Goal: Task Accomplishment & Management: Complete application form

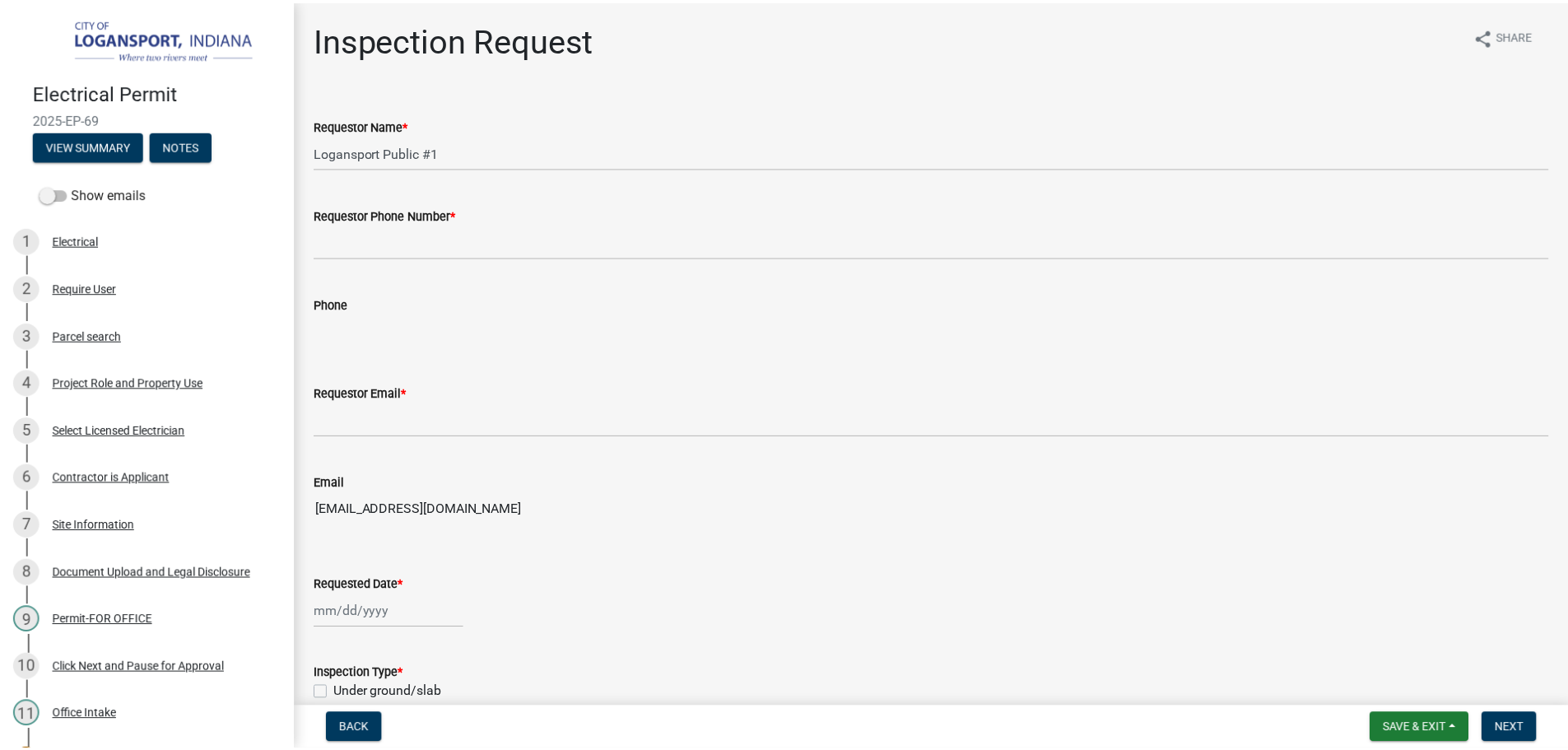
scroll to position [329, 0]
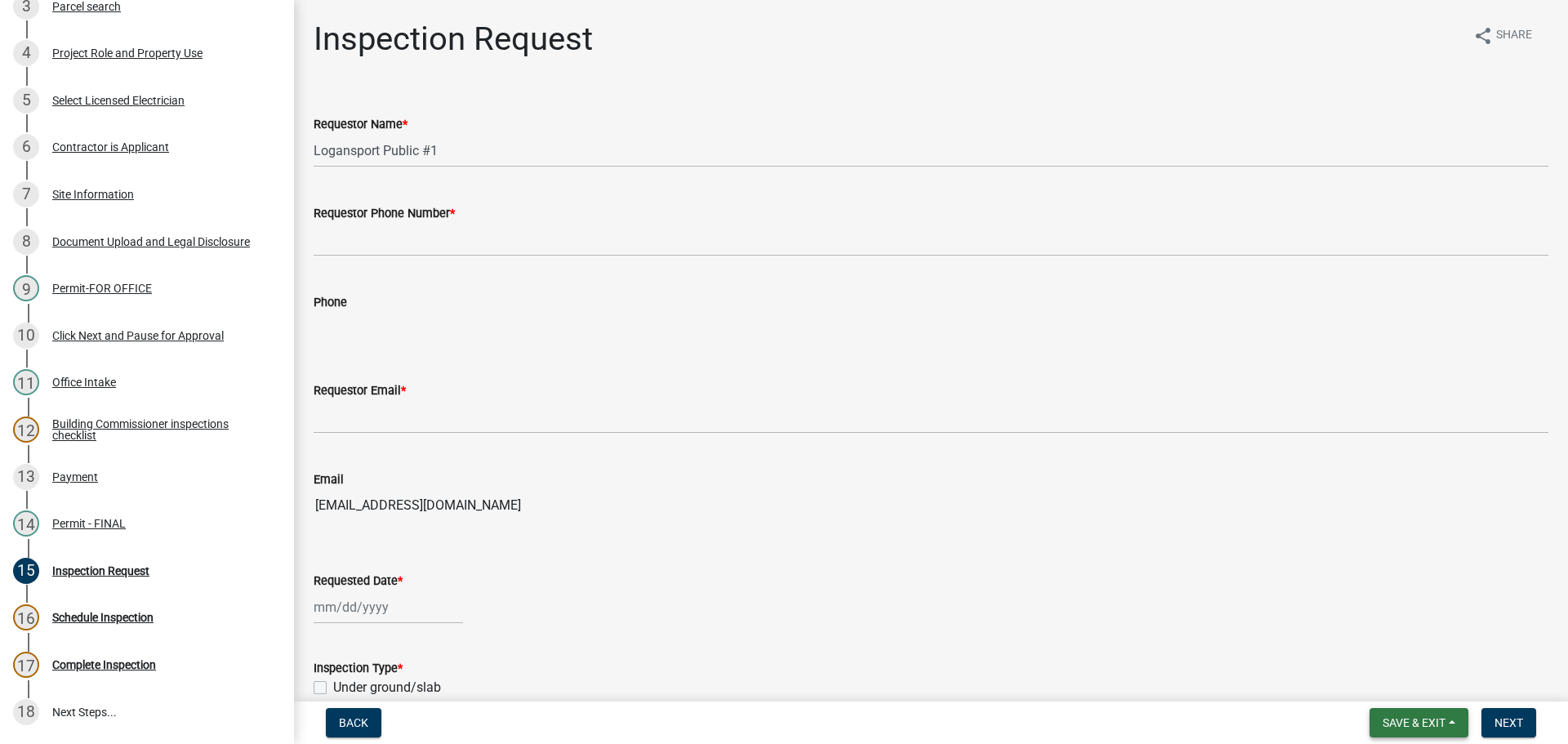
click at [1449, 710] on button "Save & Exit" at bounding box center [1418, 722] width 99 height 29
click at [1404, 678] on button "Save & Exit" at bounding box center [1402, 680] width 131 height 39
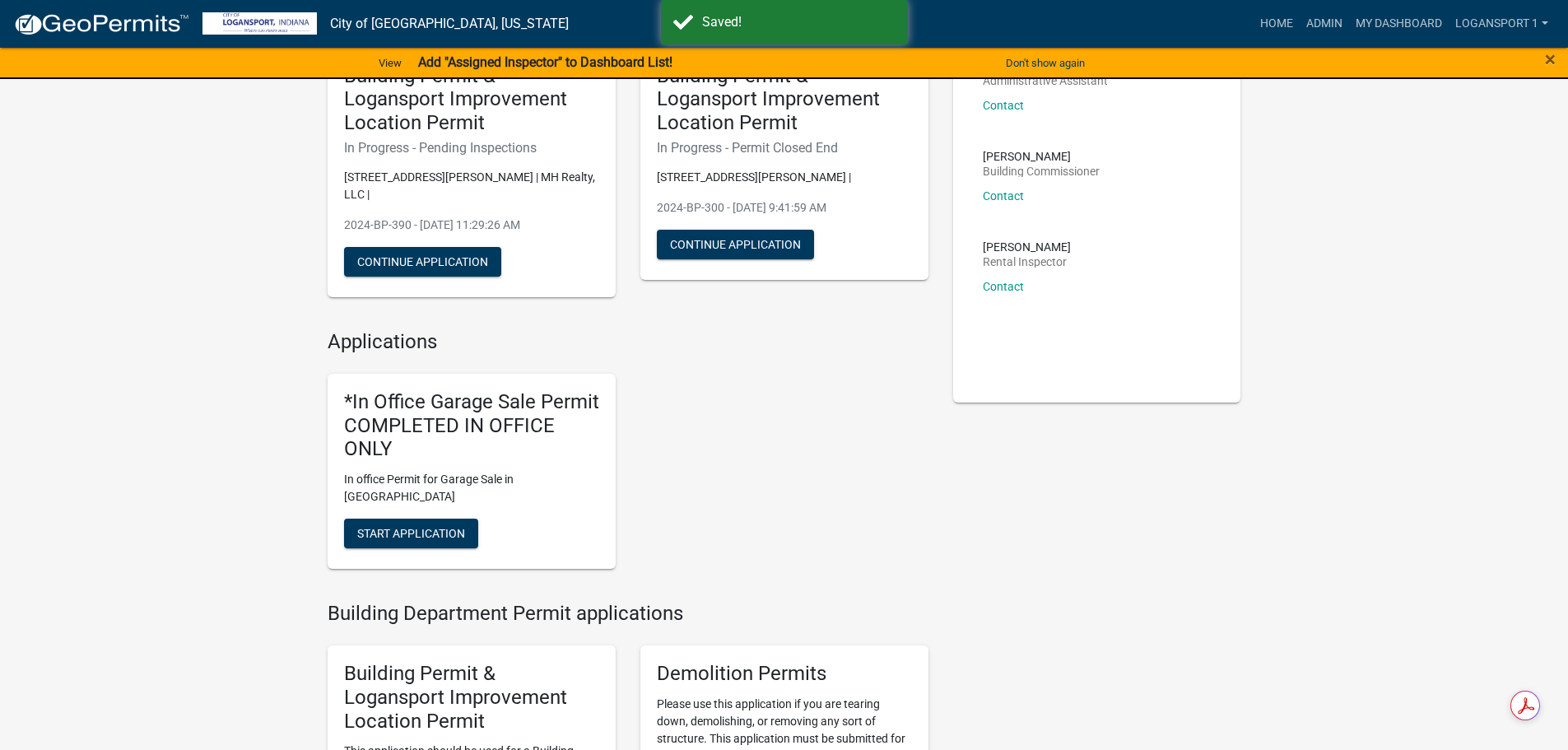
scroll to position [165, 0]
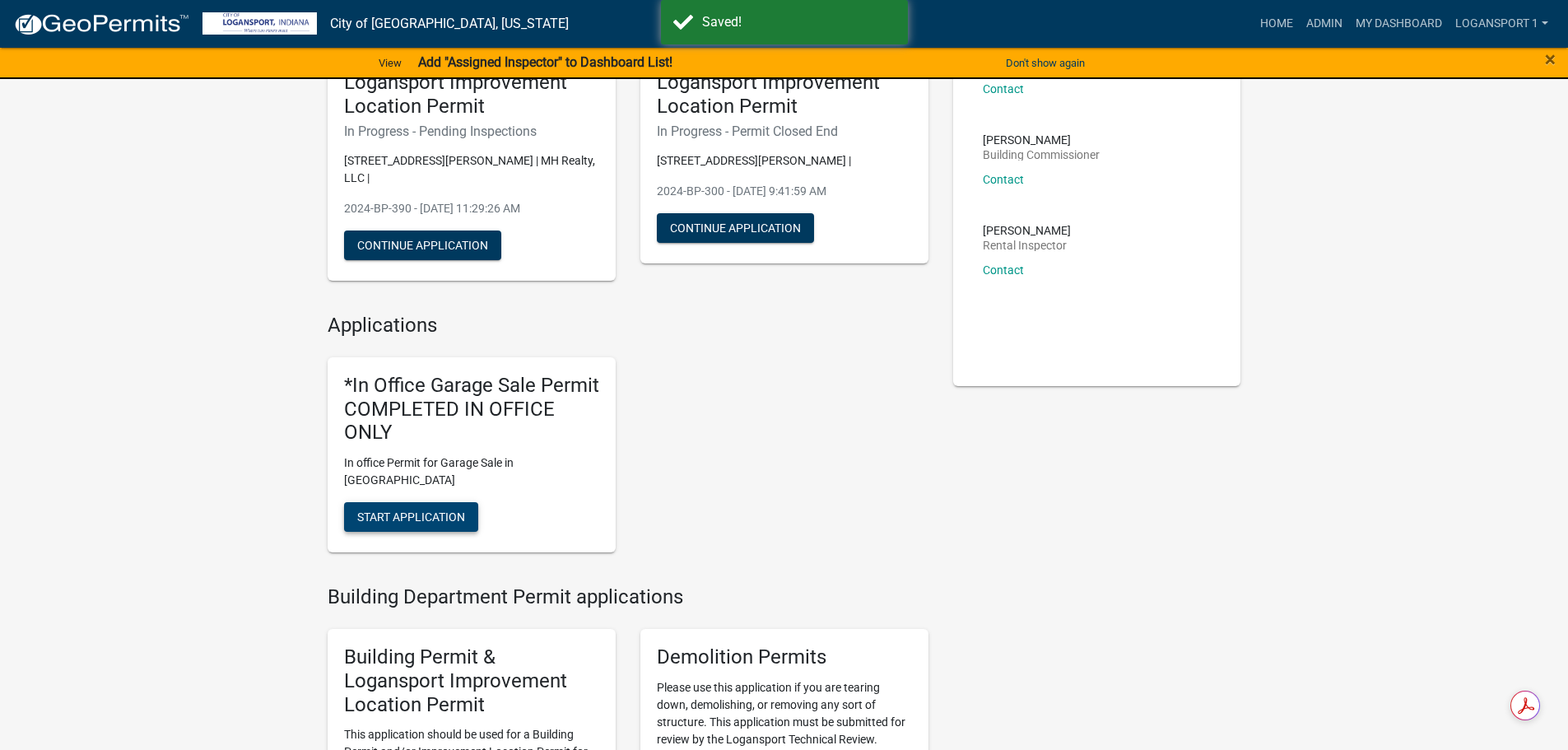
click at [435, 511] on span "Start Application" at bounding box center [411, 517] width 107 height 13
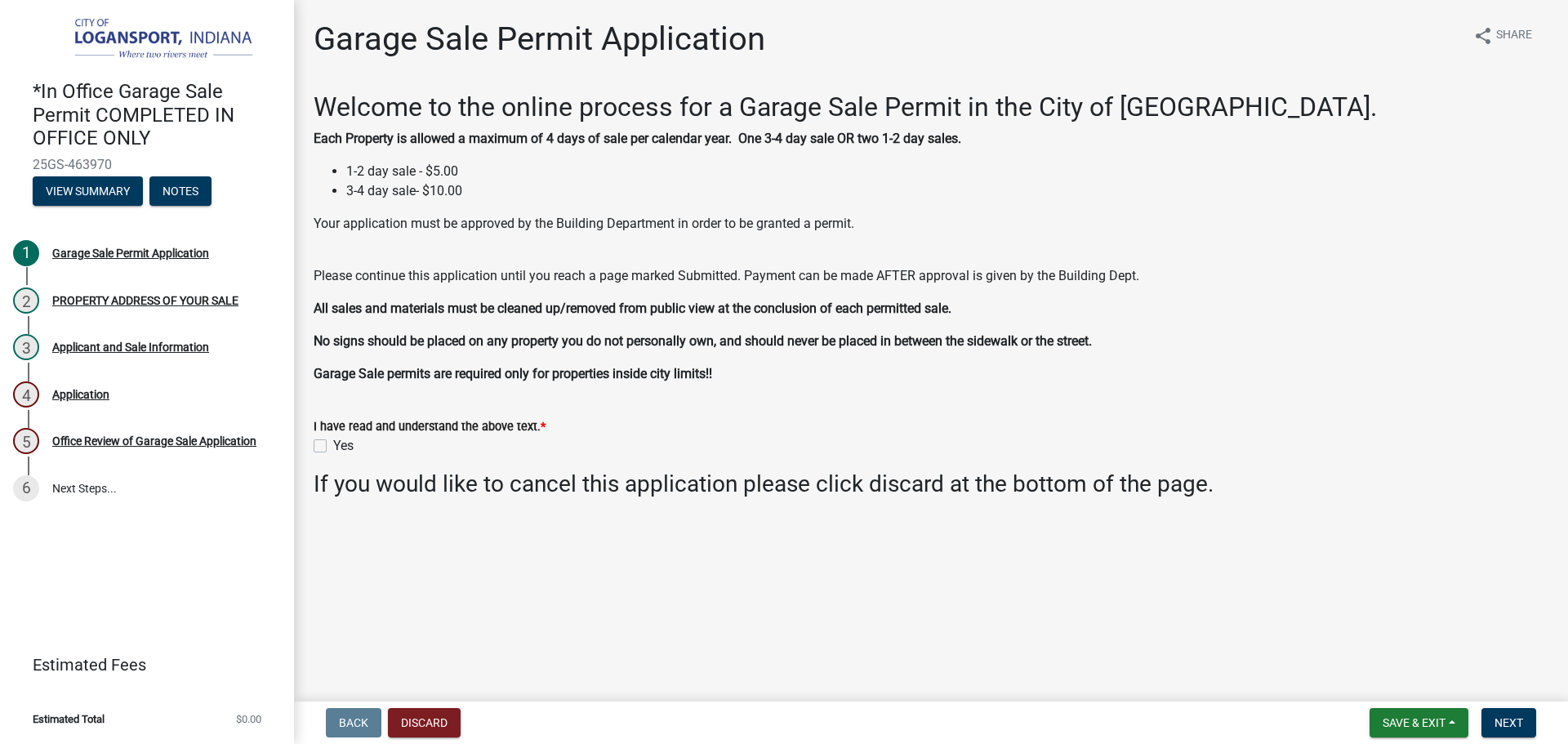
click at [333, 440] on label "Yes" at bounding box center [343, 447] width 21 height 20
click at [333, 440] on input "Yes" at bounding box center [338, 442] width 11 height 11
checkbox input "true"
click at [1395, 725] on span "Save & Exit" at bounding box center [1414, 723] width 63 height 13
click at [1516, 703] on nav "Back Discard Save & Exit Save Save & Exit Next" at bounding box center [931, 722] width 1274 height 42
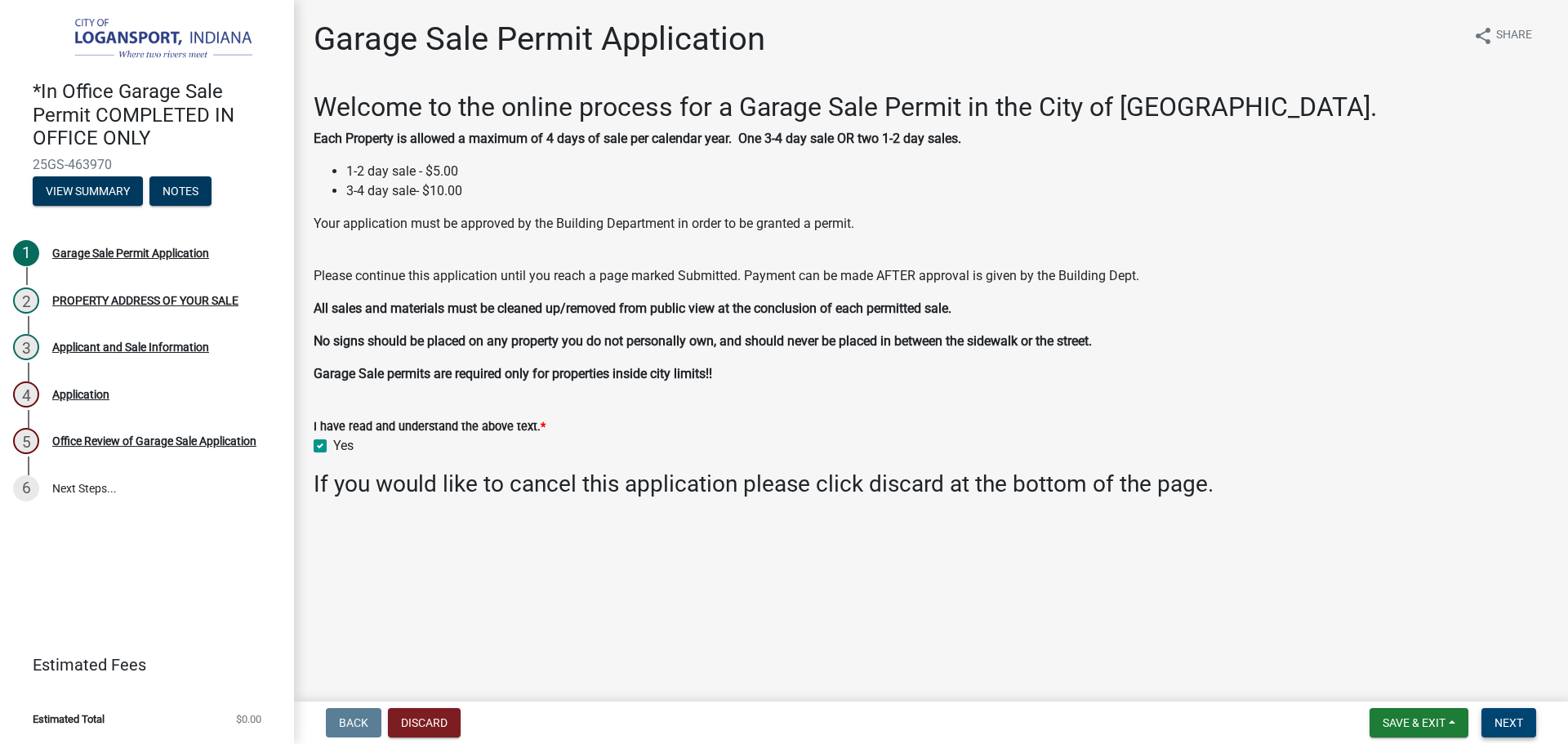
click at [1513, 714] on button "Next" at bounding box center [1509, 722] width 55 height 29
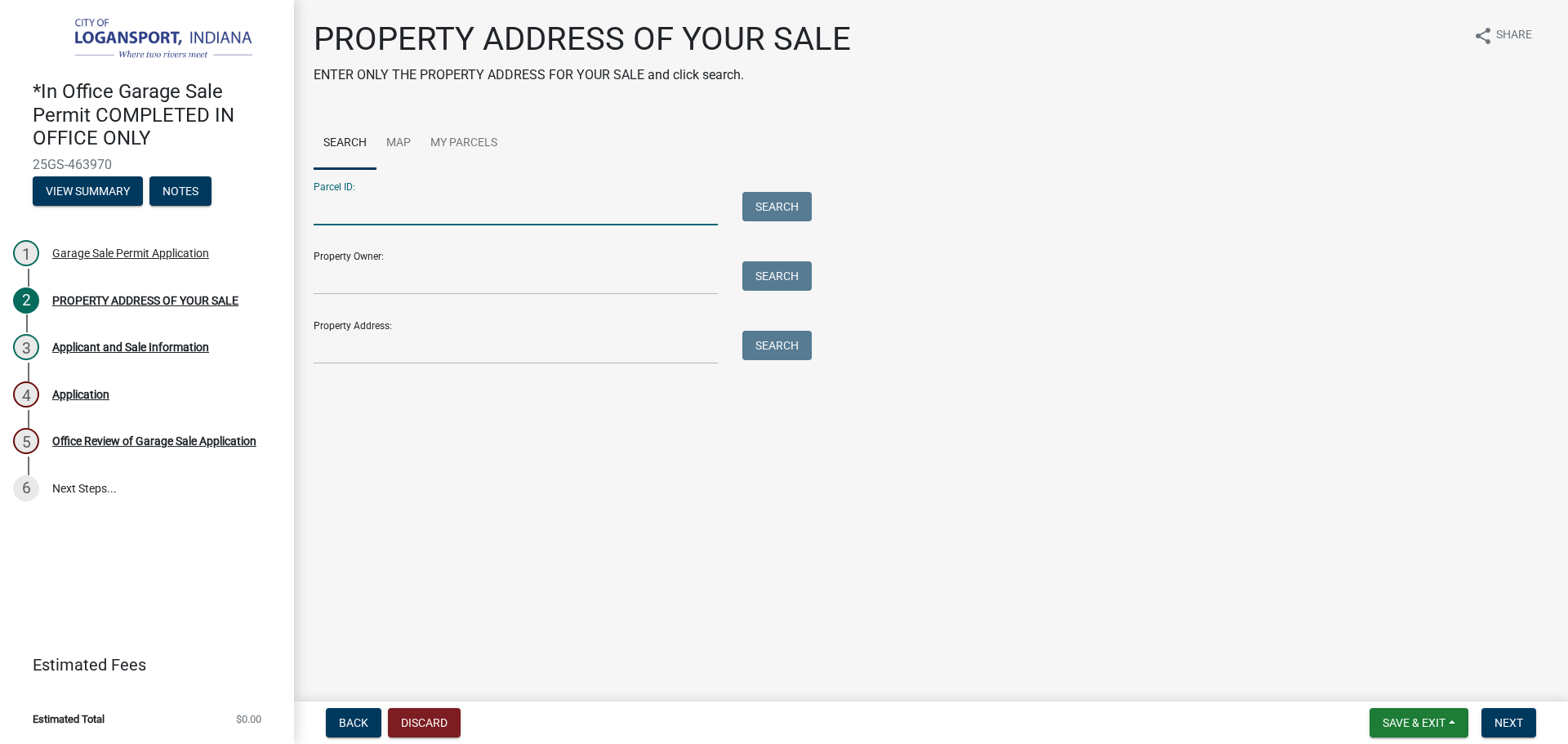
click at [370, 210] on input "Parcel ID:" at bounding box center [515, 208] width 404 height 33
click at [366, 343] on input "Property Address:" at bounding box center [515, 347] width 404 height 33
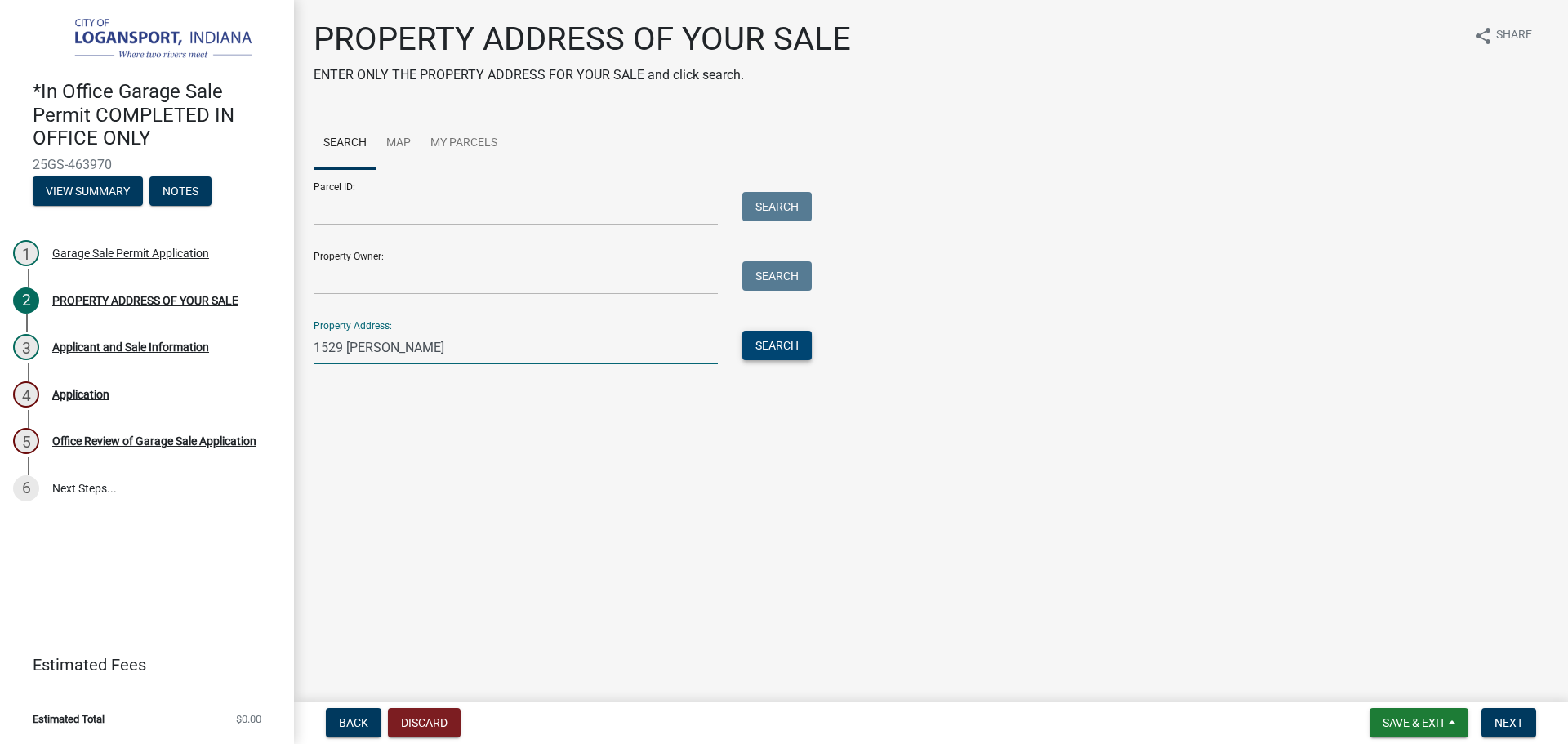
click at [764, 347] on button "Search" at bounding box center [776, 345] width 69 height 29
click at [490, 356] on input "1529 [PERSON_NAME]" at bounding box center [515, 347] width 404 height 33
click at [367, 352] on input "[STREET_ADDRESS][PERSON_NAME]" at bounding box center [515, 347] width 404 height 33
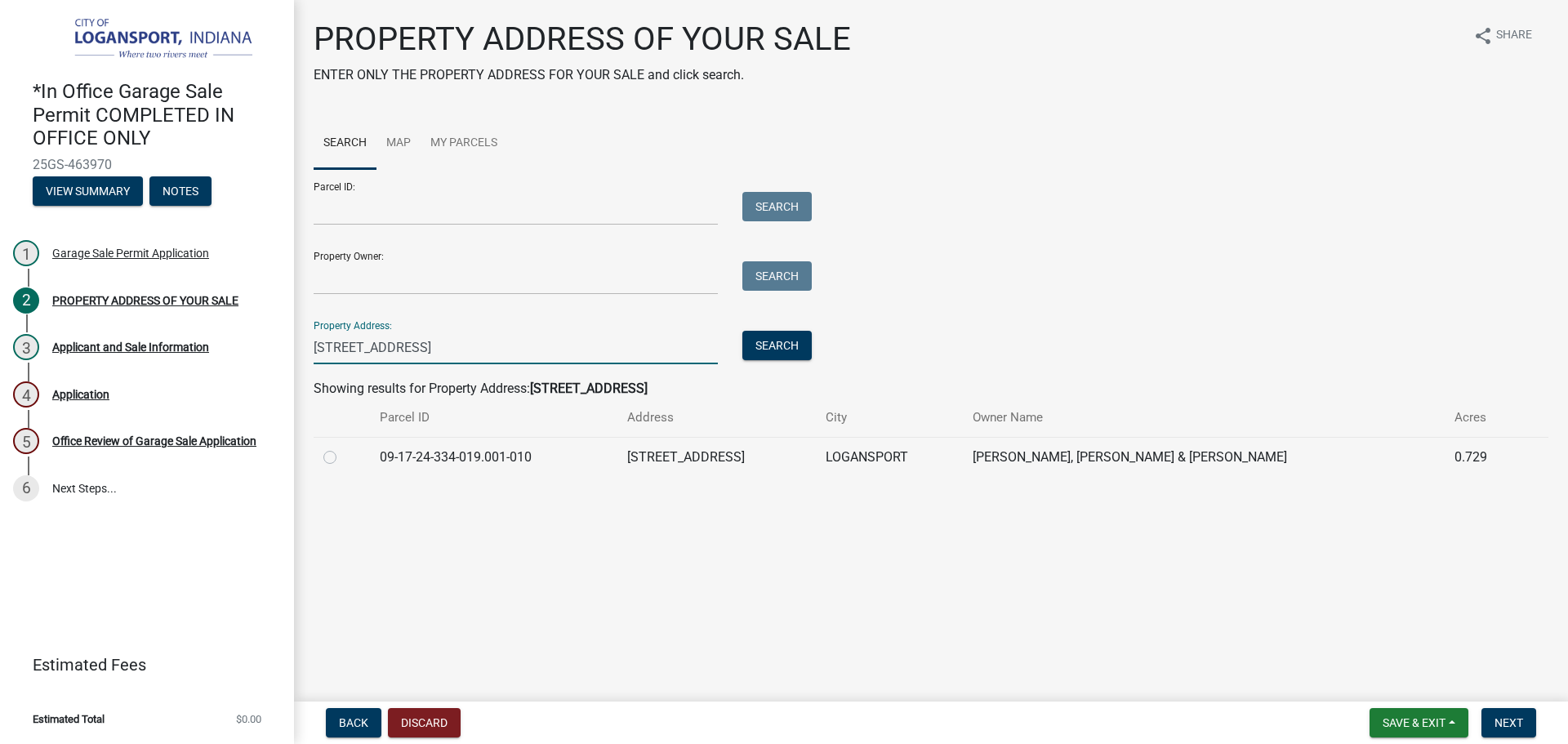
type input "[STREET_ADDRESS]"
click at [343, 447] on label at bounding box center [343, 447] width 0 height 0
click at [343, 458] on input "radio" at bounding box center [348, 452] width 11 height 11
radio input "true"
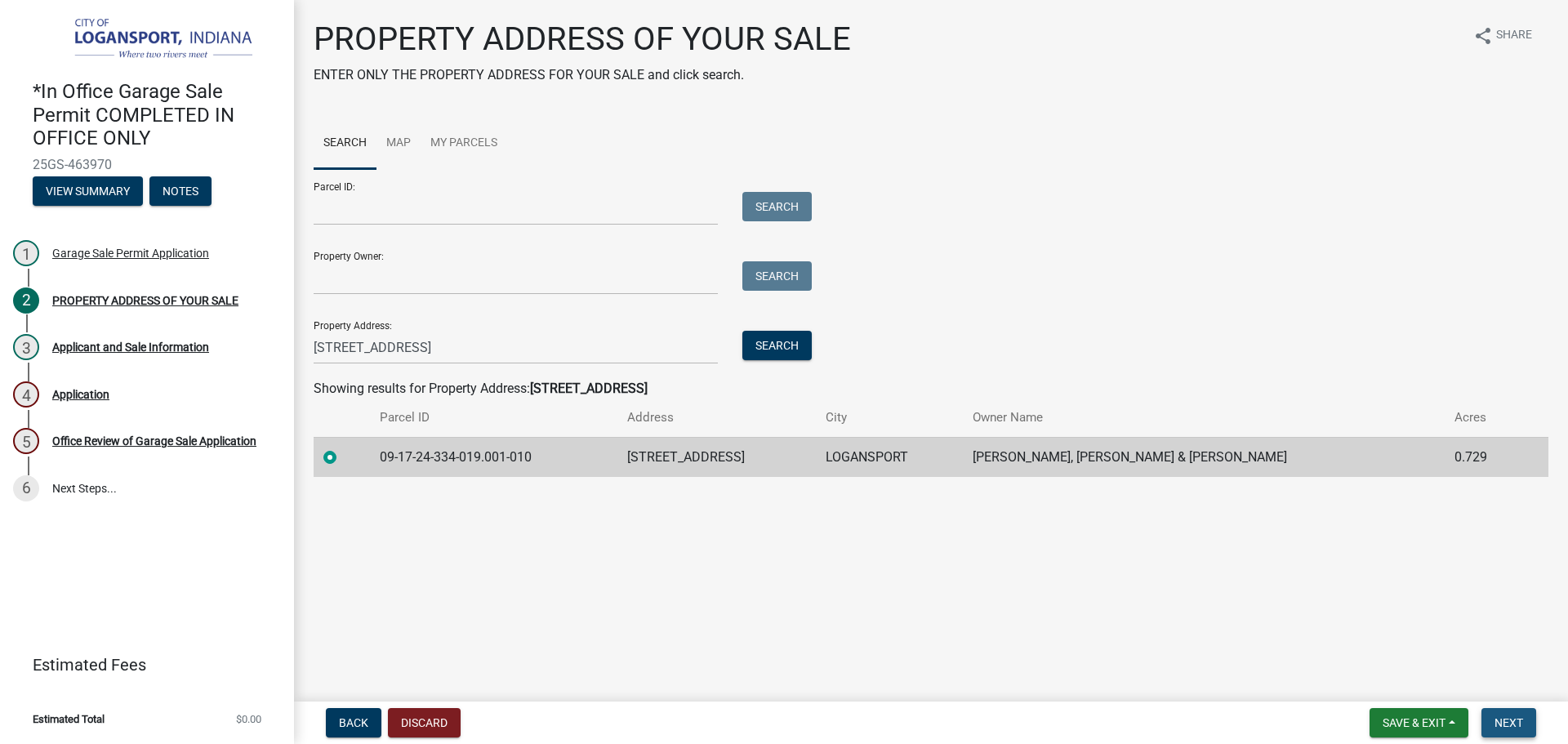
click at [1510, 719] on span "Next" at bounding box center [1508, 723] width 28 height 13
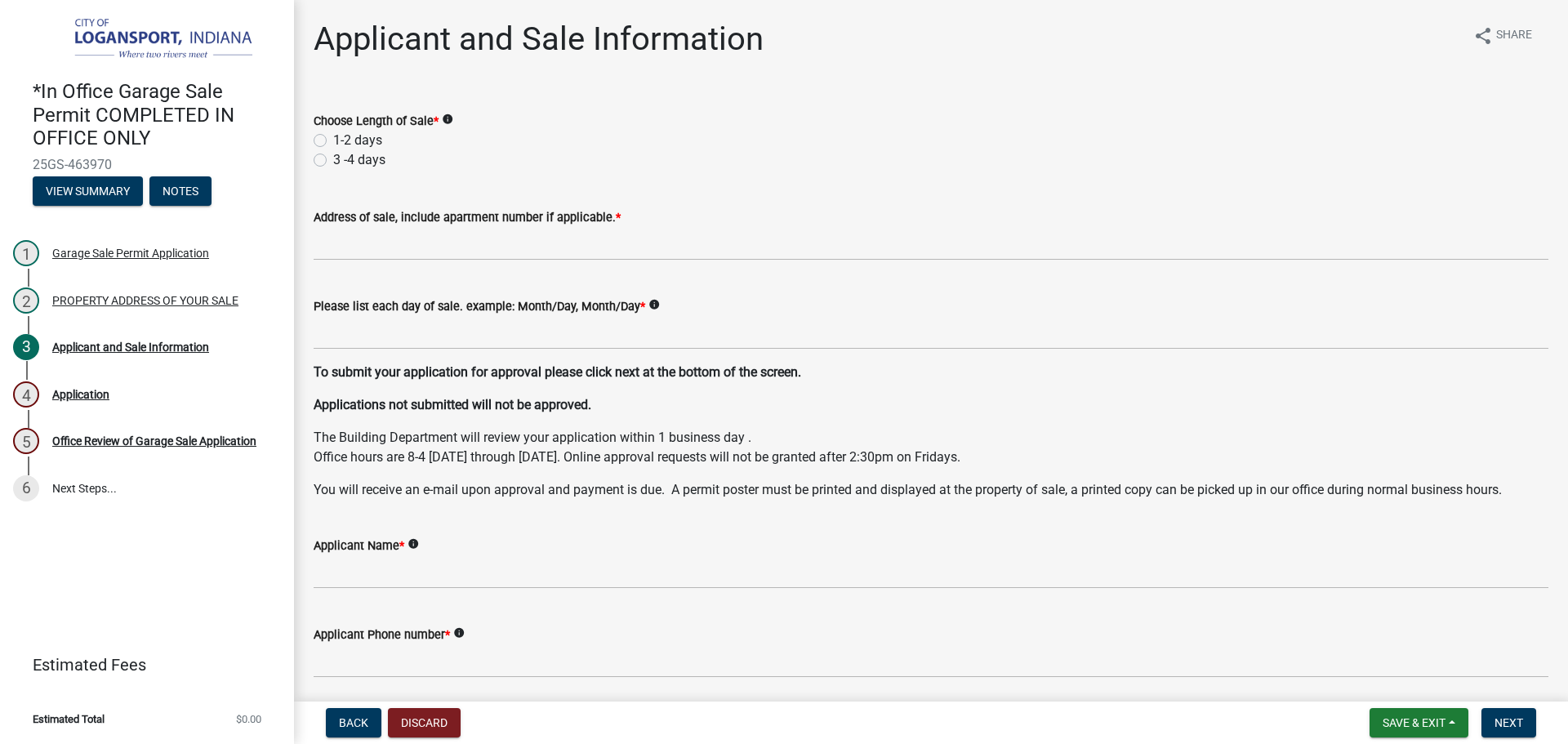
click at [333, 134] on label "1-2 days" at bounding box center [357, 141] width 49 height 20
click at [333, 134] on input "1-2 days" at bounding box center [338, 136] width 11 height 11
radio input "true"
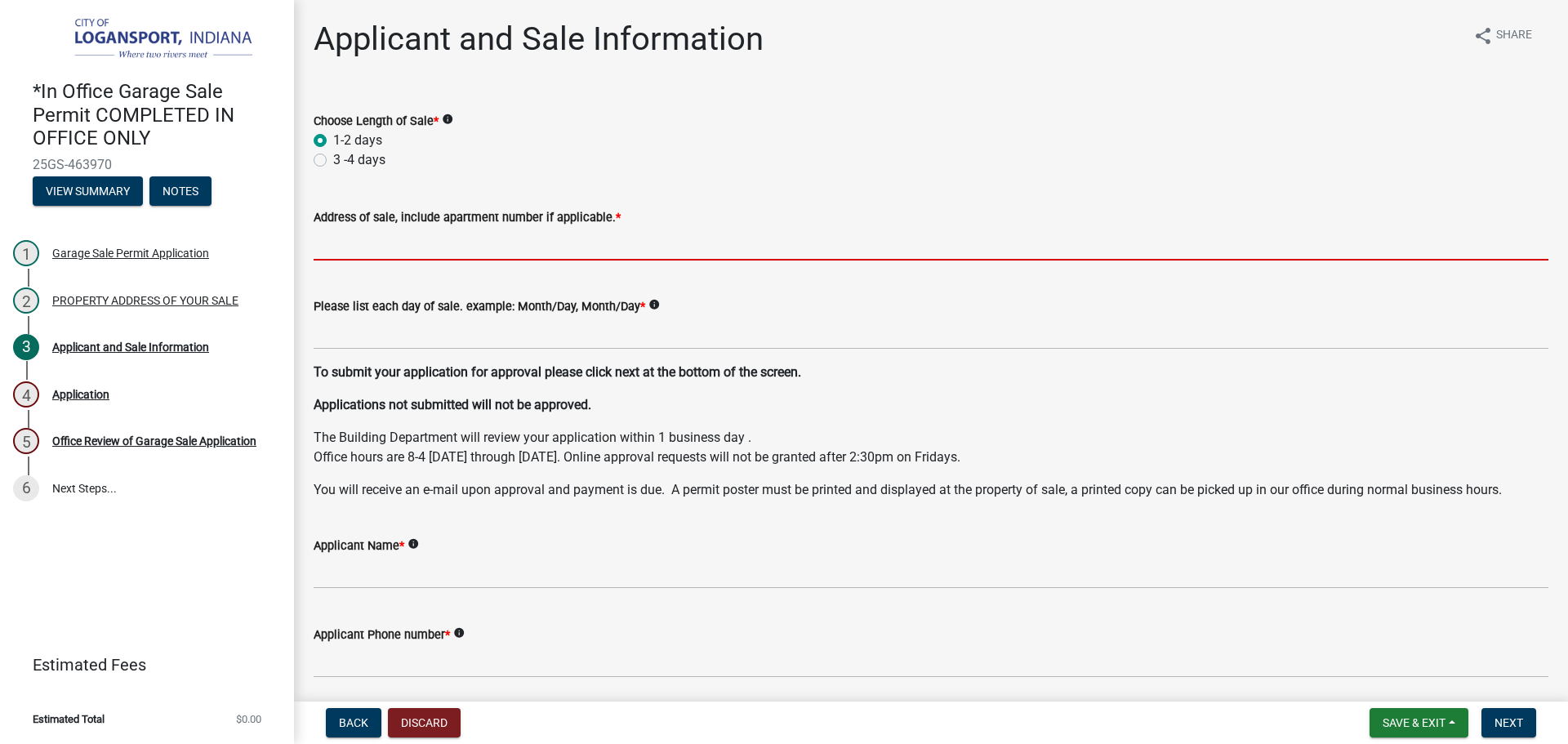
click at [401, 242] on input "Address of sale, include apartment number if applicable. *" at bounding box center [931, 244] width 1235 height 33
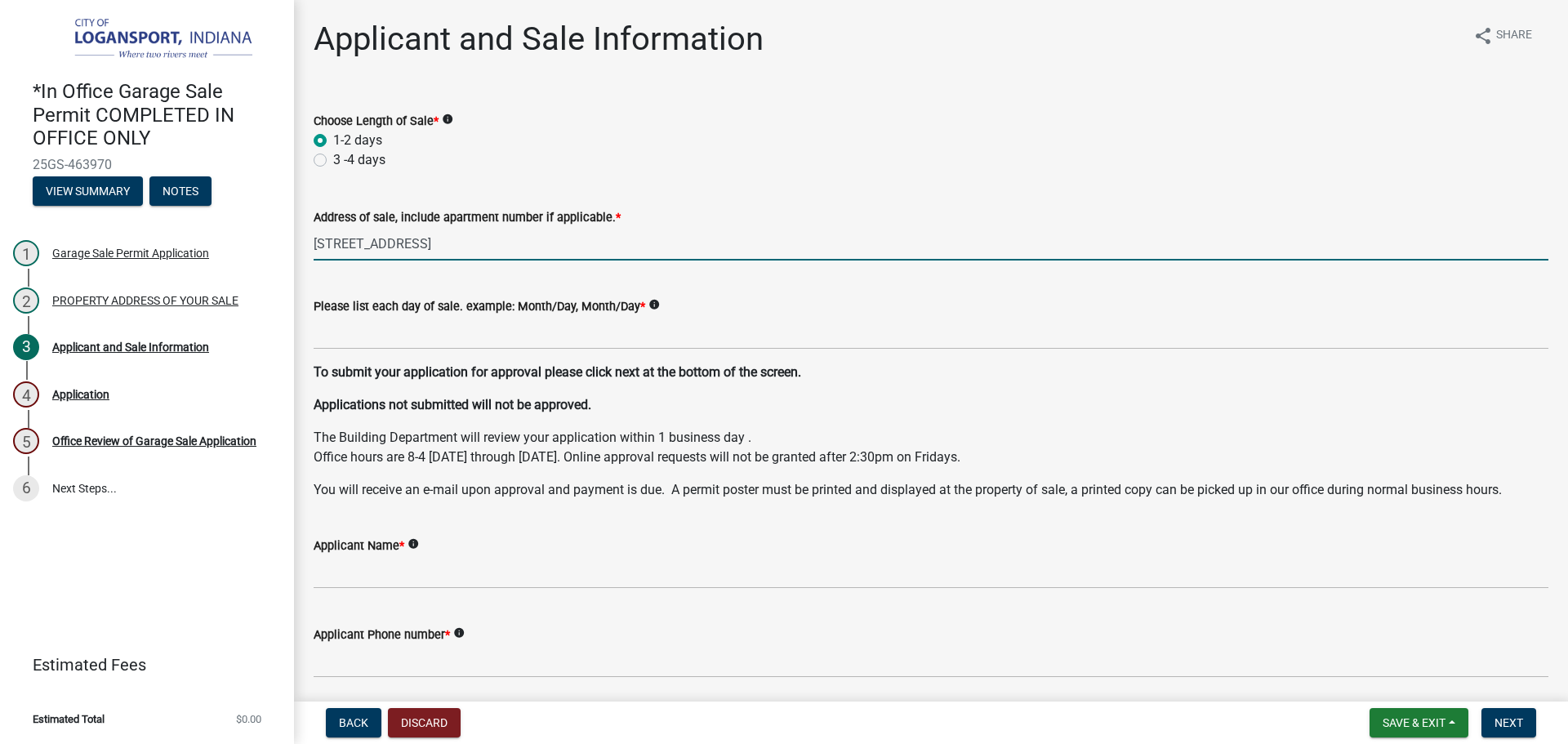
type input "[STREET_ADDRESS]"
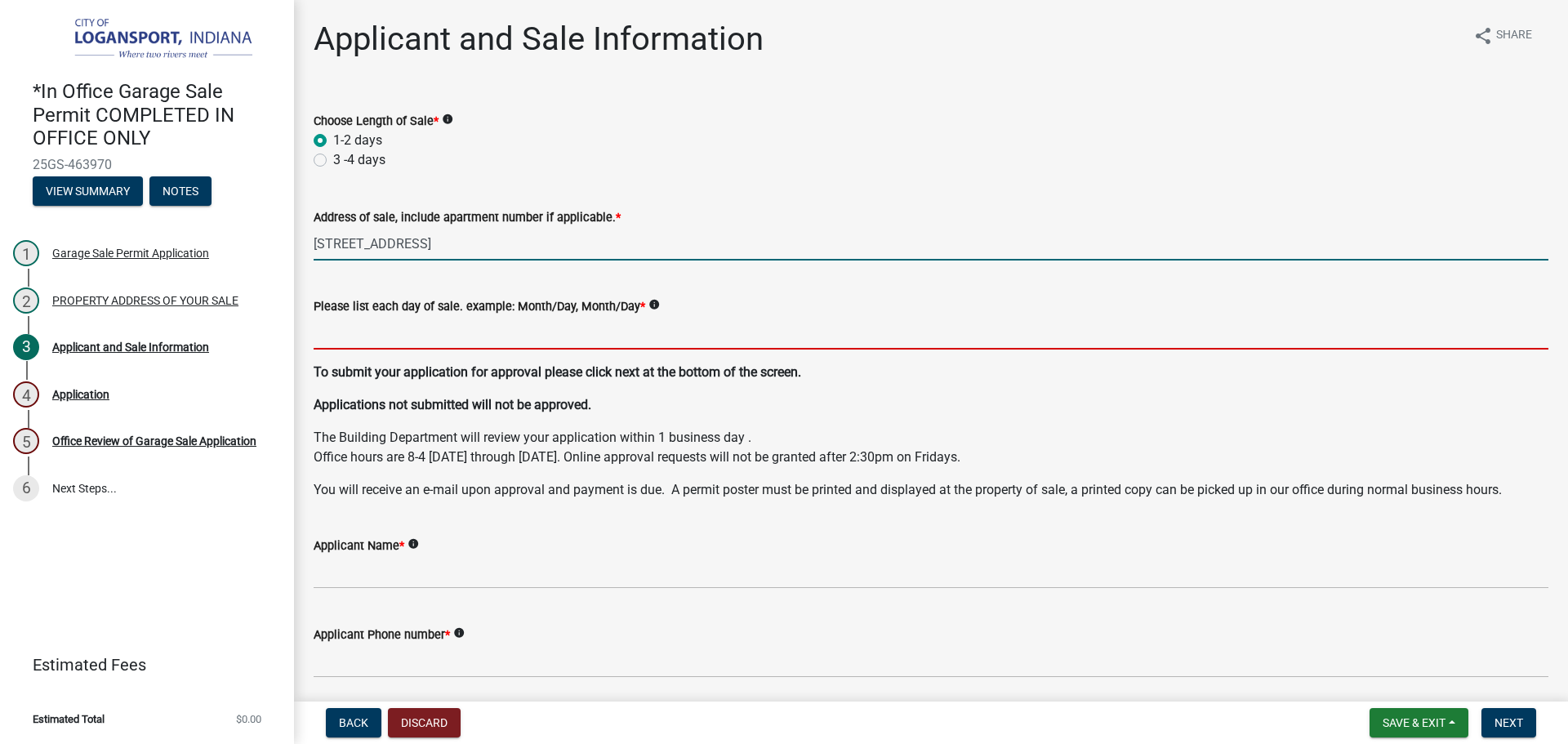
click at [551, 335] on input "Please list each day of sale. example: Month/Day, Month/Day *" at bounding box center [931, 332] width 1235 height 33
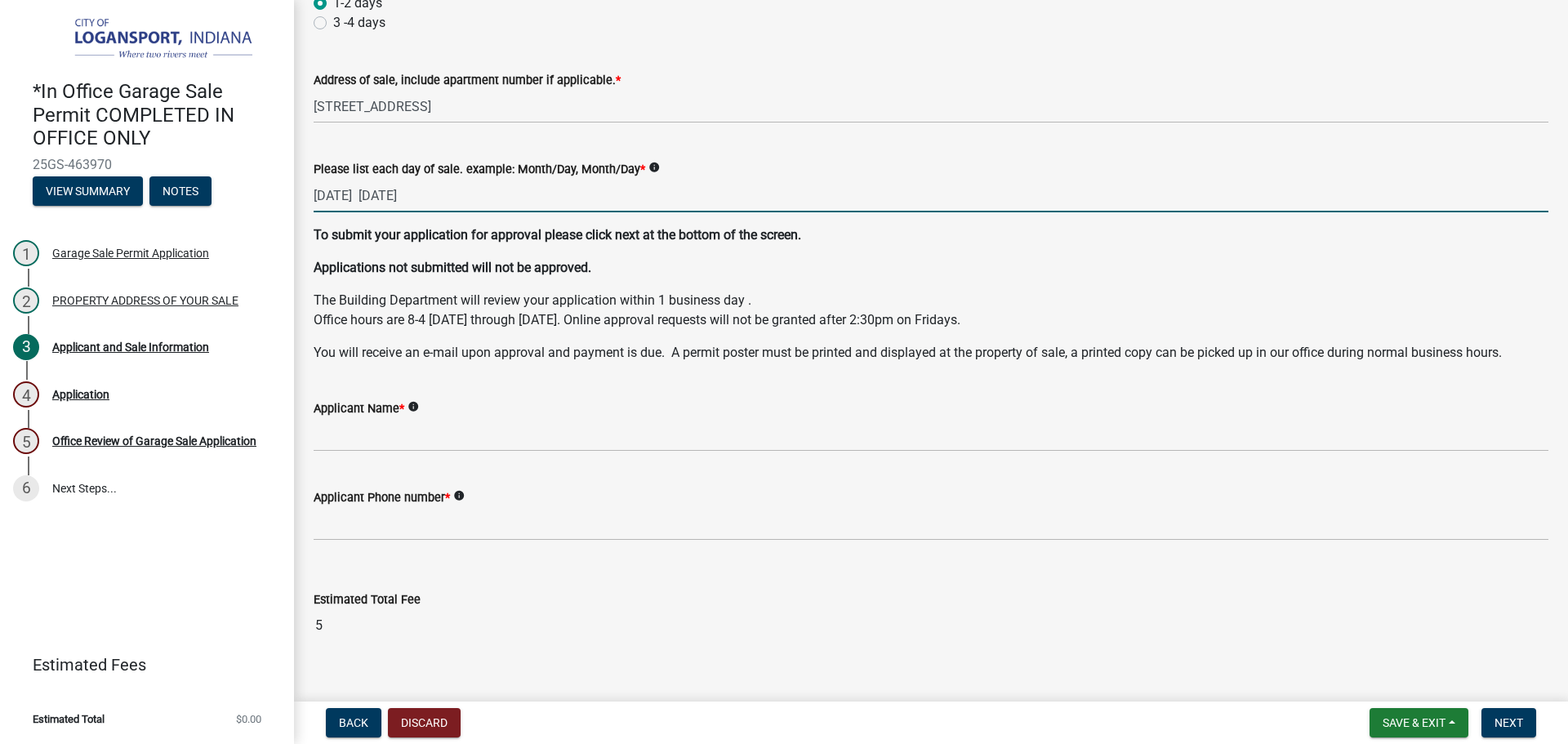
scroll to position [162, 0]
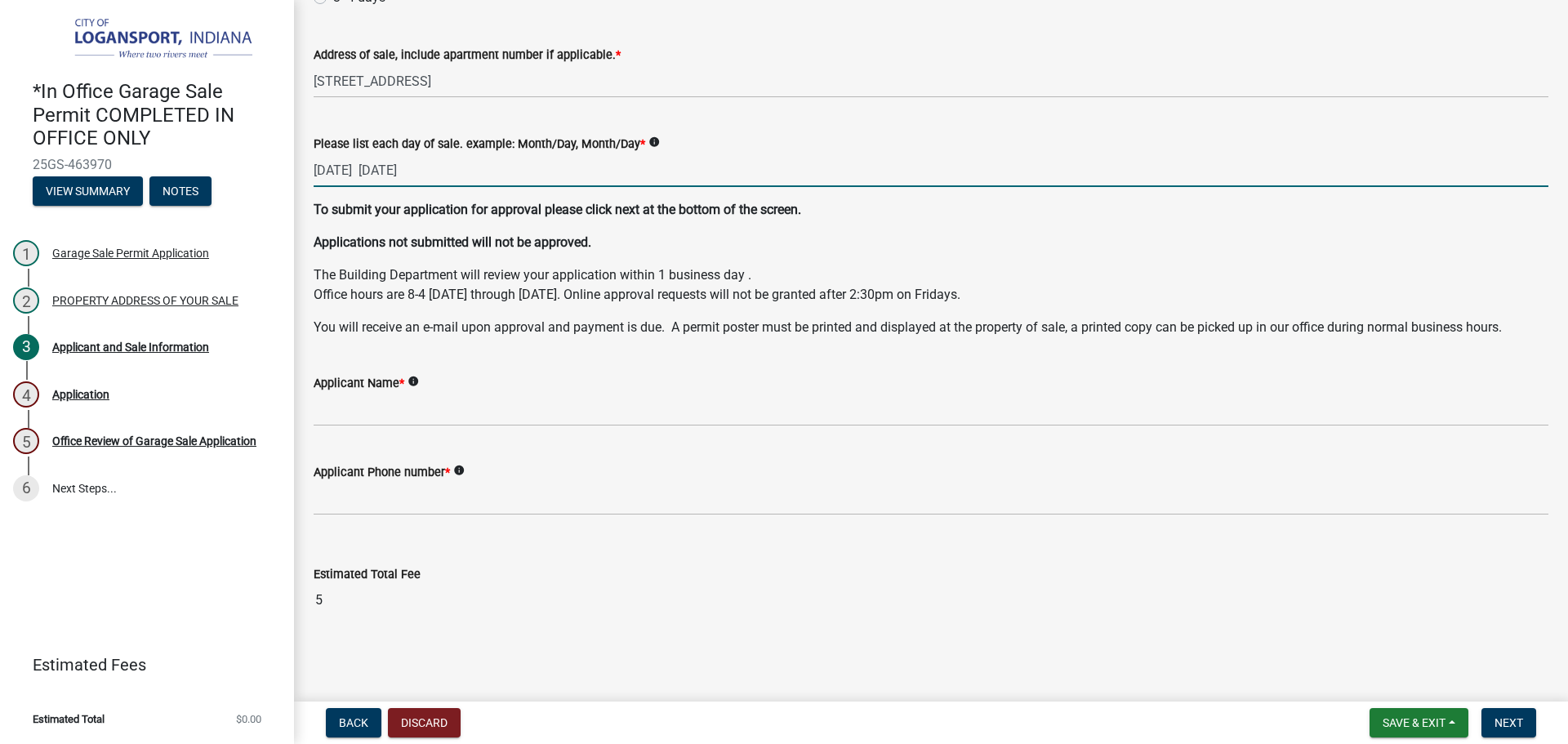
click at [361, 162] on input "[DATE] [DATE]" at bounding box center [931, 170] width 1235 height 33
click at [435, 167] on input "8/15 [DATE]" at bounding box center [931, 170] width 1235 height 33
type input "8/15 8/16"
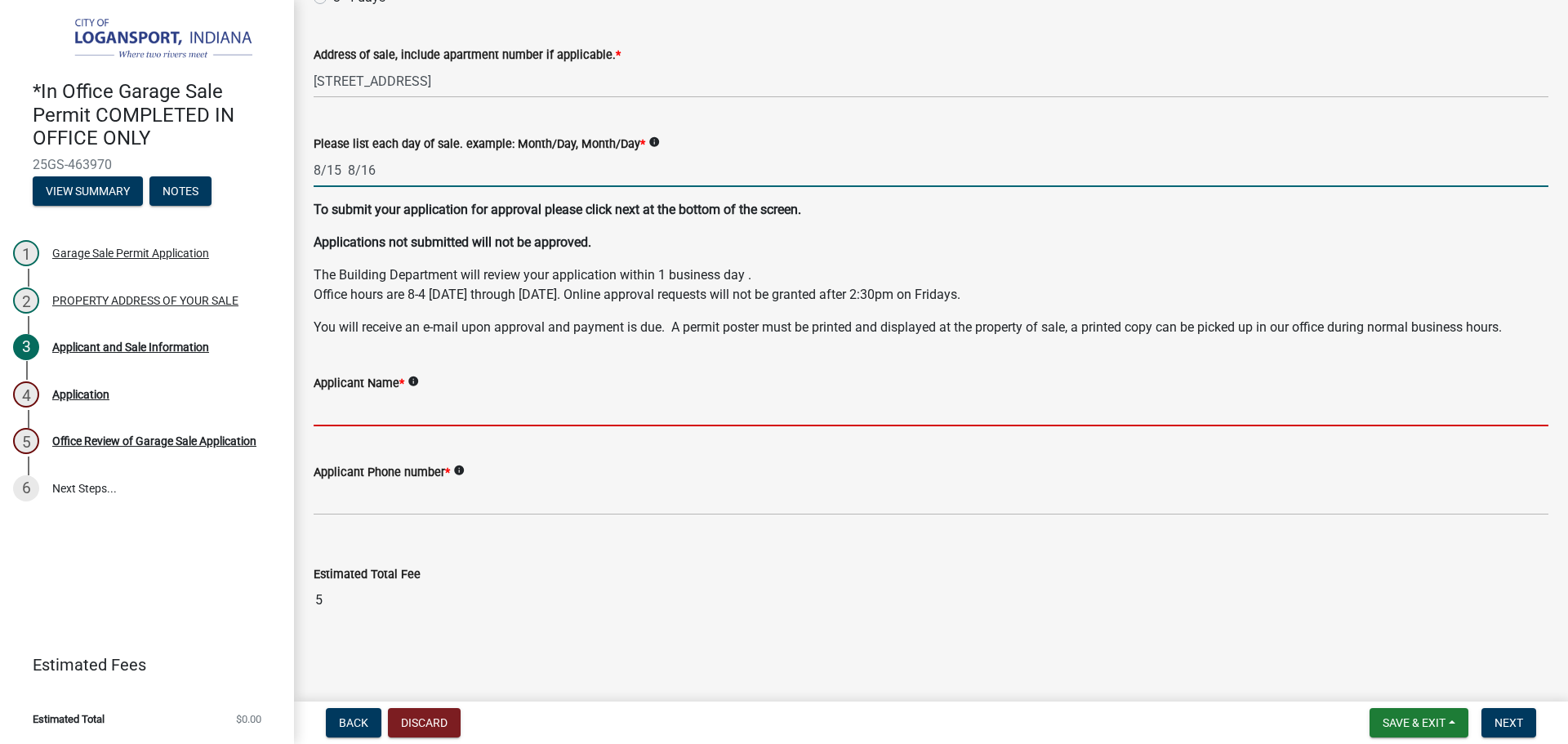
click at [478, 417] on input "Applicant Name *" at bounding box center [931, 410] width 1235 height 33
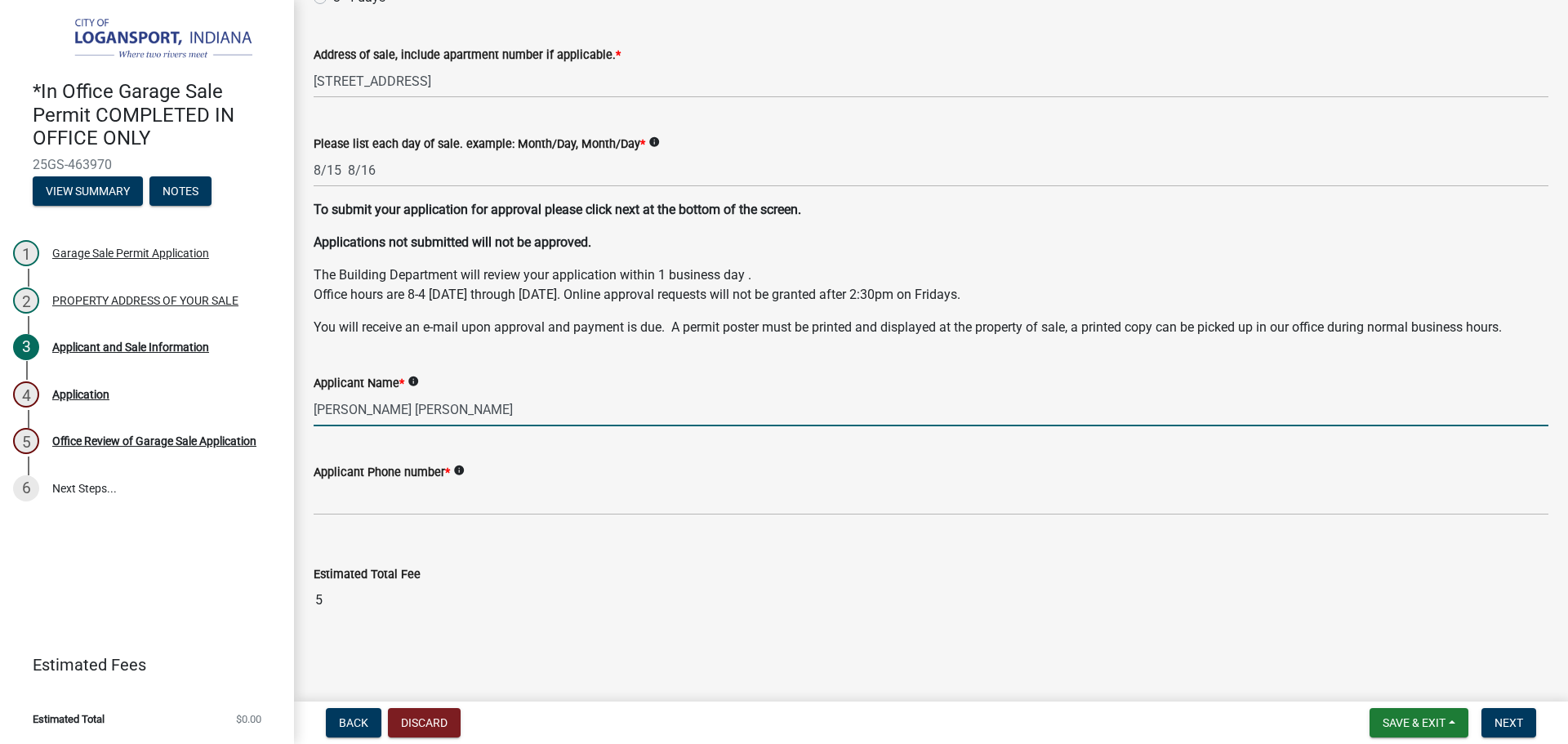
type input "[PERSON_NAME] [PERSON_NAME]"
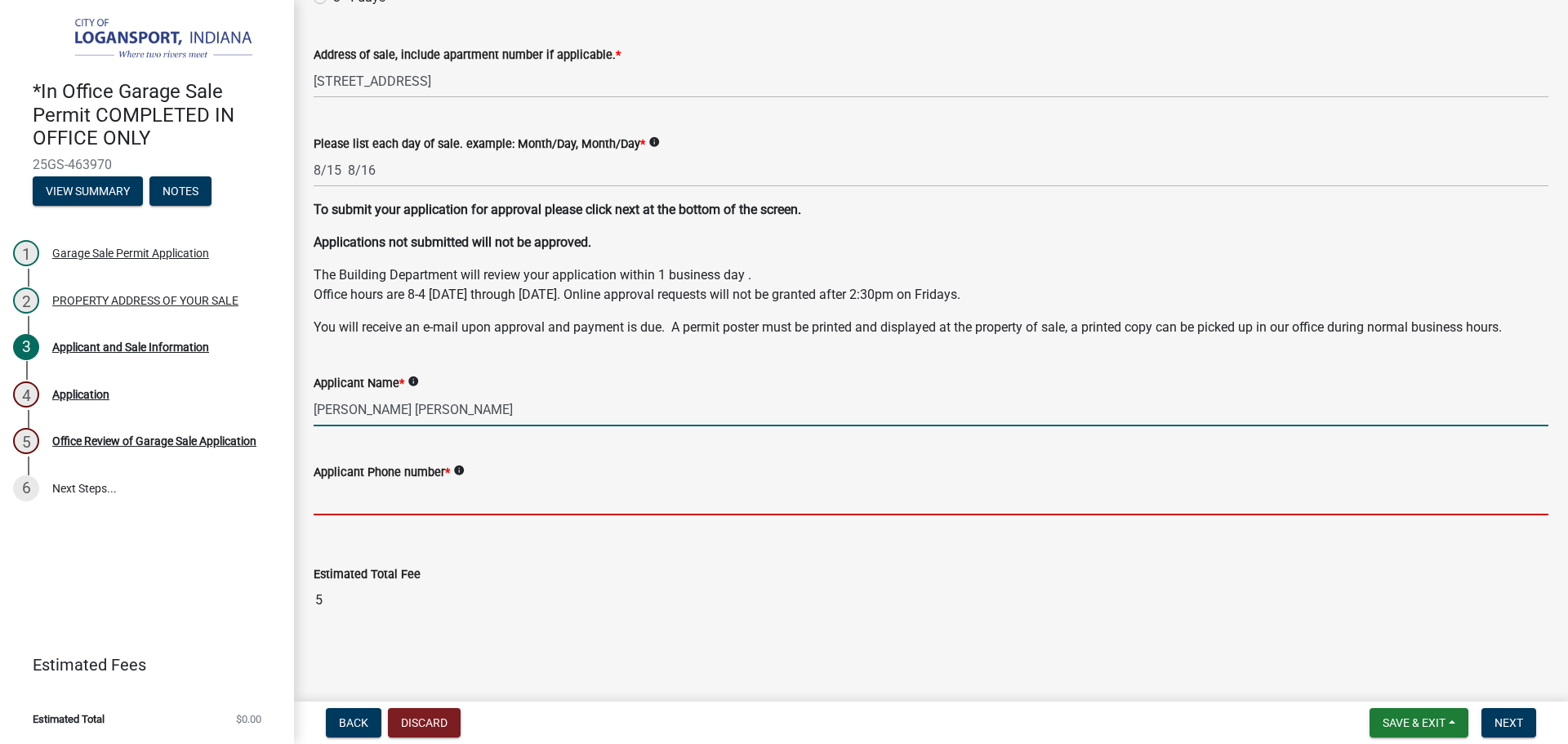
click at [560, 492] on input "Applicant Phone number *" at bounding box center [931, 499] width 1235 height 33
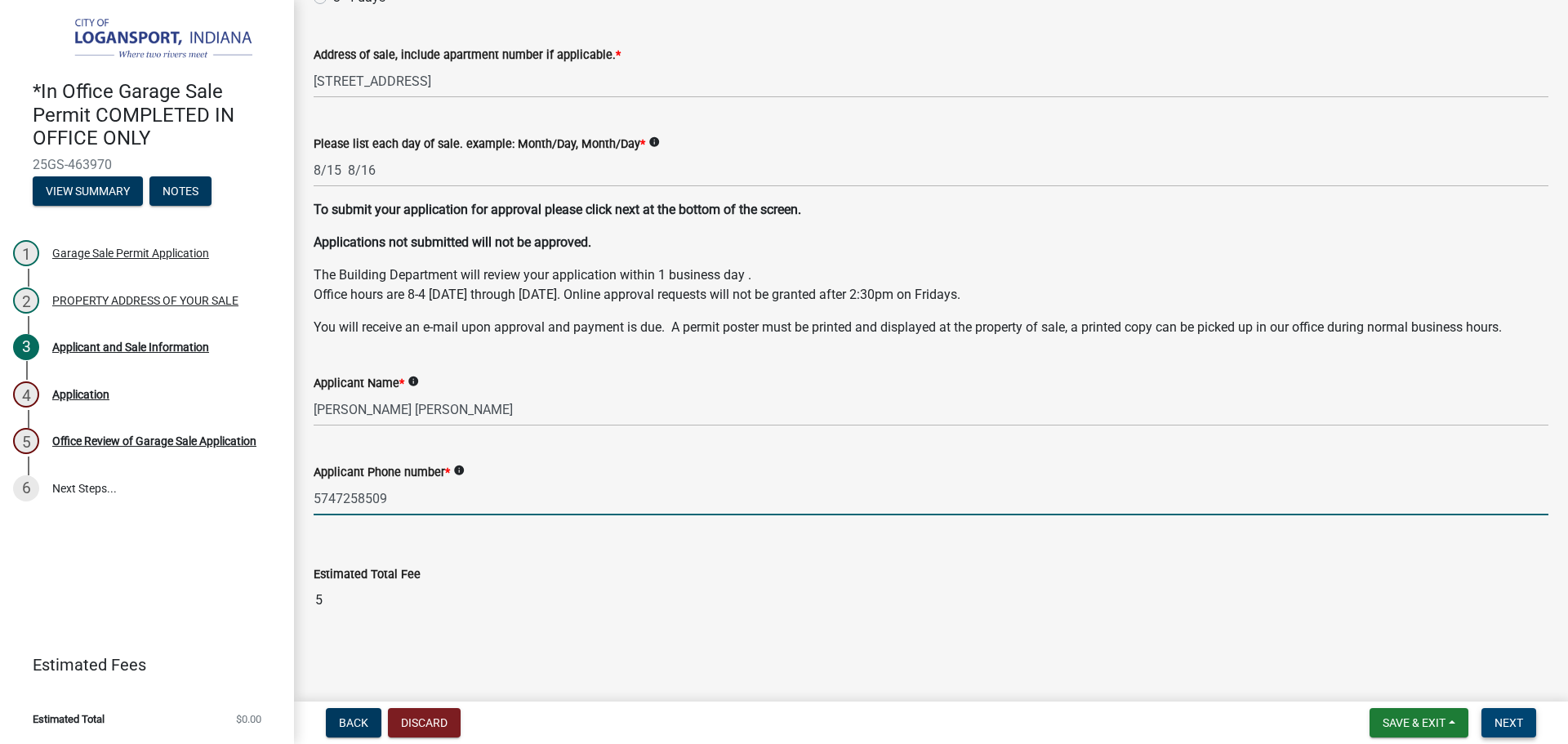
type input "5747258509"
click at [1525, 716] on button "Next" at bounding box center [1509, 722] width 55 height 29
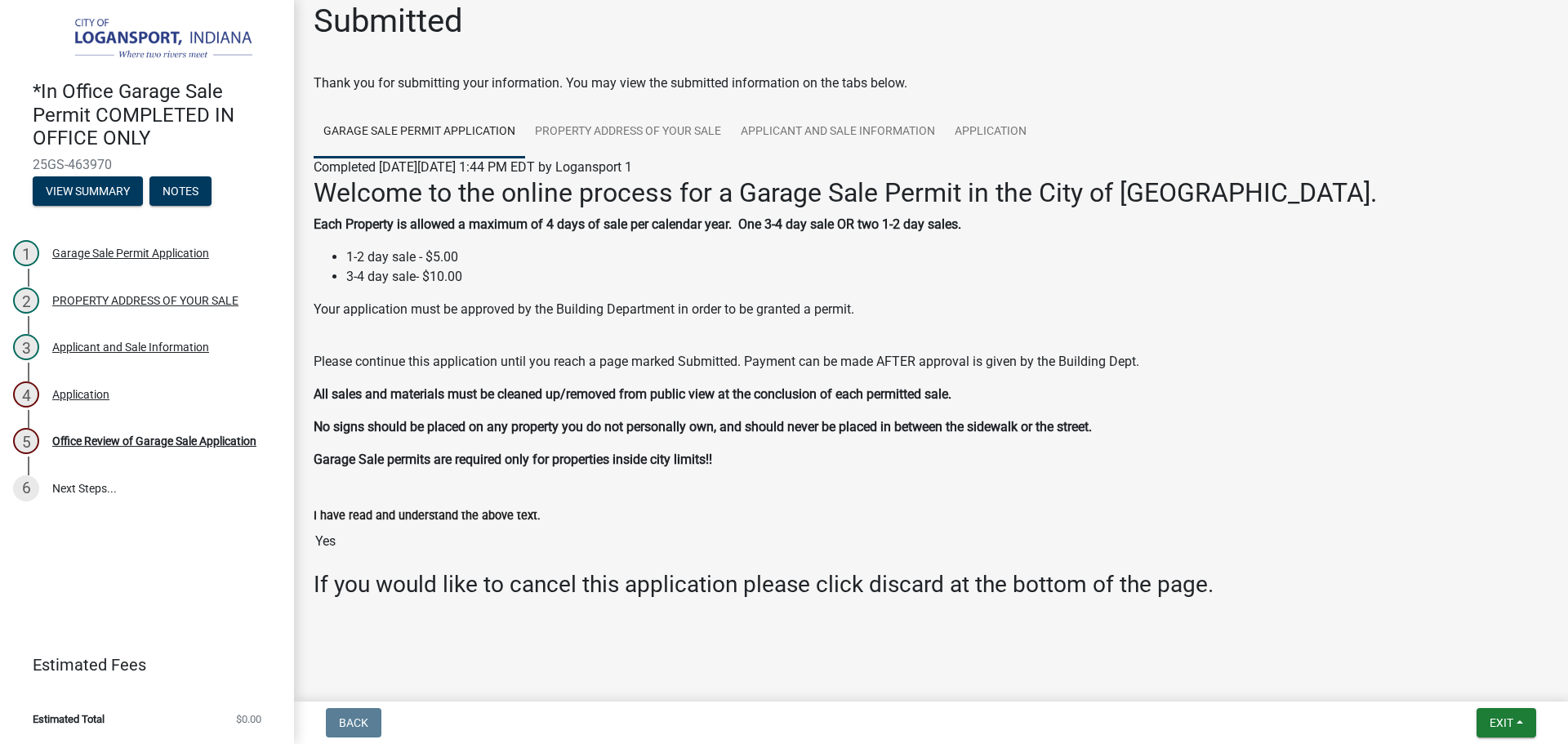
scroll to position [0, 0]
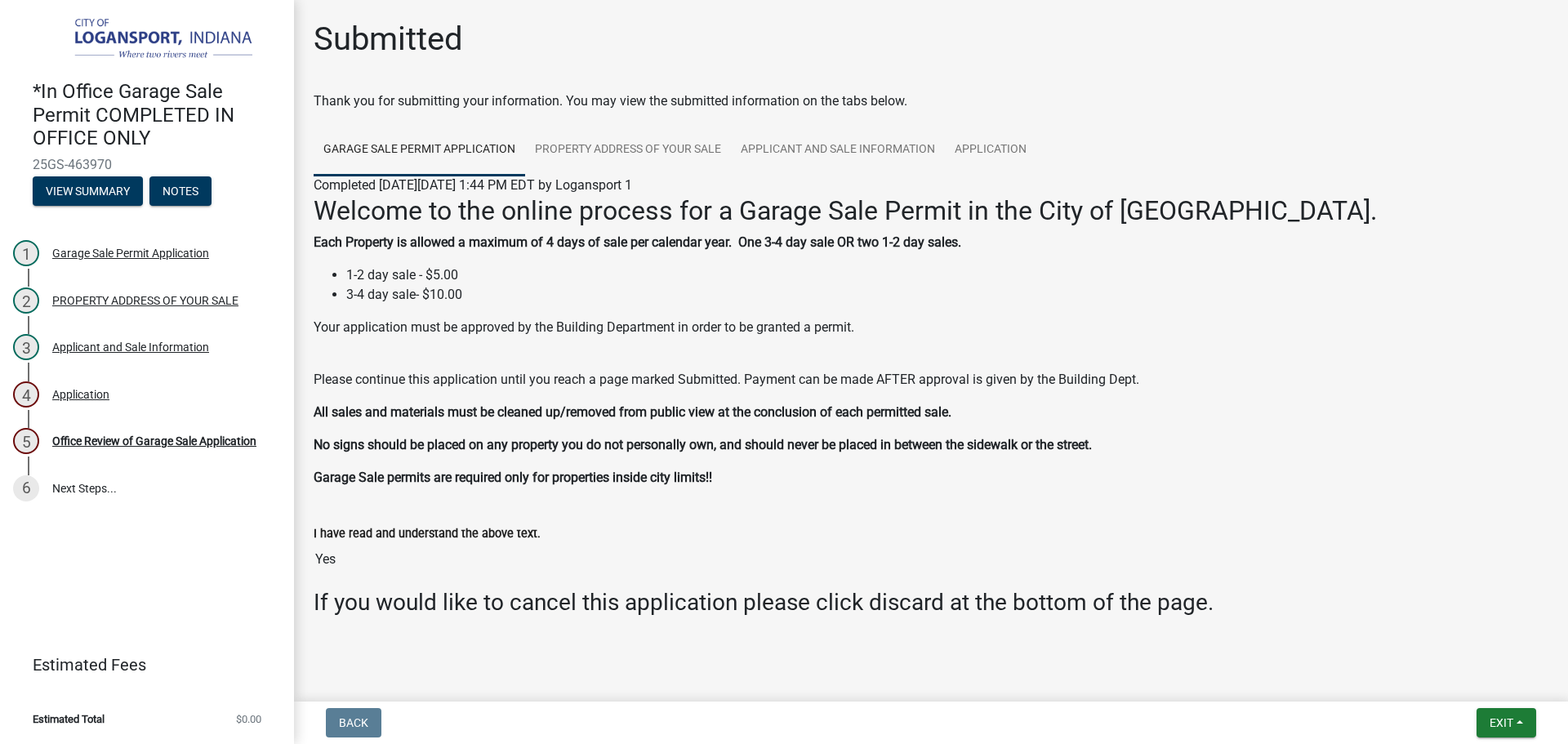
click at [331, 562] on input "Yes" at bounding box center [931, 559] width 1235 height 32
click at [471, 564] on input "Yes" at bounding box center [931, 559] width 1235 height 32
click at [667, 294] on li "3-4 day sale- $10.00" at bounding box center [947, 295] width 1202 height 20
click at [167, 447] on div "5 Office Review of Garage Sale Application" at bounding box center [141, 441] width 255 height 26
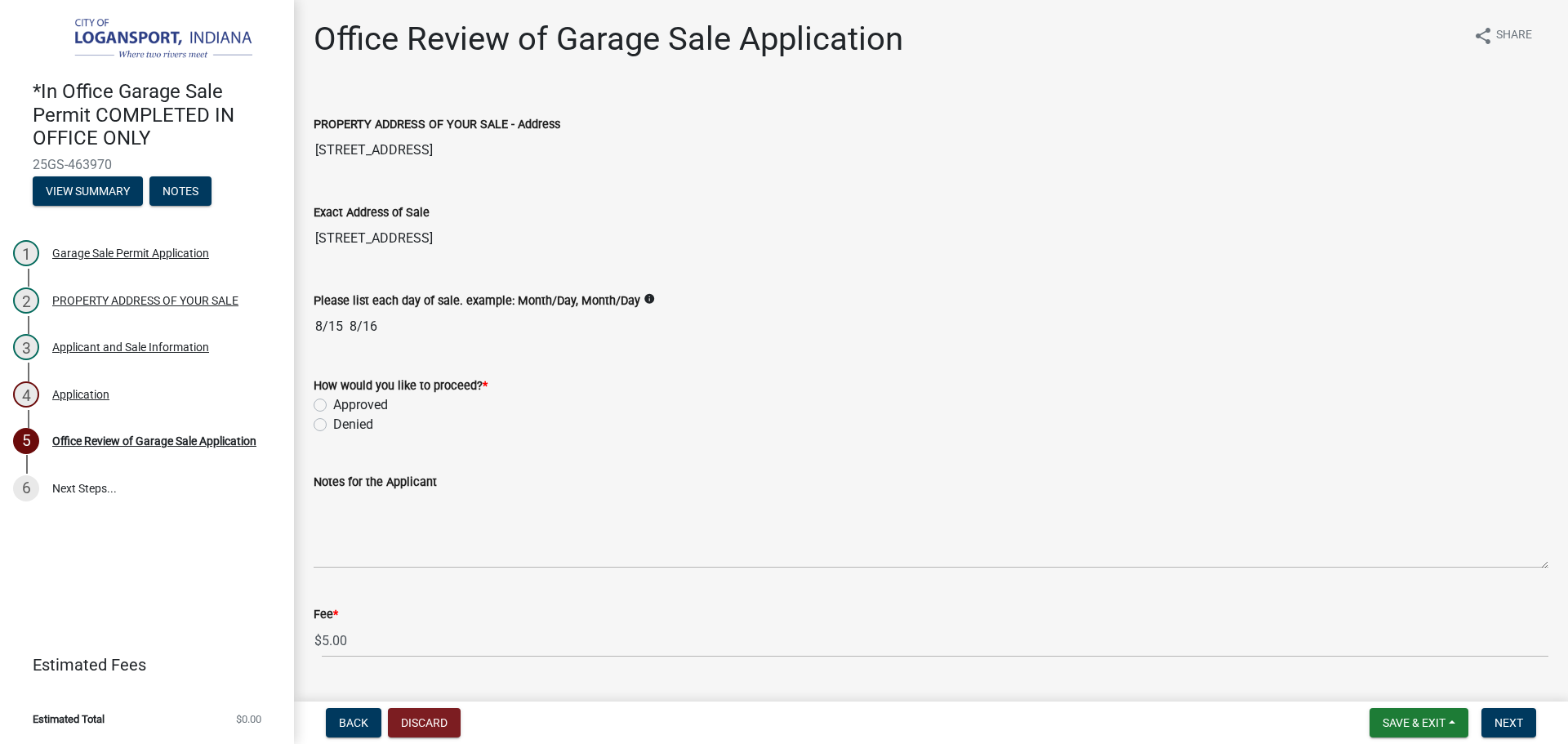
click at [333, 402] on label "Approved" at bounding box center [361, 406] width 55 height 20
click at [333, 402] on input "Approved" at bounding box center [338, 401] width 11 height 11
radio input "true"
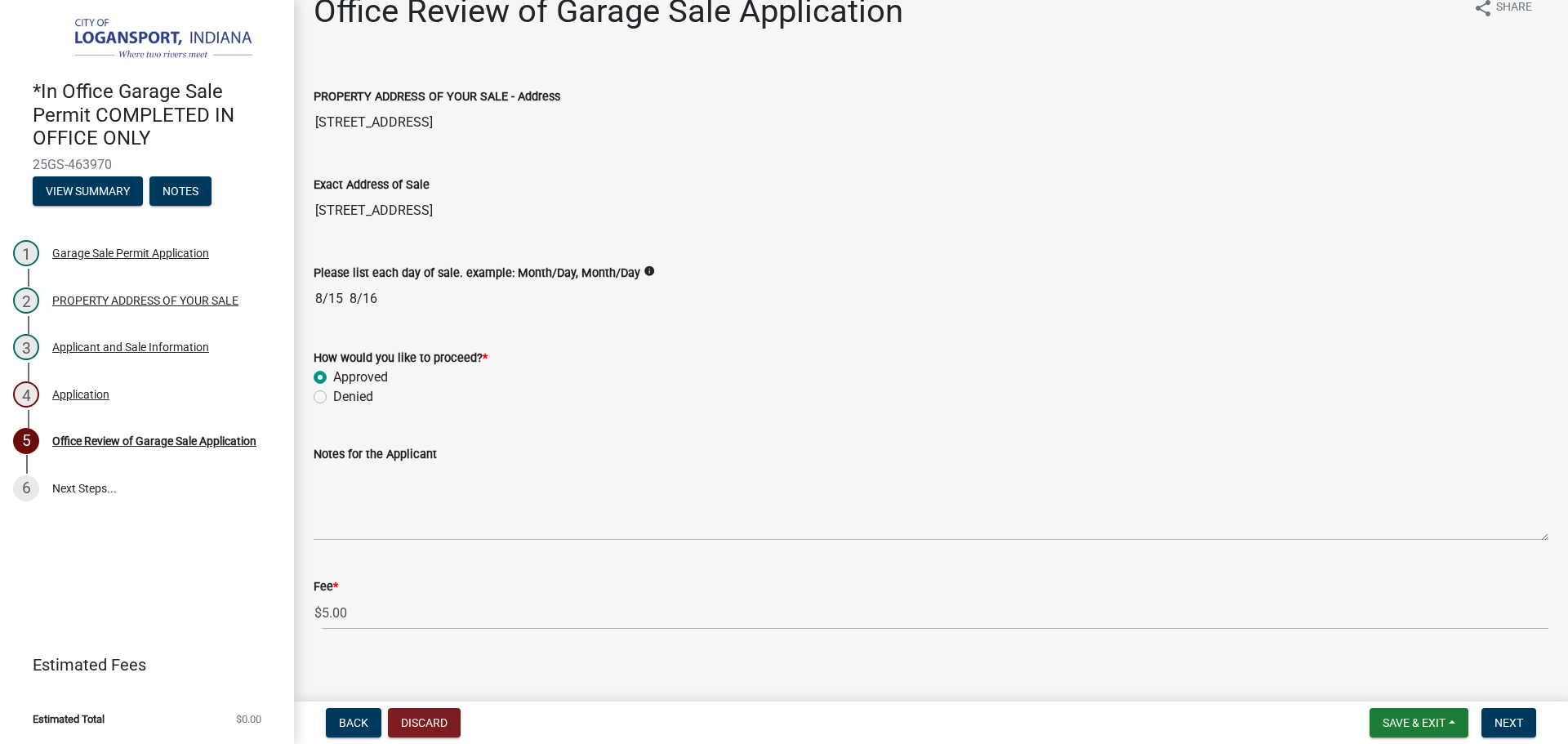
scroll to position [41, 0]
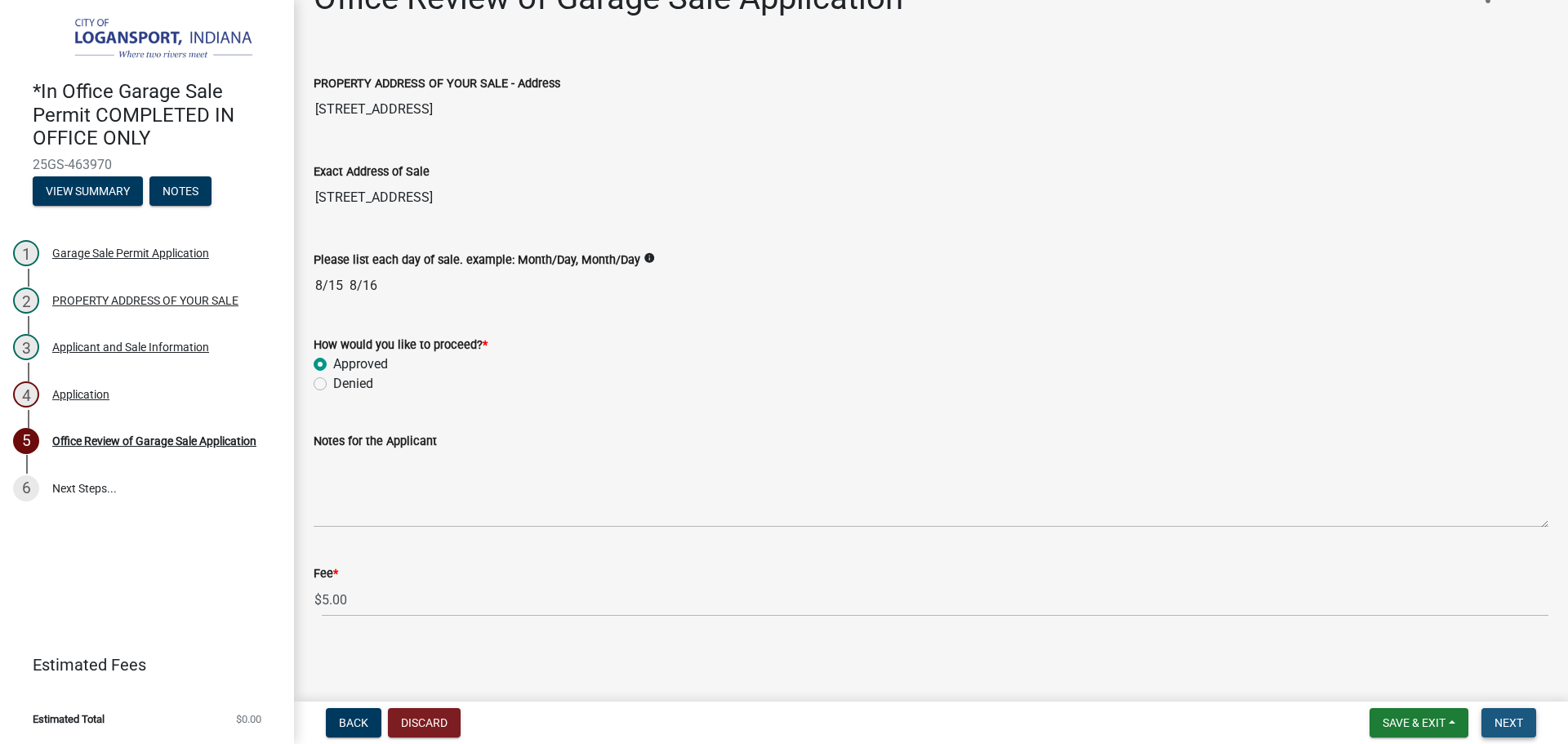
click at [1521, 733] on button "Next" at bounding box center [1509, 722] width 55 height 29
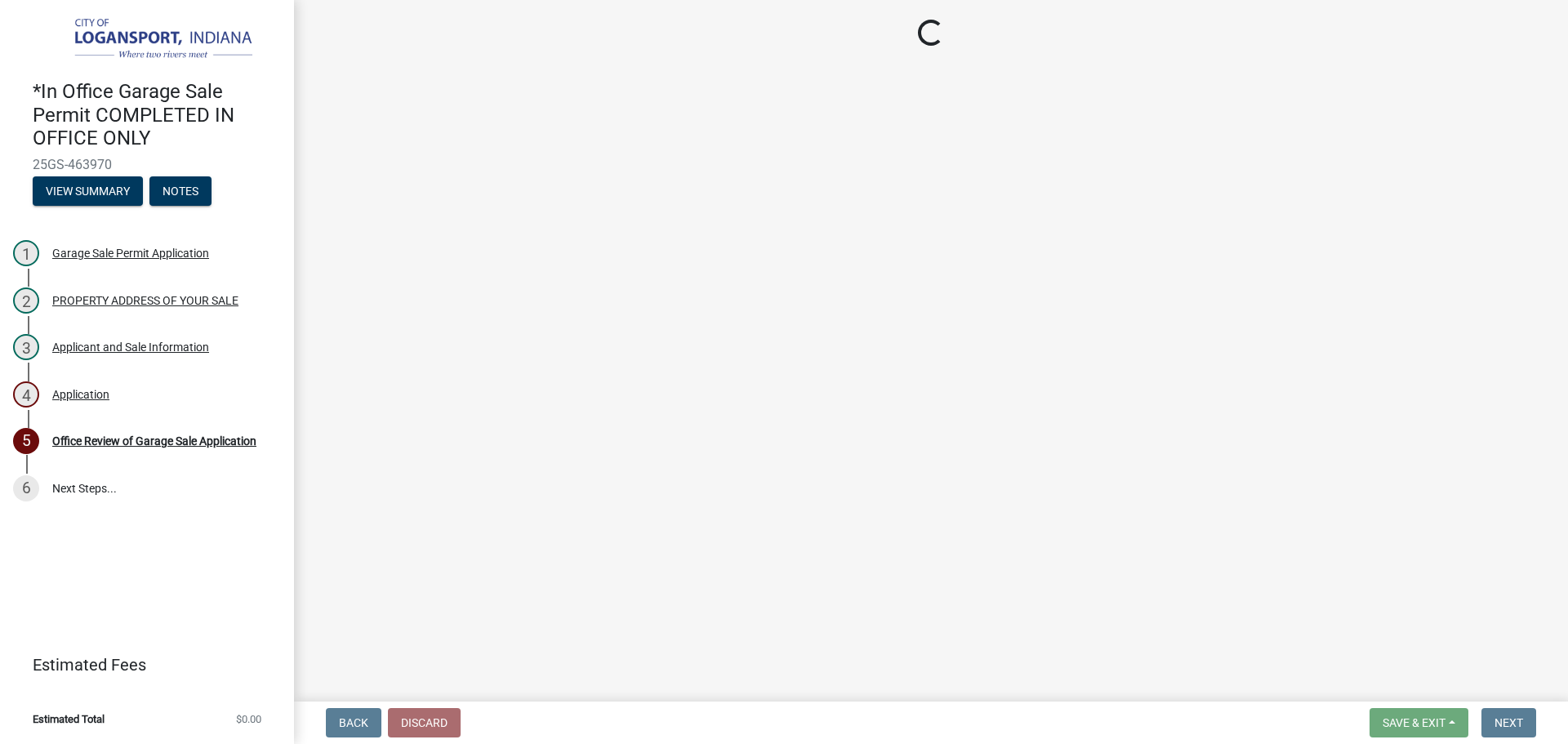
select select "3: 3"
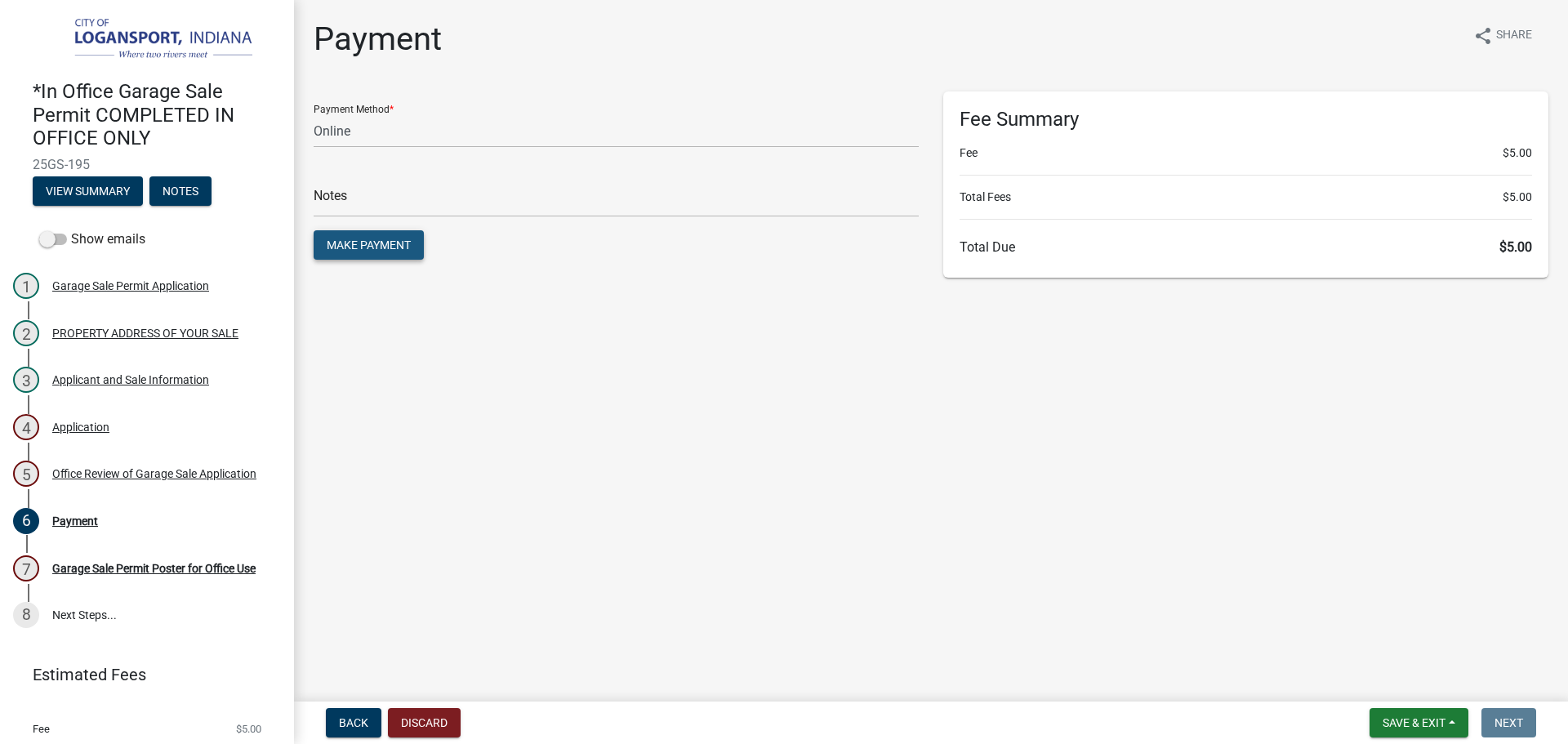
click at [391, 242] on span "Make Payment" at bounding box center [368, 245] width 84 height 13
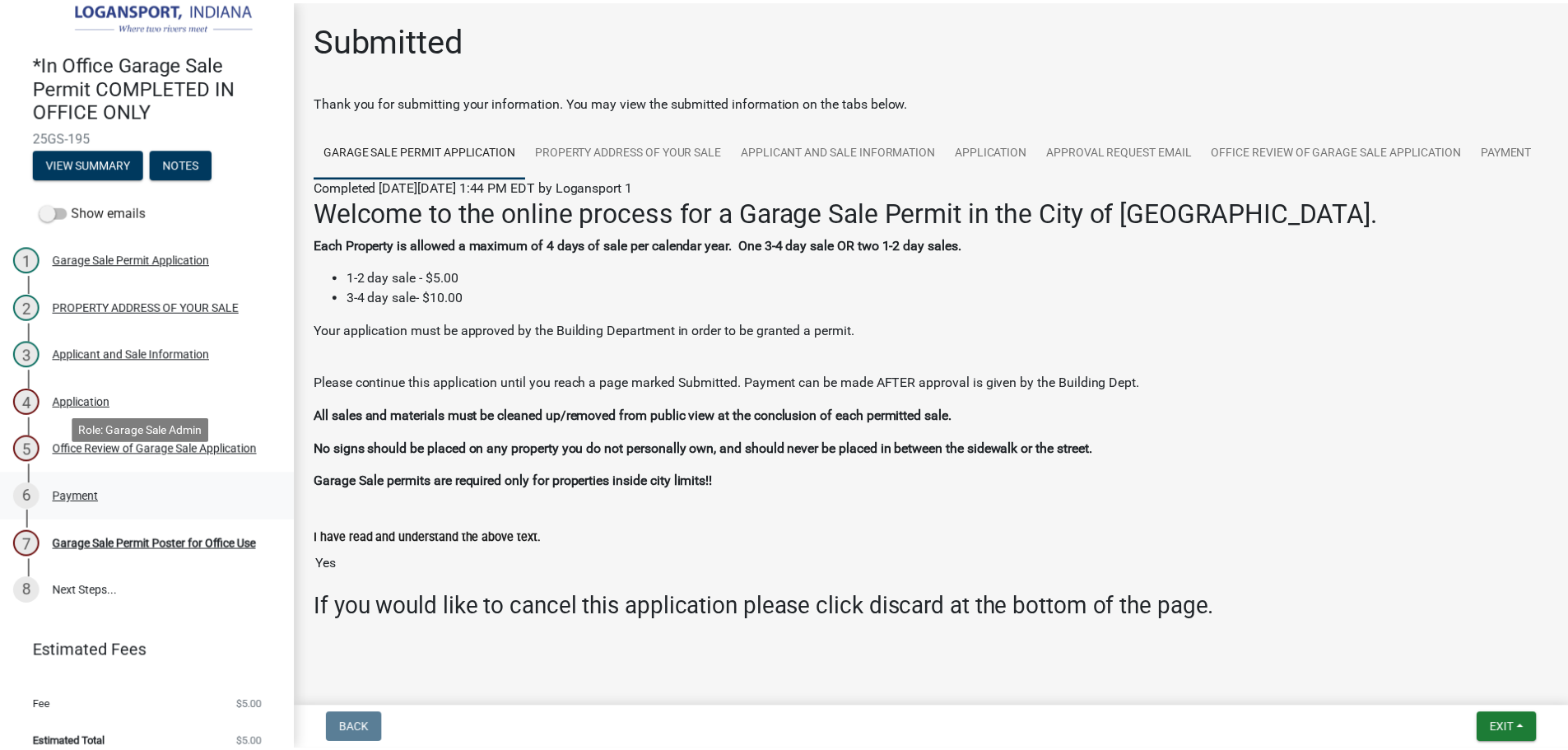
scroll to position [45, 0]
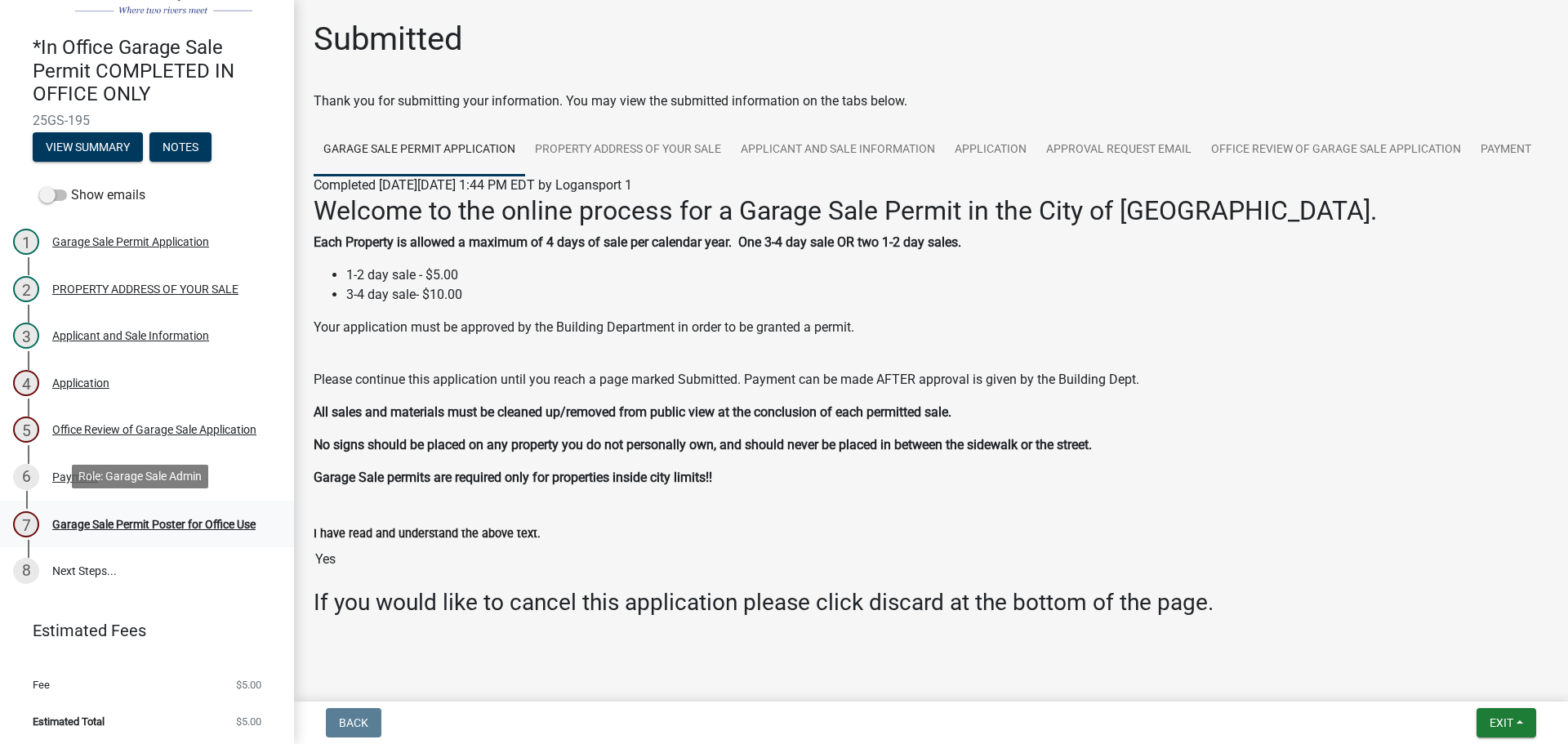
click at [126, 507] on link "7 Garage Sale Permit Poster for Office Use" at bounding box center [147, 524] width 294 height 47
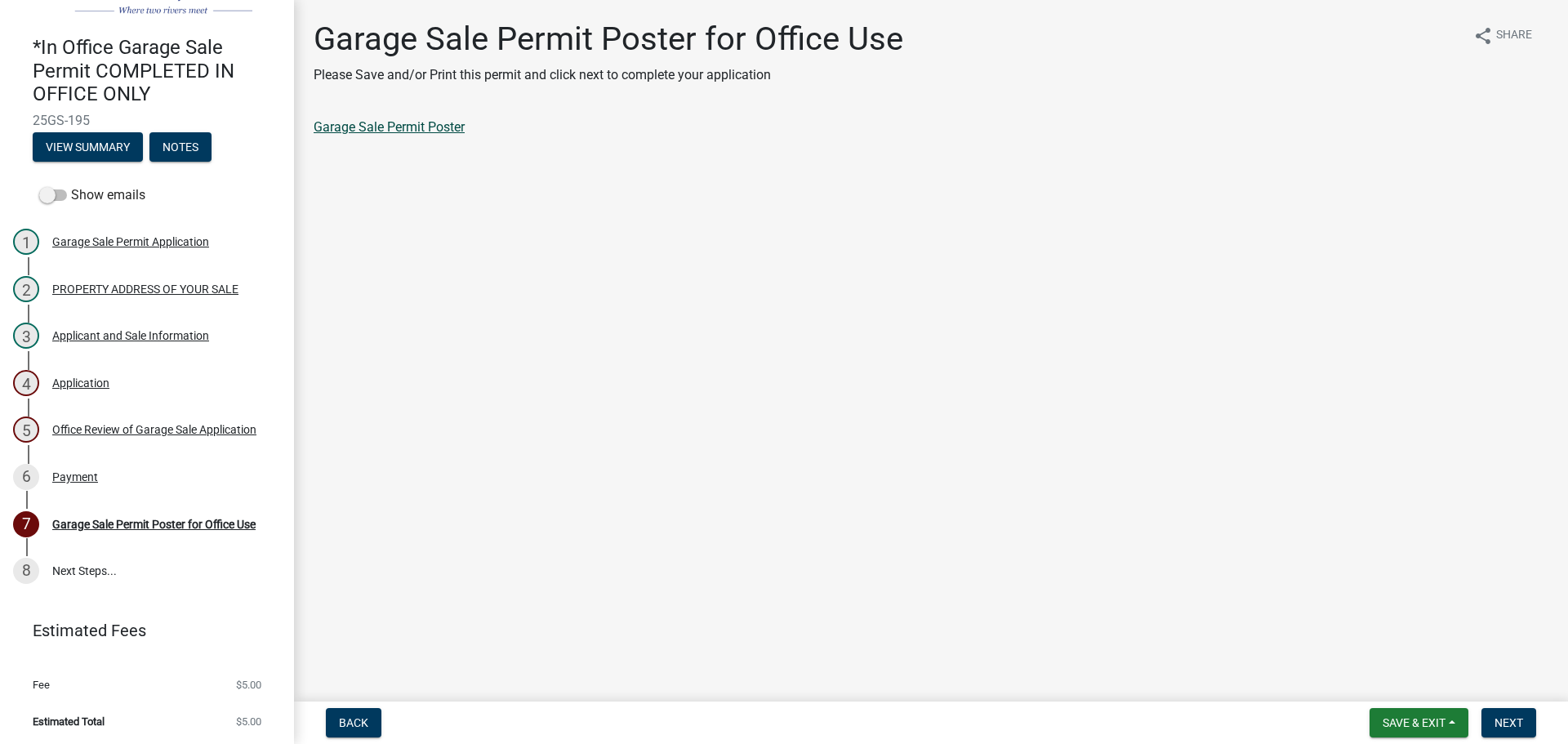
click at [423, 131] on link "Garage Sale Permit Poster" at bounding box center [389, 127] width 151 height 16
click at [1504, 705] on nav "Back Save & Exit Save Save & Exit Next" at bounding box center [931, 722] width 1274 height 42
click at [1510, 712] on button "Next" at bounding box center [1509, 722] width 55 height 29
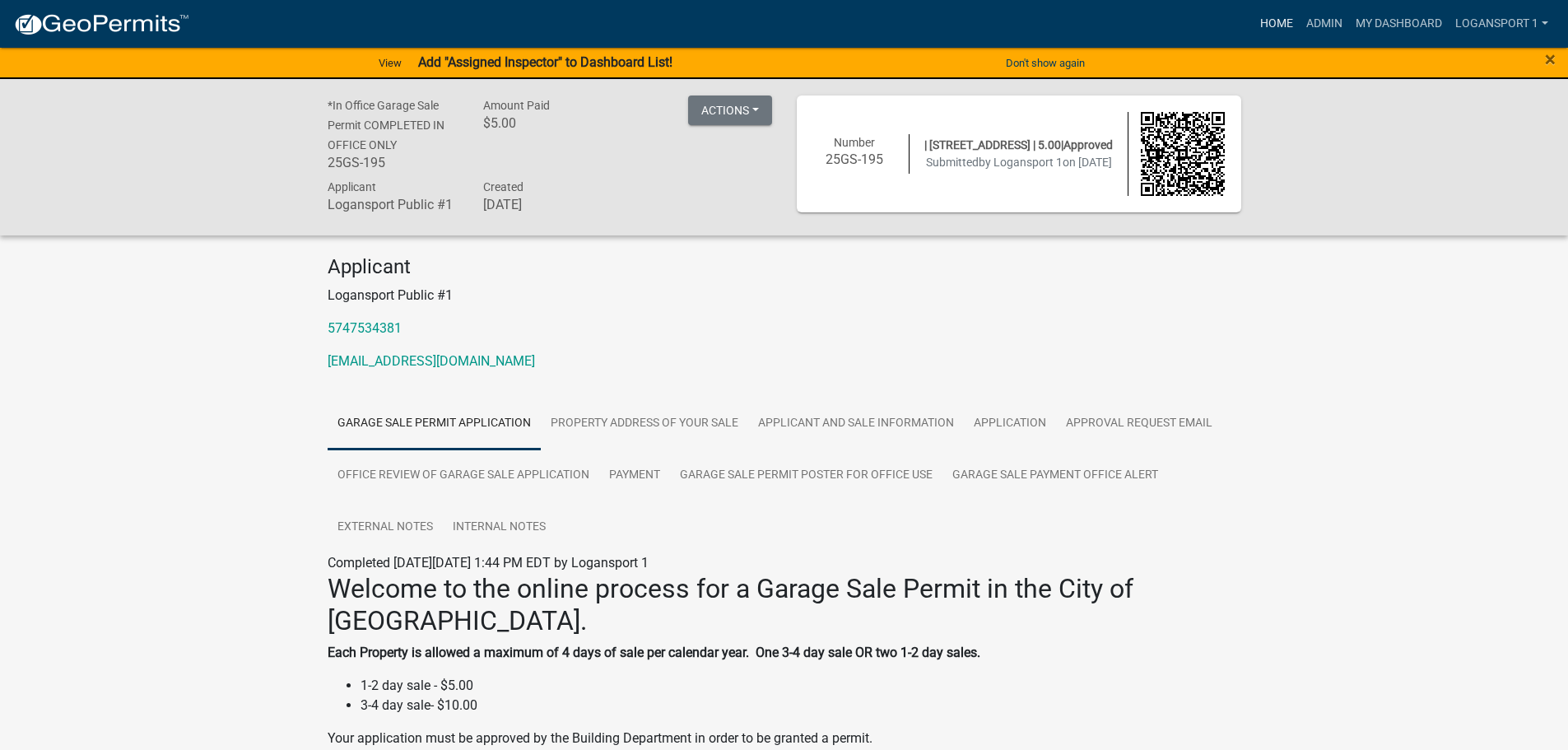
click at [1278, 19] on link "Home" at bounding box center [1276, 24] width 46 height 31
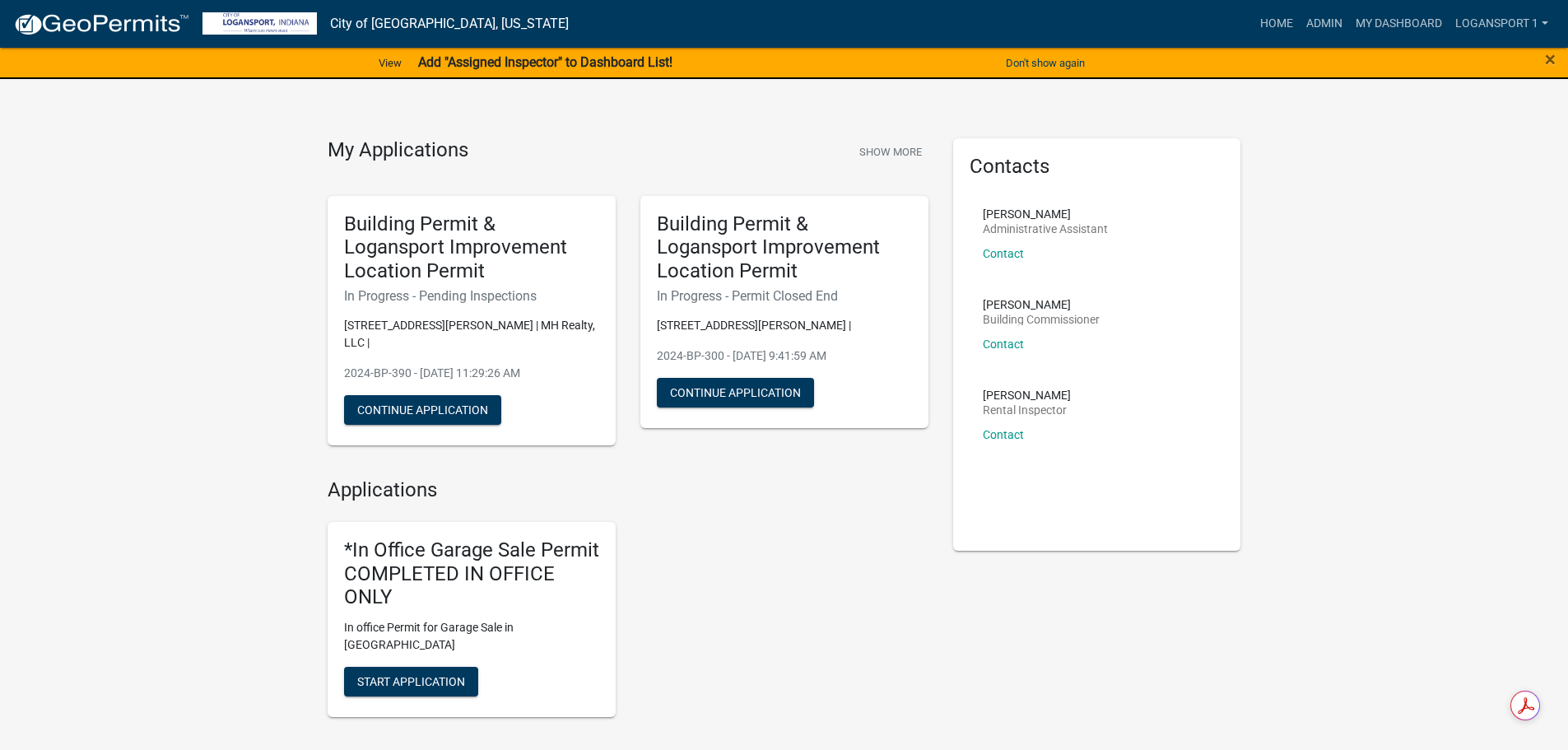
click at [887, 597] on div "*In Office Garage Sale Permit COMPLETED IN OFFICE ONLY In office Permit for Gar…" at bounding box center [628, 620] width 625 height 222
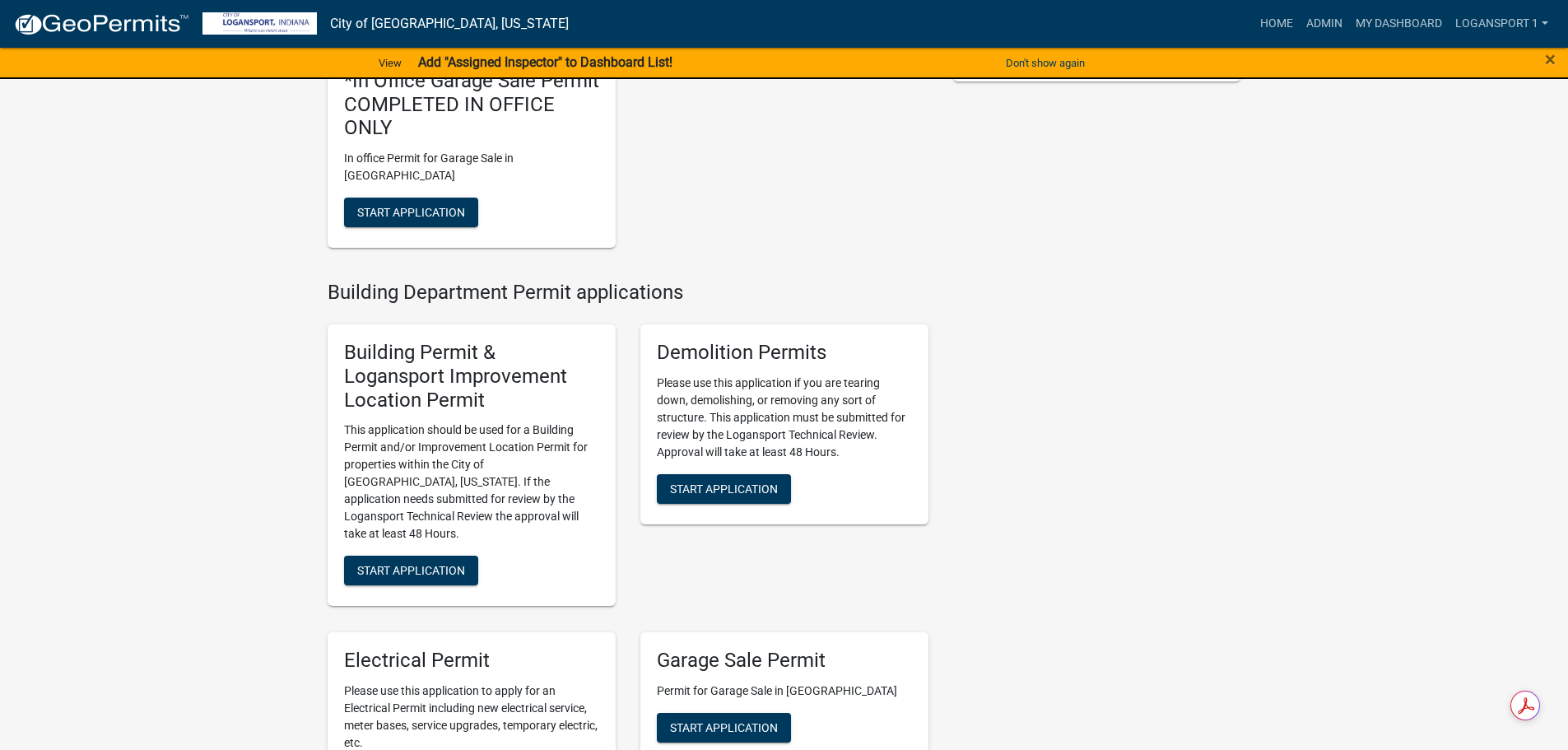
scroll to position [494, 0]
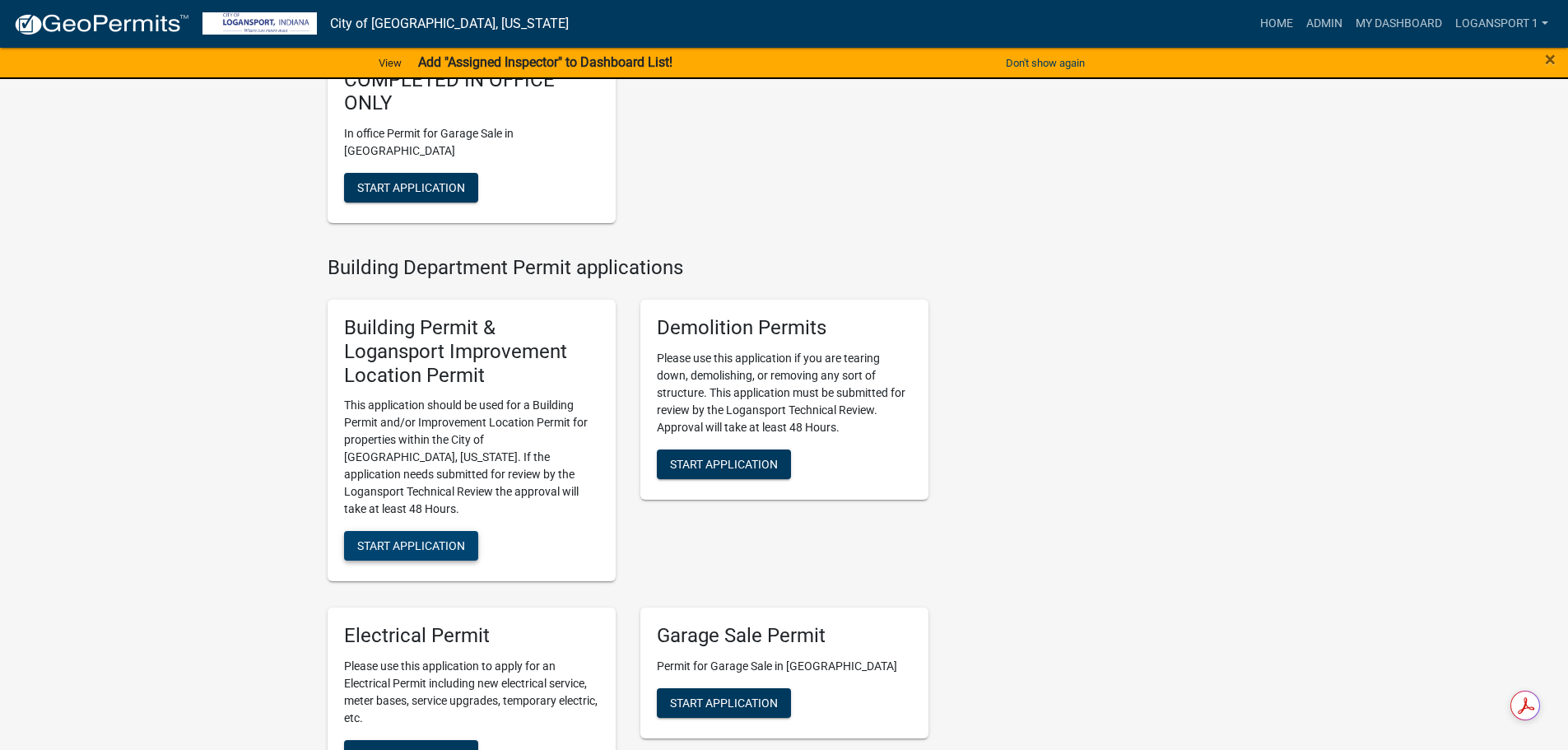
click at [431, 539] on span "Start Application" at bounding box center [411, 546] width 107 height 13
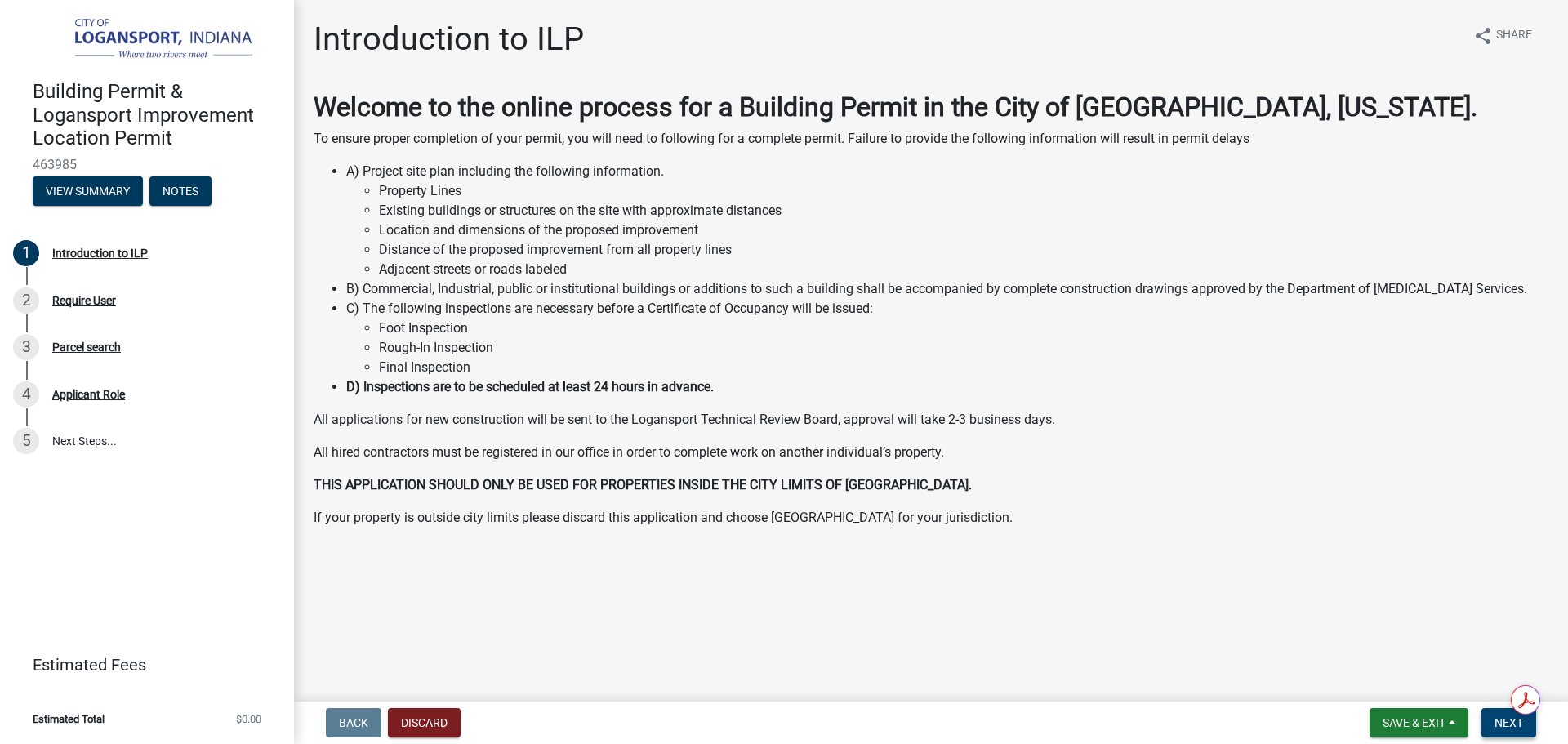
click at [1517, 724] on span "Next" at bounding box center [1508, 723] width 28 height 13
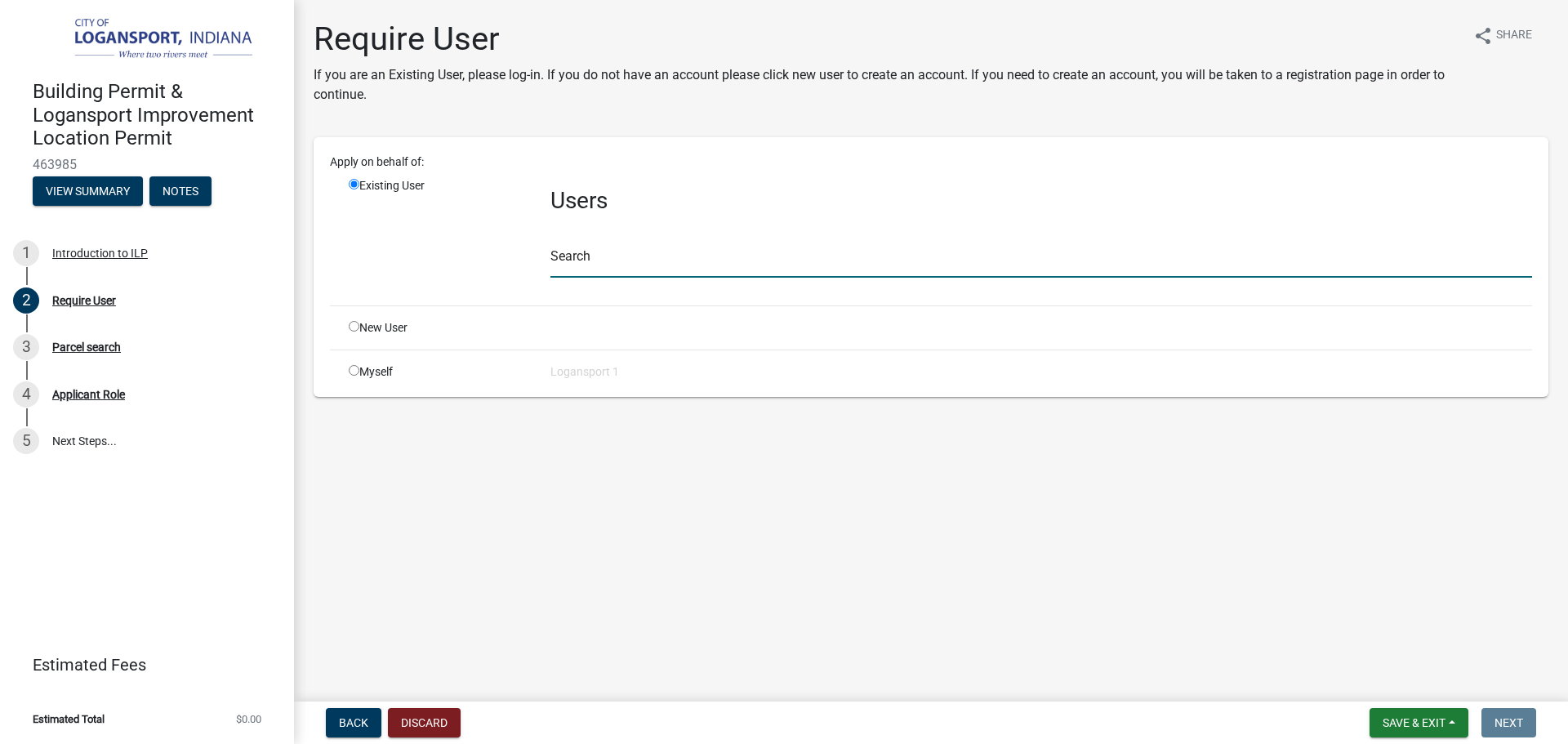
click at [593, 262] on input "text" at bounding box center [1041, 261] width 982 height 33
click at [351, 324] on input "radio" at bounding box center [354, 326] width 11 height 11
radio input "true"
radio input "false"
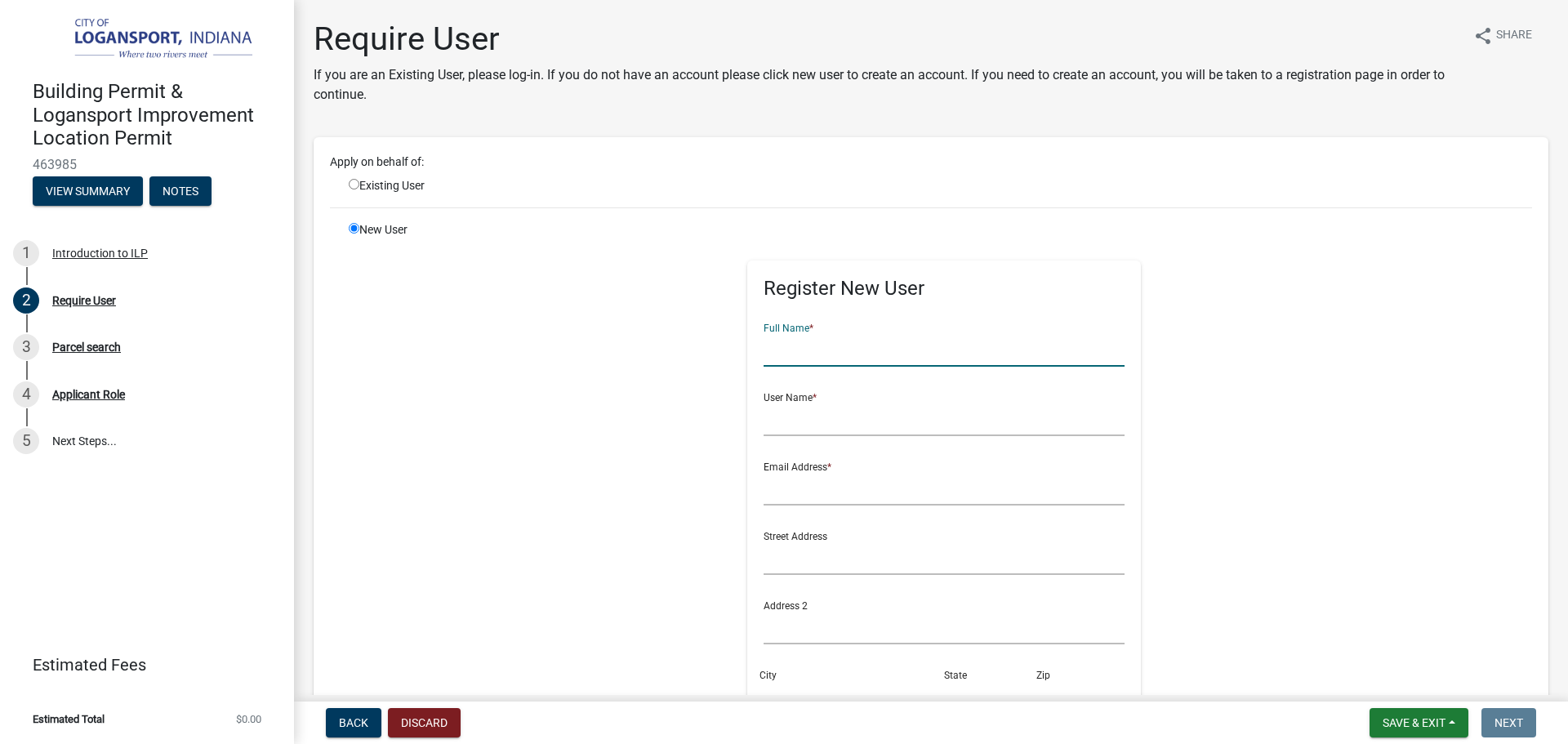
click at [784, 346] on input "text" at bounding box center [944, 350] width 361 height 33
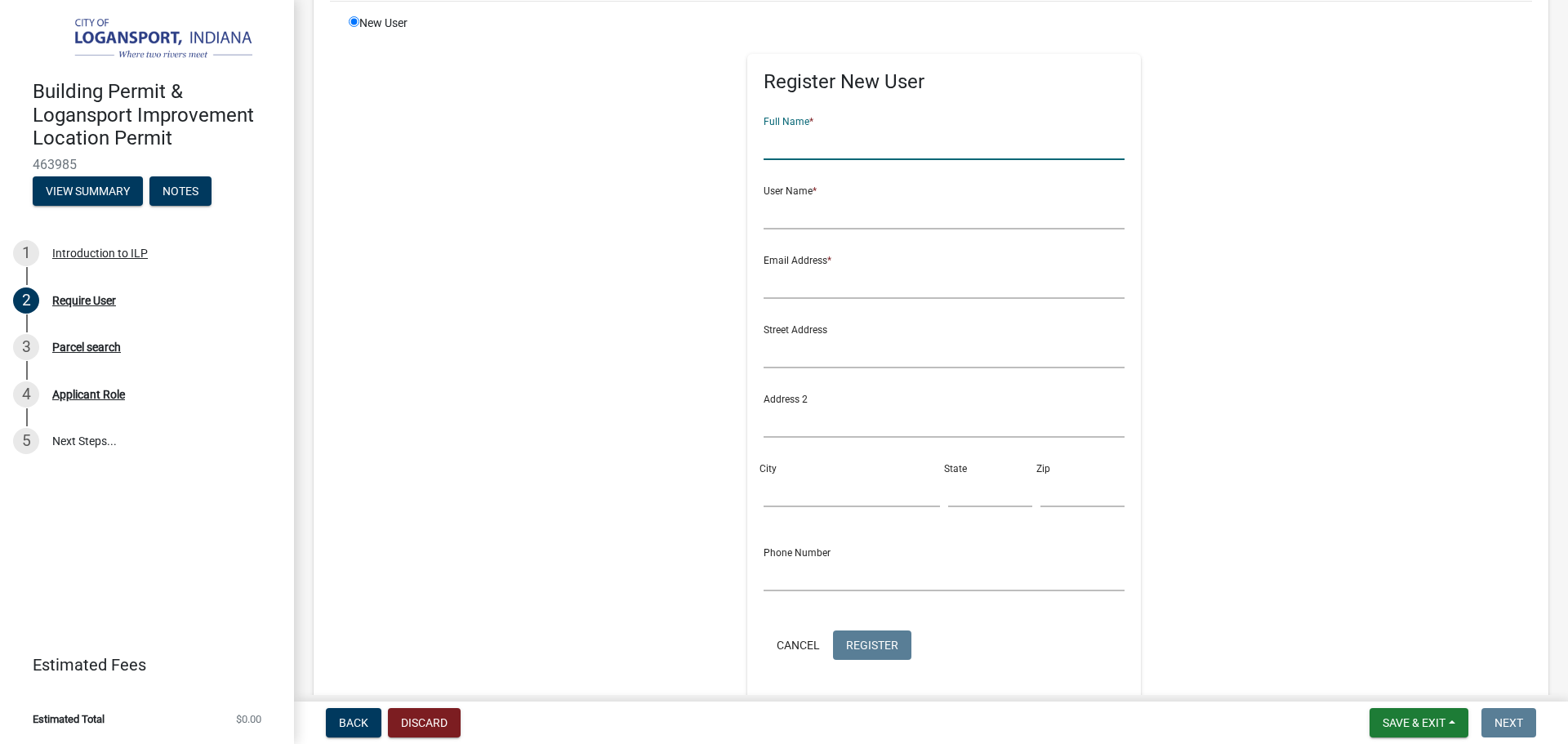
scroll to position [211, 0]
click at [1296, 458] on div "Register New User Full Name * User Name * Email Address * Street Address Addres…" at bounding box center [943, 378] width 837 height 736
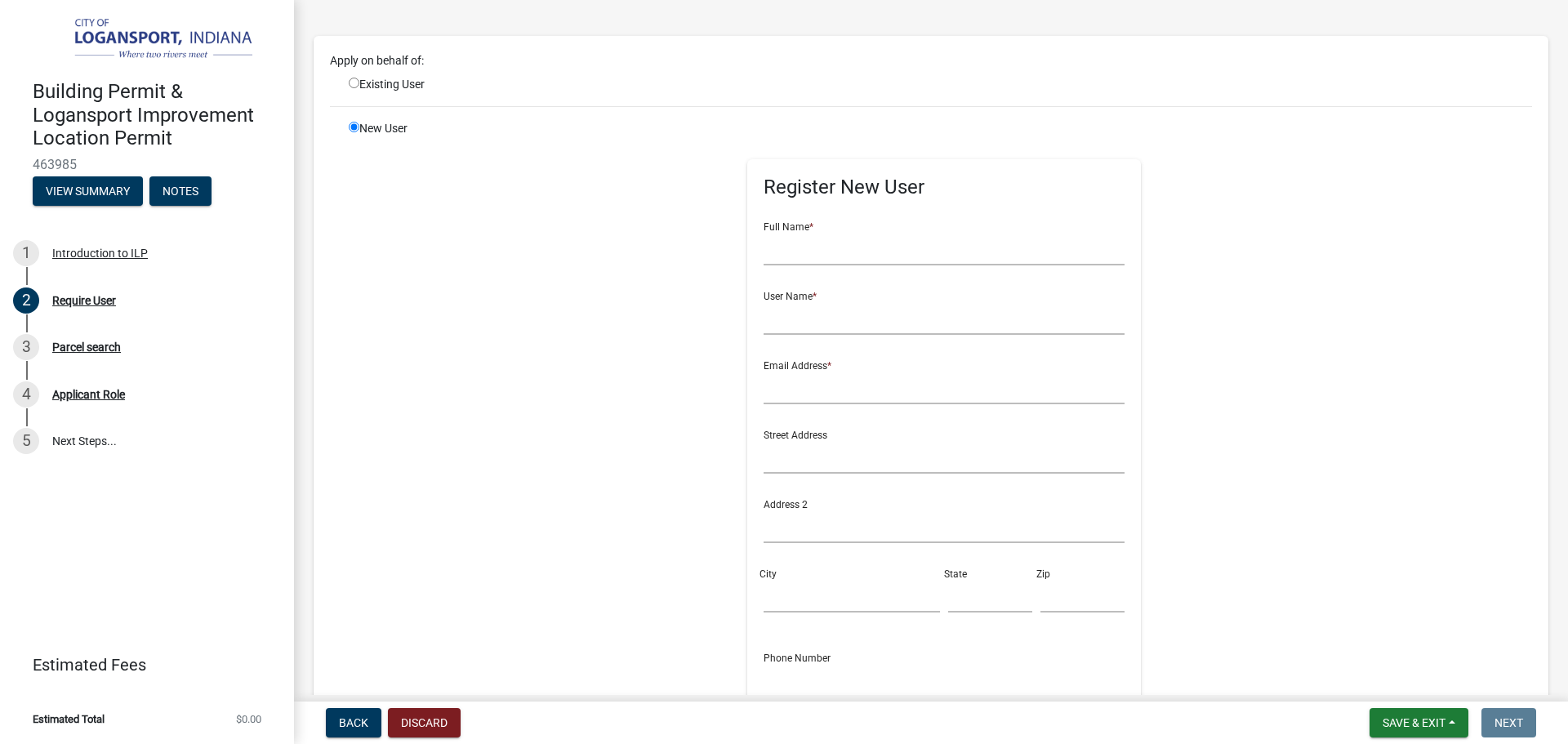
scroll to position [129, 0]
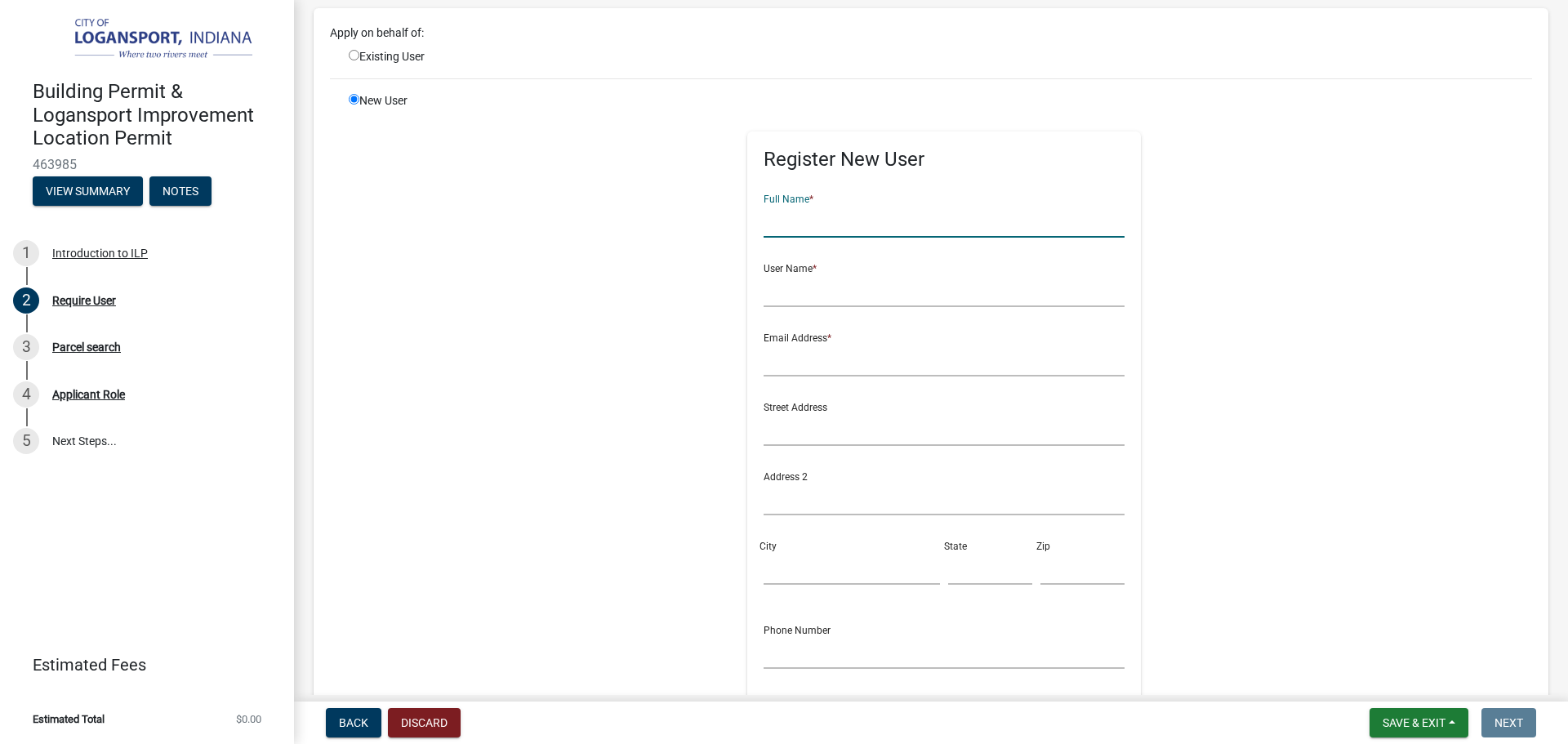
click at [799, 230] on input "text" at bounding box center [944, 221] width 361 height 33
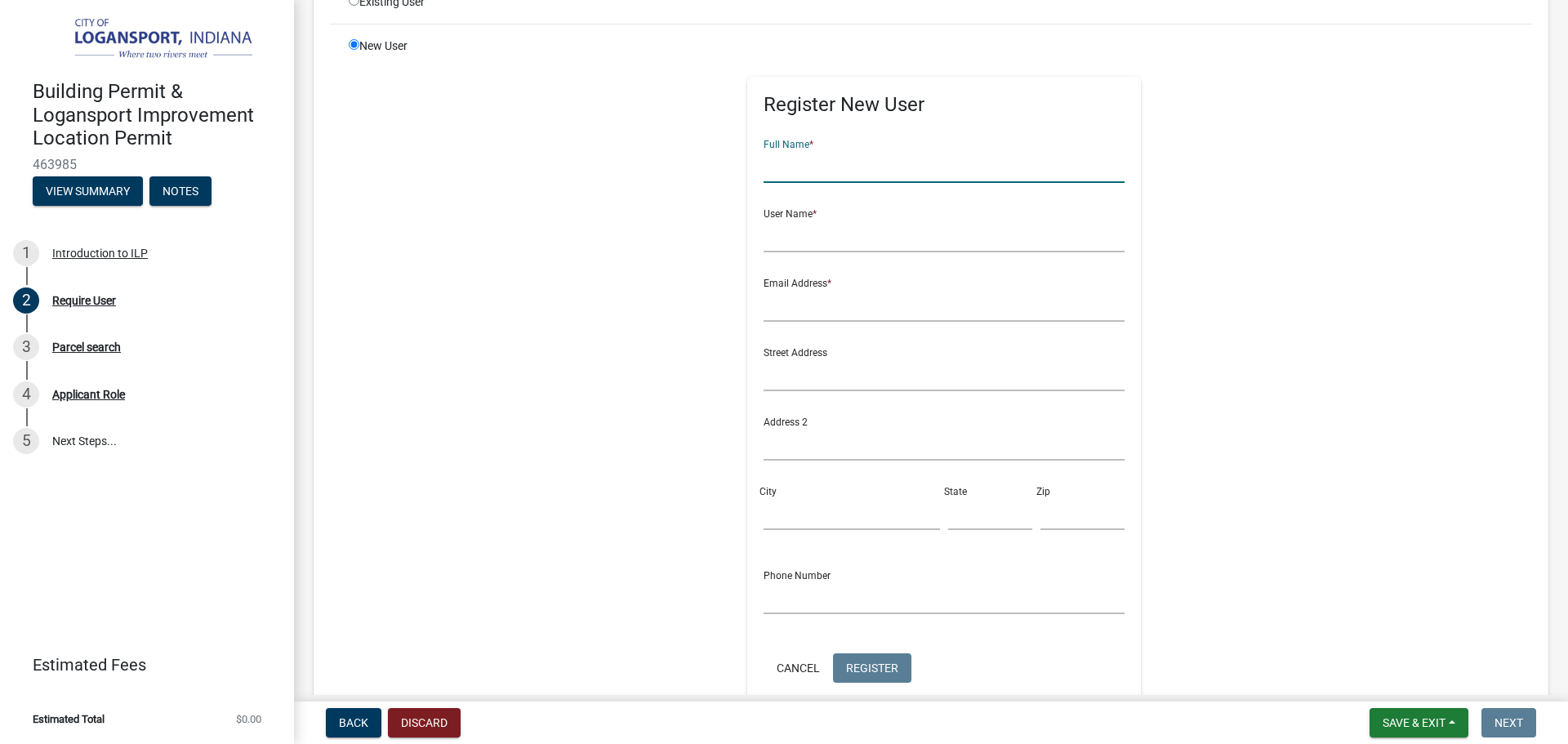
scroll to position [211, 0]
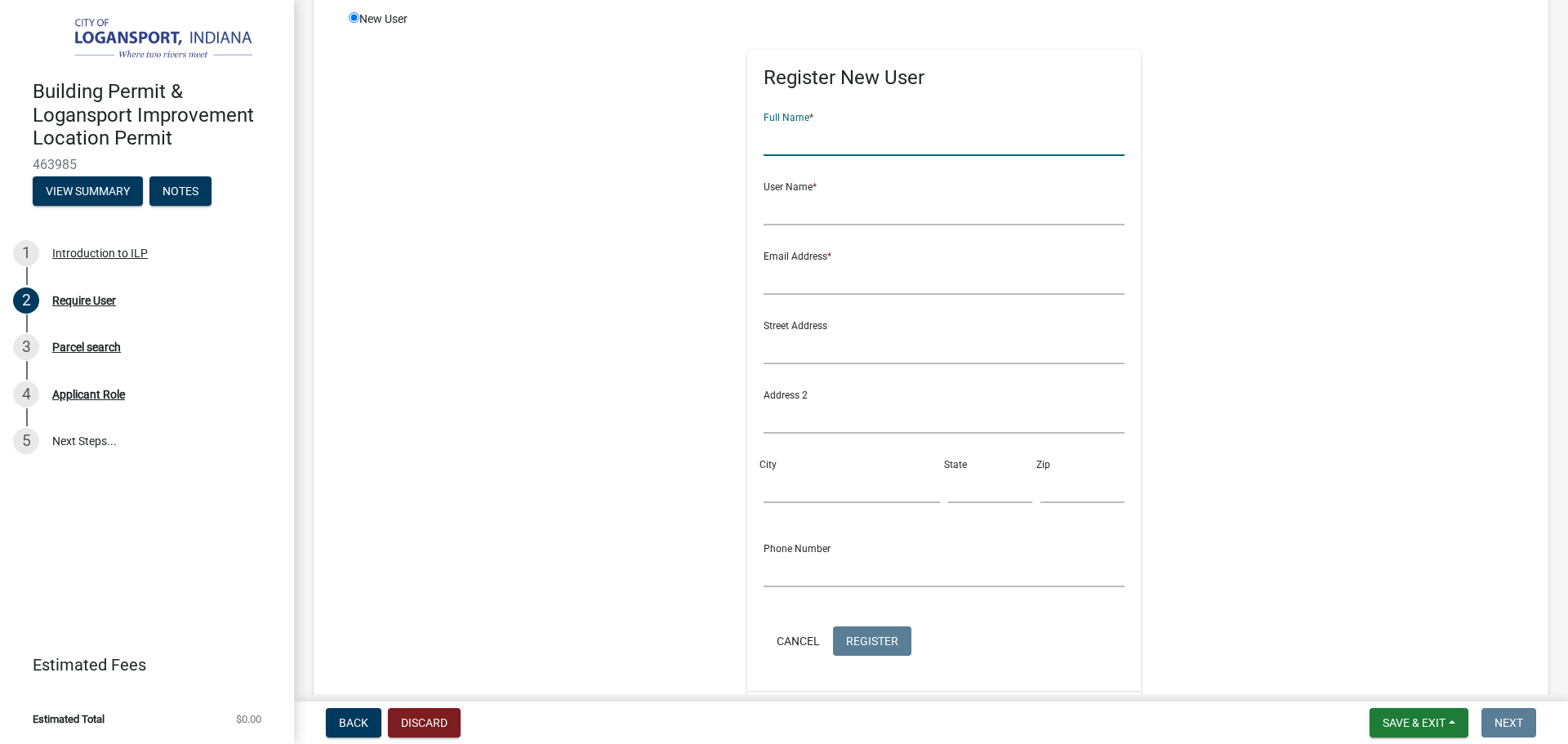
click at [841, 146] on input "text" at bounding box center [944, 139] width 361 height 33
click at [814, 202] on input "text" at bounding box center [944, 208] width 361 height 33
click at [789, 266] on input "text" at bounding box center [944, 278] width 361 height 33
click at [834, 196] on input "text" at bounding box center [944, 208] width 361 height 33
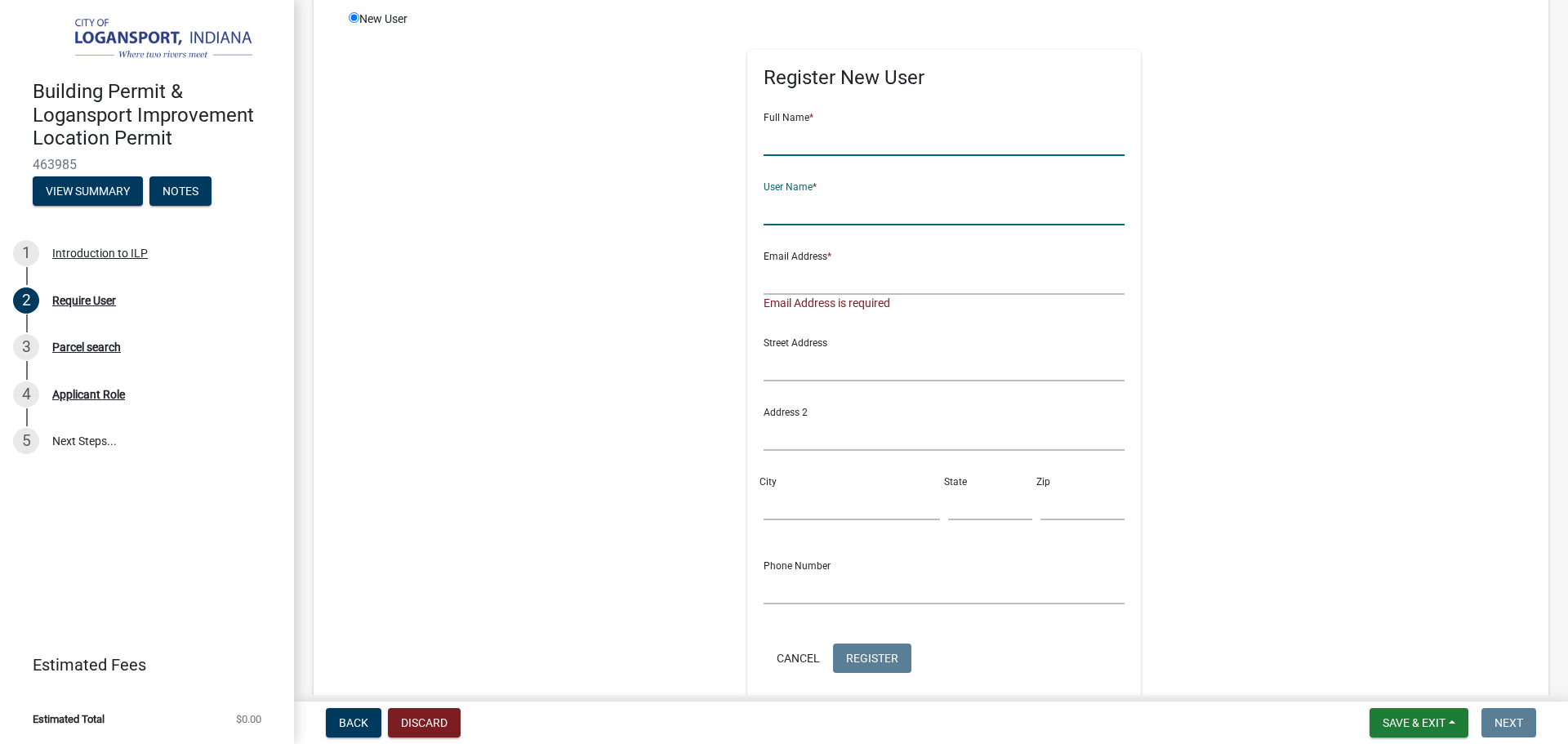
drag, startPoint x: 805, startPoint y: 138, endPoint x: 805, endPoint y: 149, distance: 11.0
click at [805, 138] on input "text" at bounding box center [944, 139] width 361 height 33
type input "Gloria Rivas"
click at [898, 197] on input "text" at bounding box center [944, 208] width 361 height 33
click at [898, 204] on input "gloriarivas318@" at bounding box center [944, 208] width 361 height 33
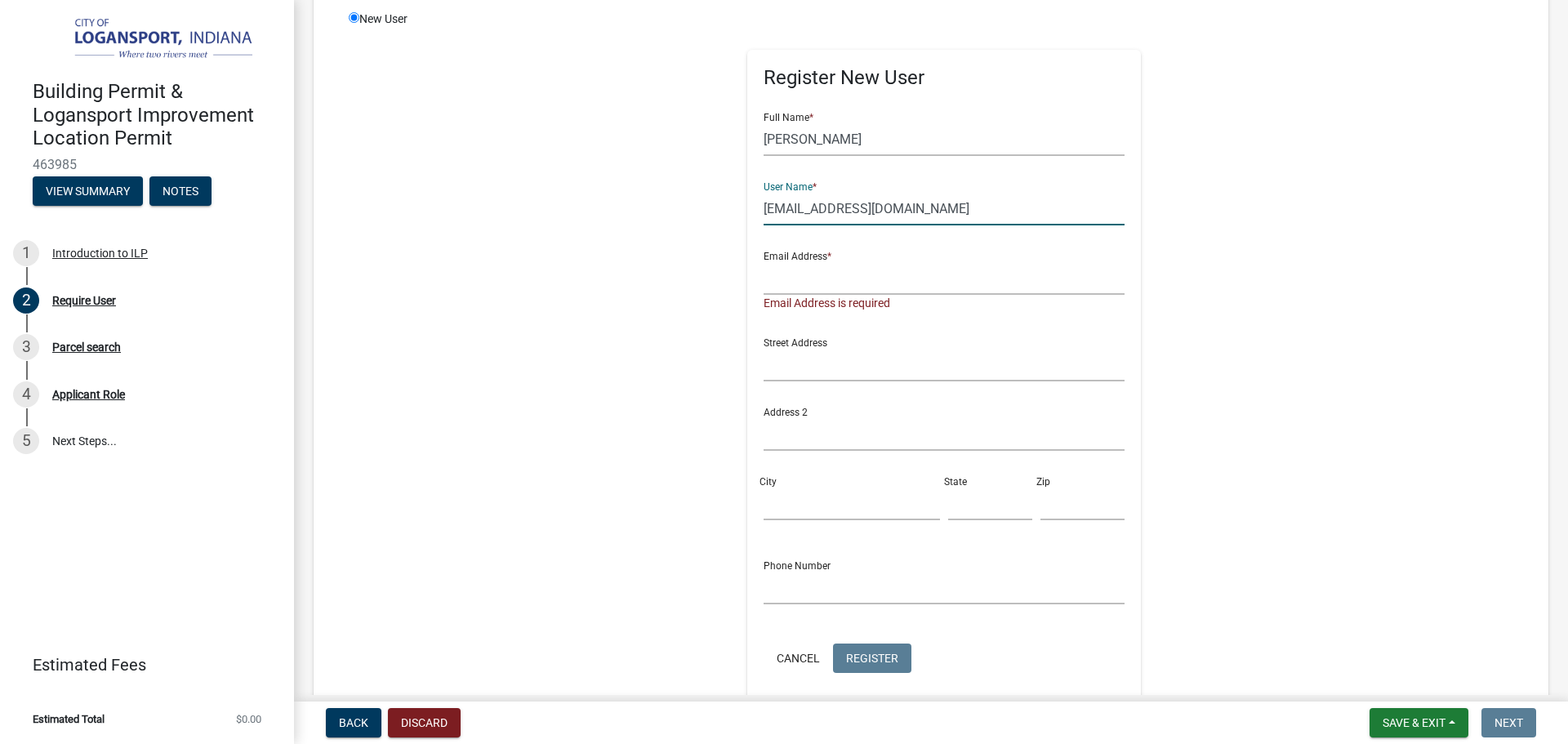
type input "gloriarivas318@gmail.com"
paste input "gloriarivas318@gmail.com"
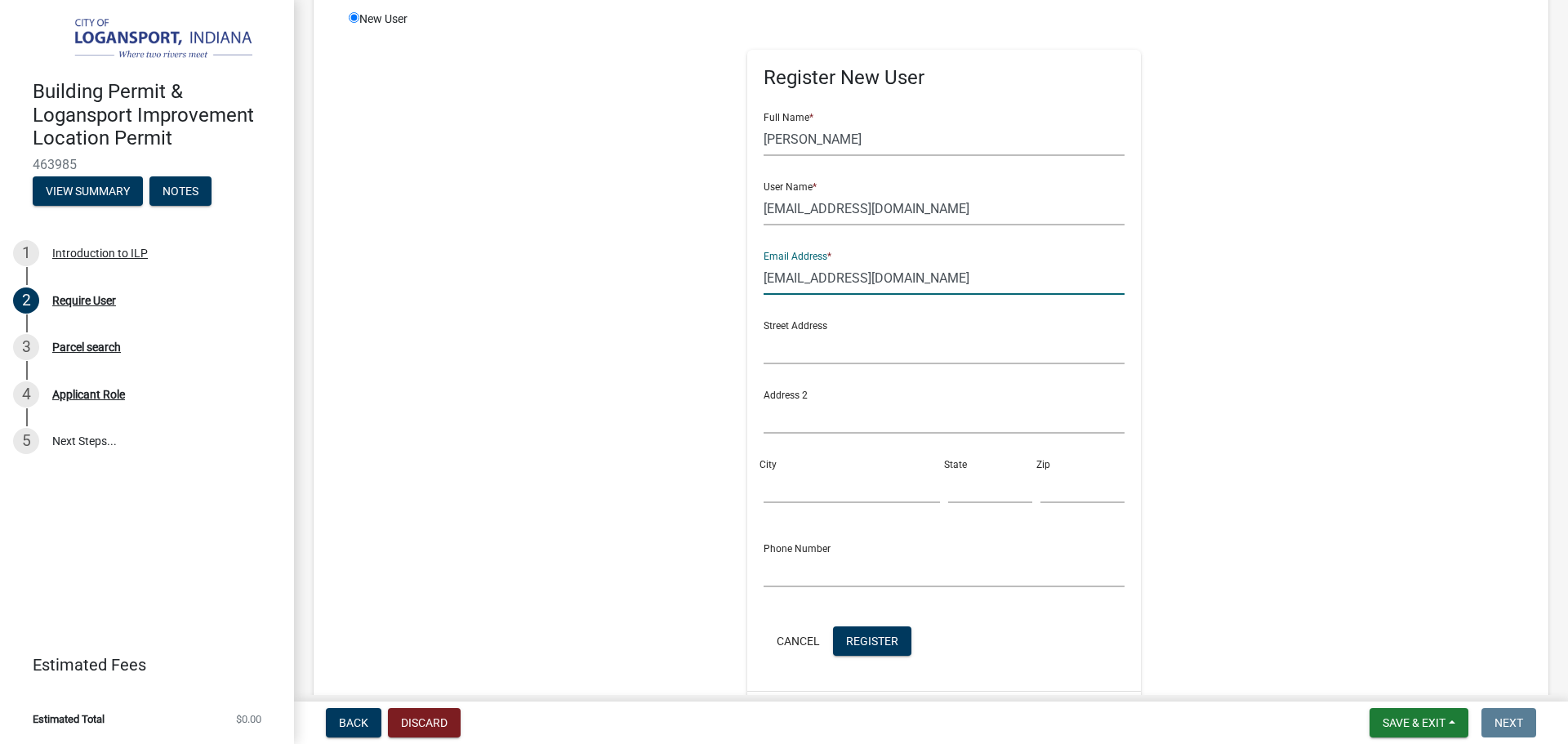
type input "gloriarivas318@gmail.com"
click at [829, 352] on input "text" at bounding box center [944, 347] width 361 height 33
type input "1427 North St"
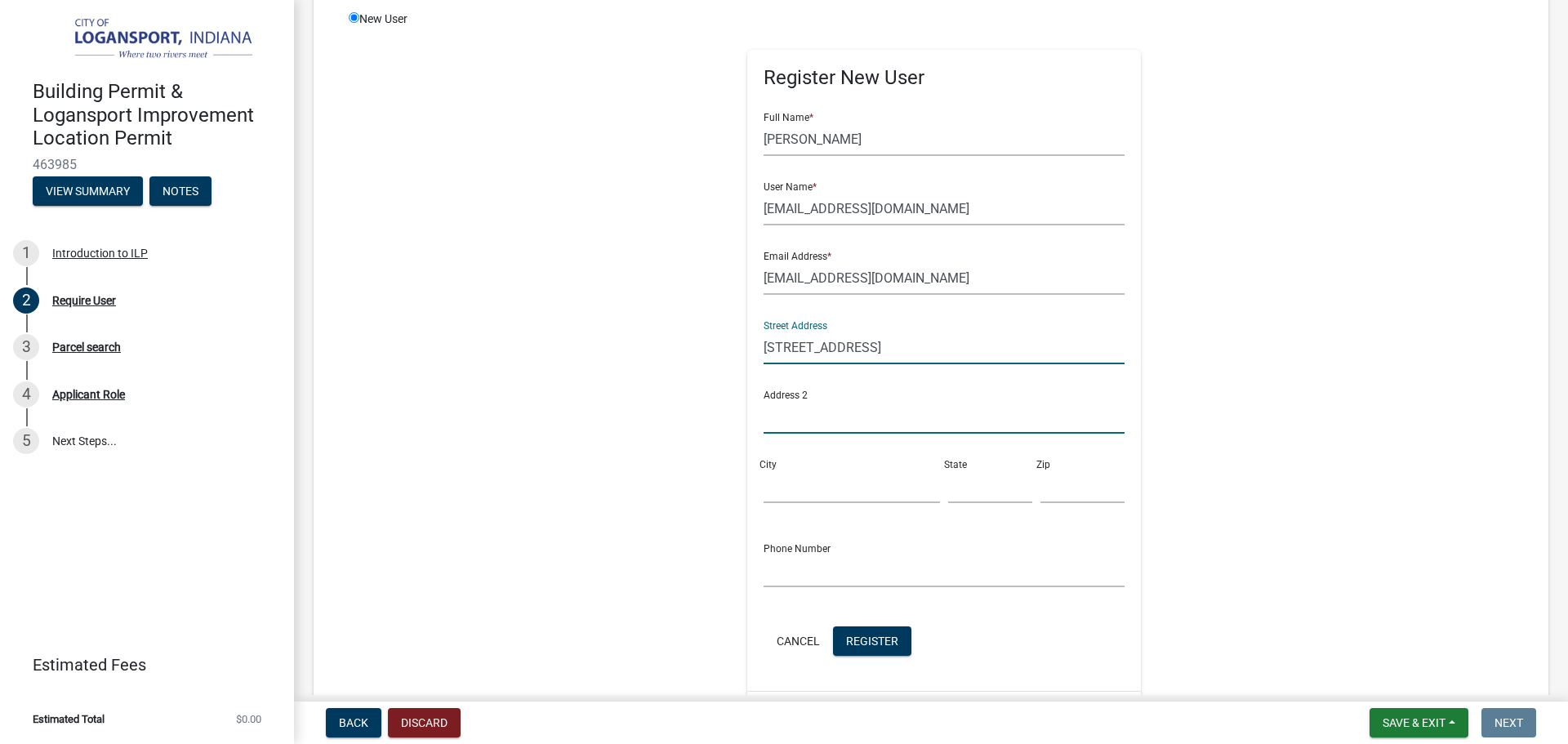
click at [812, 417] on input "text" at bounding box center [944, 417] width 361 height 33
click at [841, 490] on input "City" at bounding box center [852, 487] width 177 height 33
type input "Logansport"
type input "IN"
type input "46947"
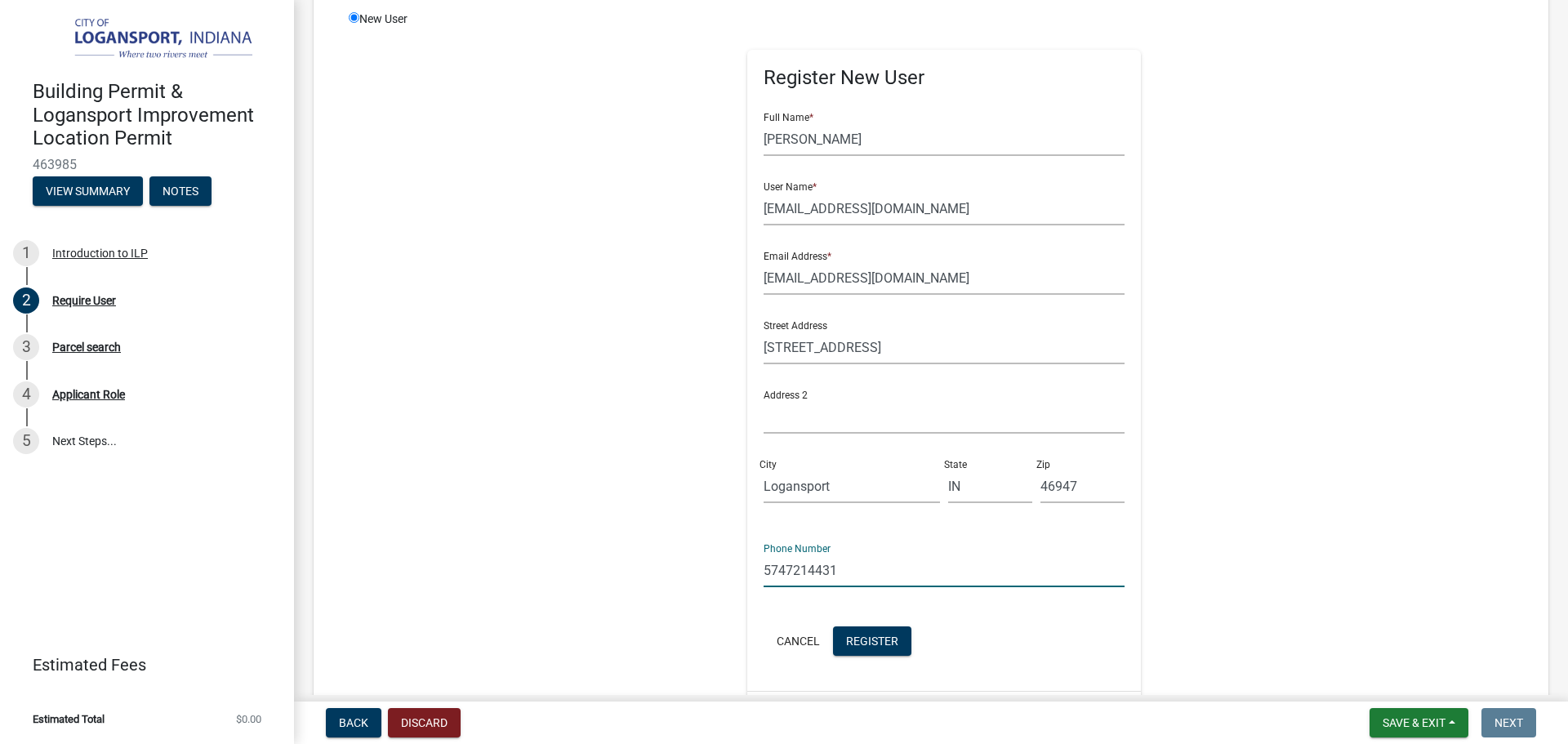
type input "5747214431"
click at [932, 274] on input "gloriarivas318@gmail.com" at bounding box center [944, 278] width 361 height 33
paste input "5747214431"
type input "gloriarivas318@gmail.com"
click at [877, 637] on span "Register" at bounding box center [872, 641] width 52 height 13
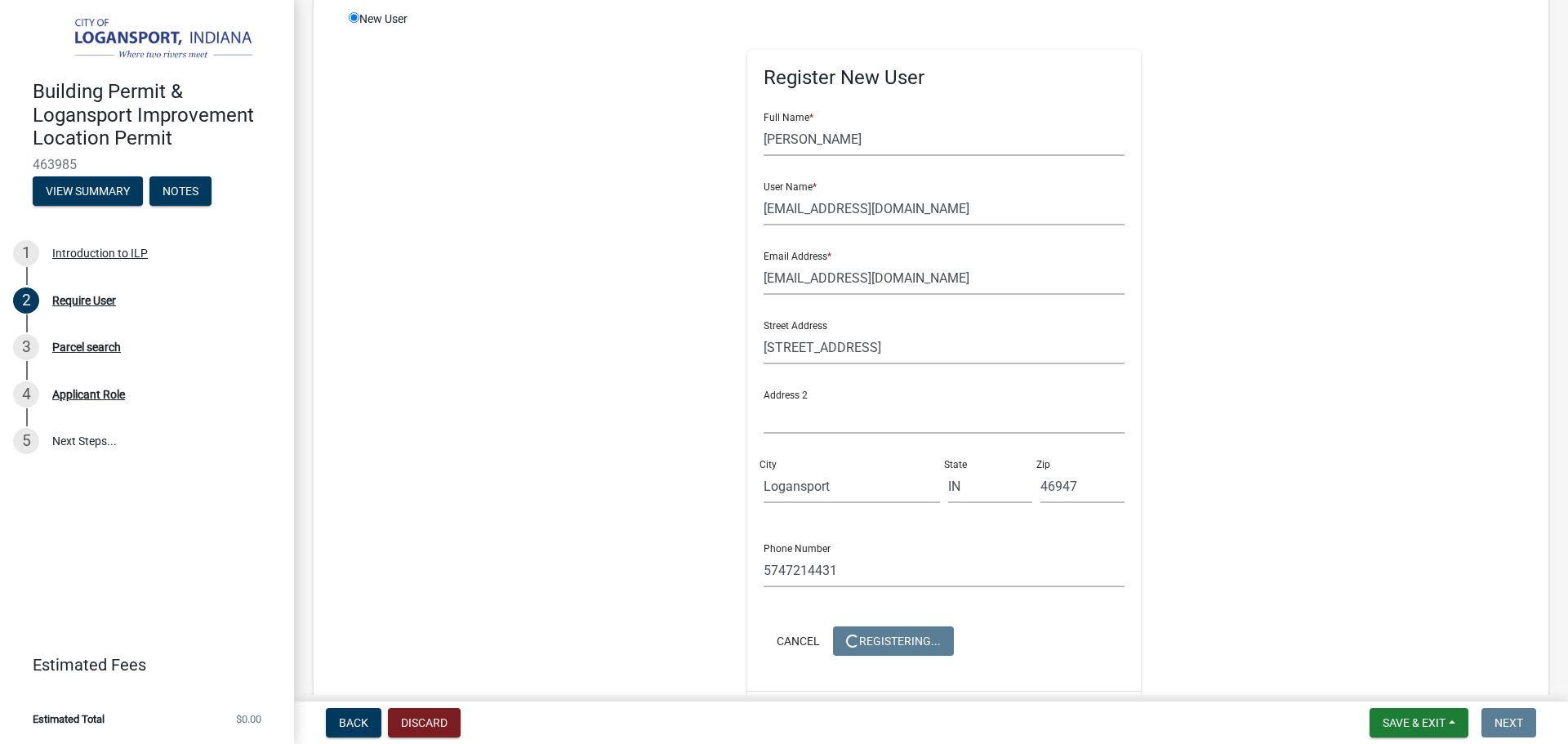
scroll to position [0, 0]
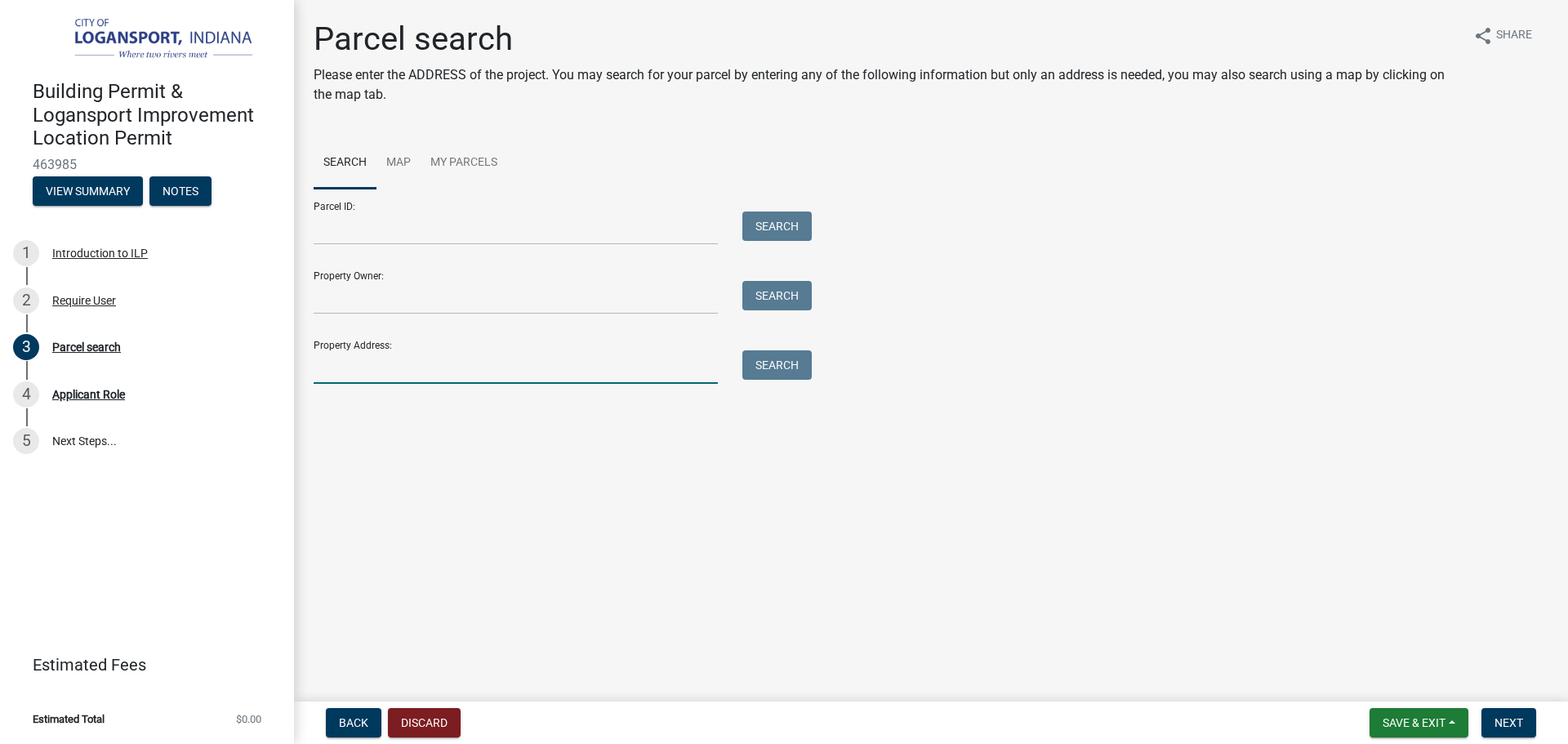
click at [484, 362] on input "Property Address:" at bounding box center [515, 367] width 404 height 33
click at [595, 363] on input "1427 no" at bounding box center [515, 367] width 404 height 33
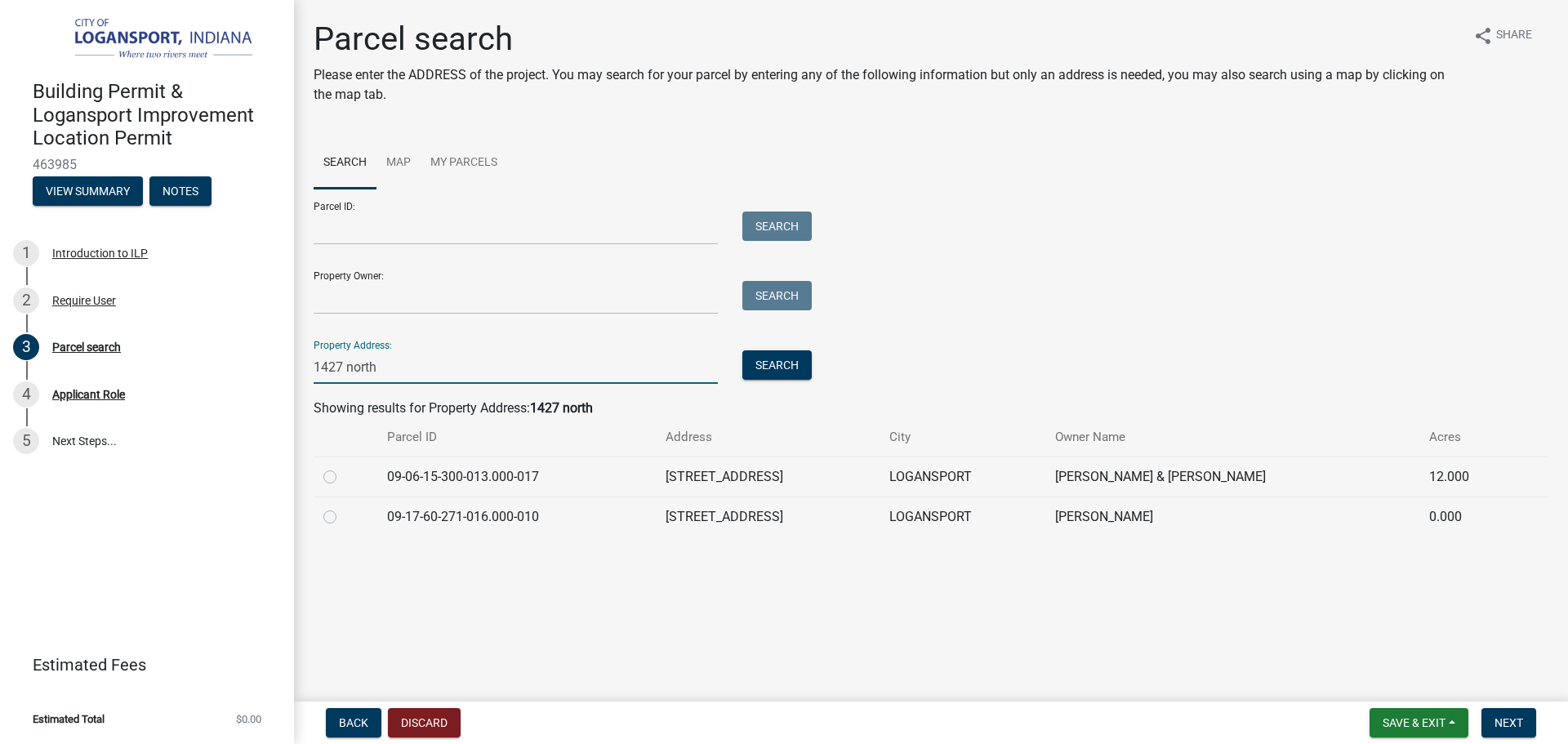
type input "1427 north"
click at [343, 507] on label at bounding box center [343, 507] width 0 height 0
click at [343, 511] on input "radio" at bounding box center [348, 512] width 11 height 11
radio input "true"
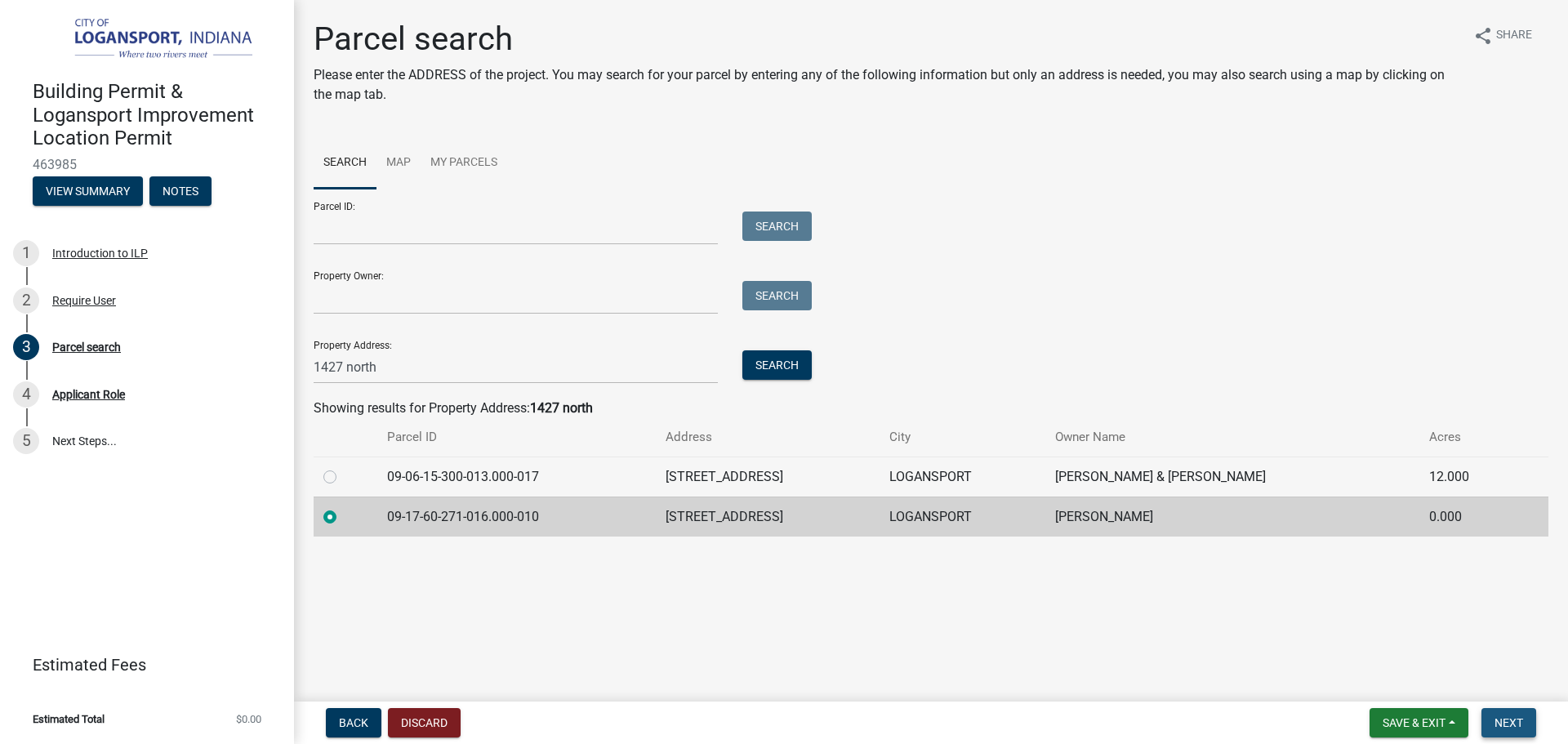
click at [1510, 712] on button "Next" at bounding box center [1509, 722] width 55 height 29
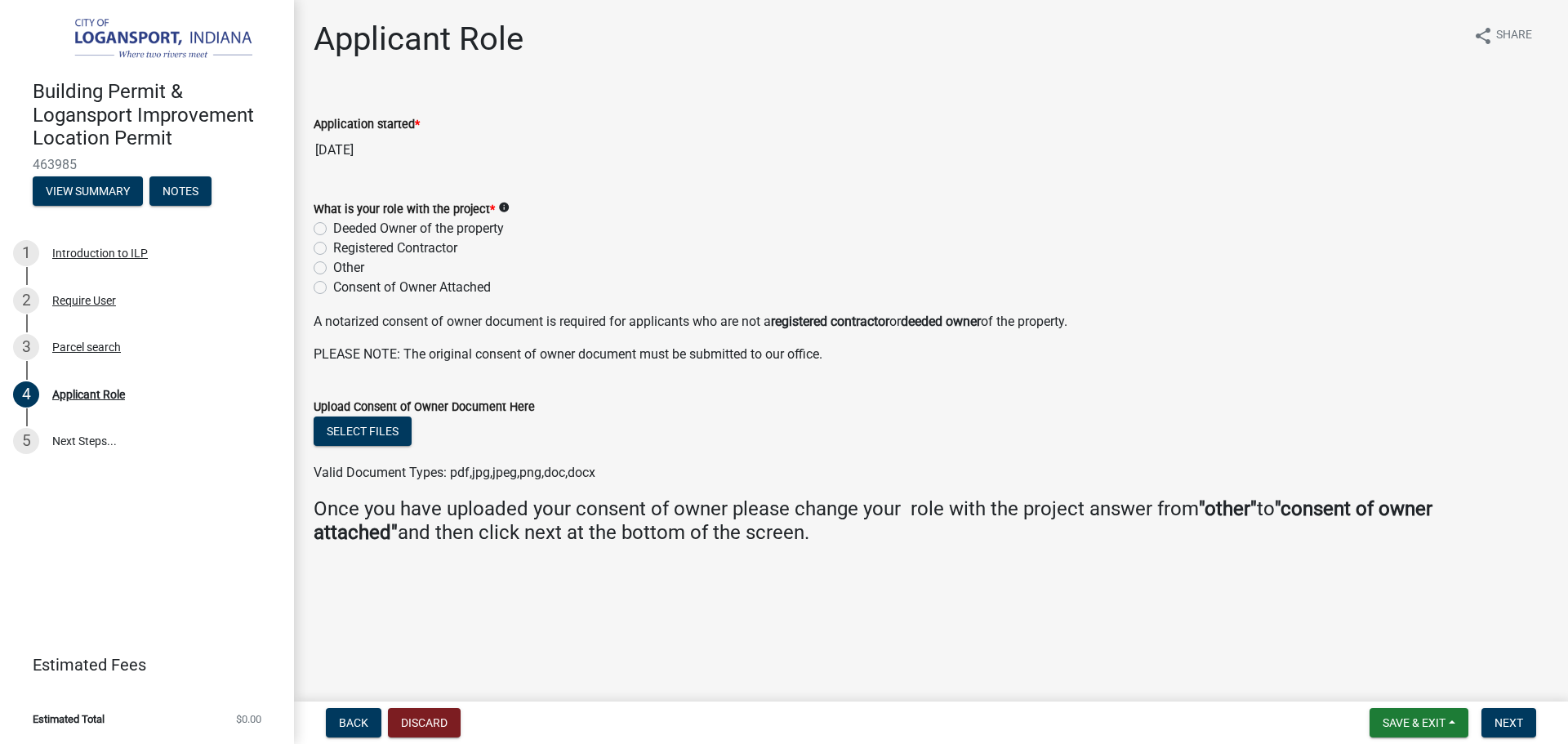
click at [764, 284] on div "Consent of Owner Attached" at bounding box center [931, 287] width 1235 height 20
click at [333, 281] on label "Consent of Owner Attached" at bounding box center [411, 287] width 157 height 20
click at [333, 281] on input "Consent of Owner Attached" at bounding box center [338, 282] width 11 height 11
radio input "true"
click at [1501, 712] on button "Next" at bounding box center [1509, 722] width 55 height 29
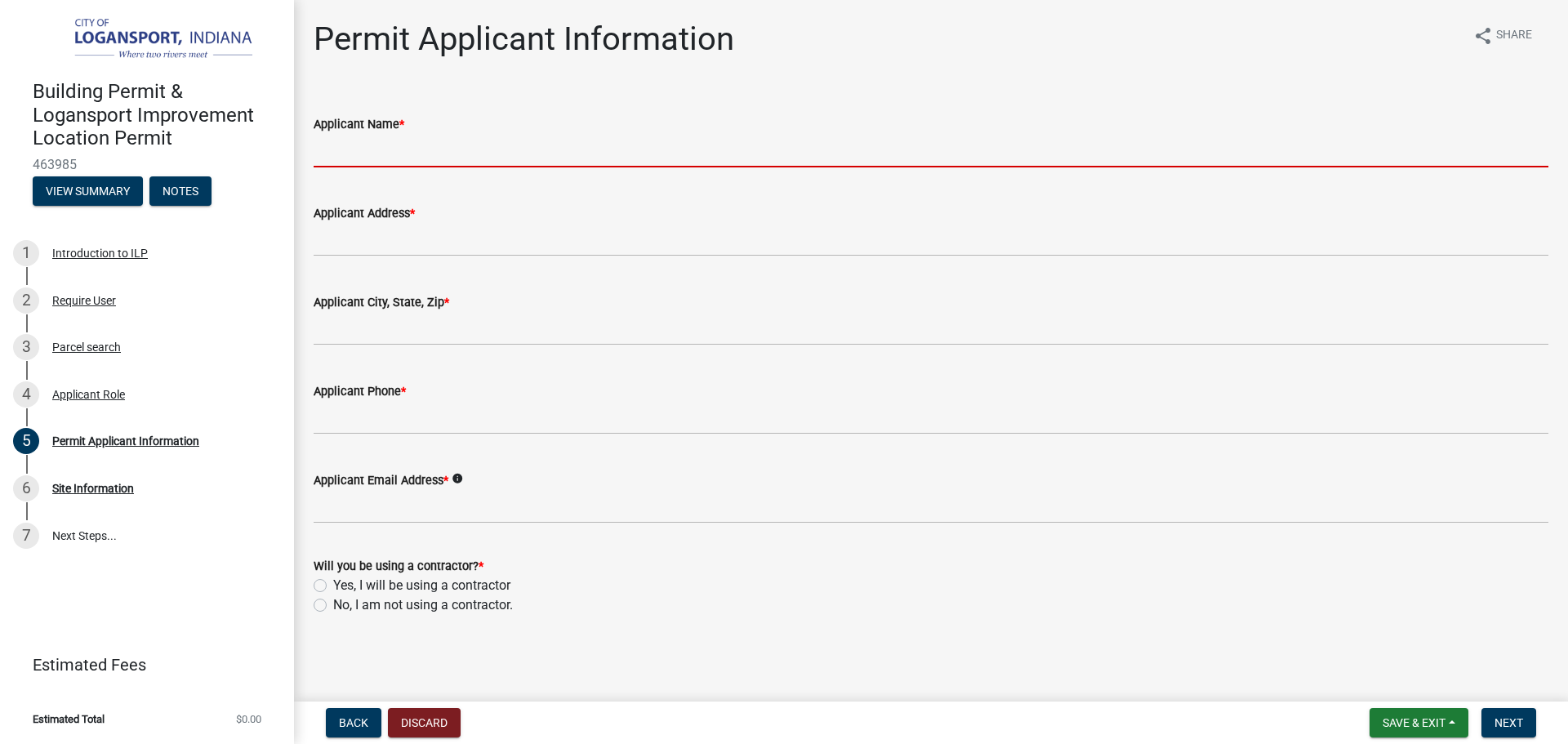
click at [401, 149] on input "Applicant Name *" at bounding box center [931, 151] width 1235 height 33
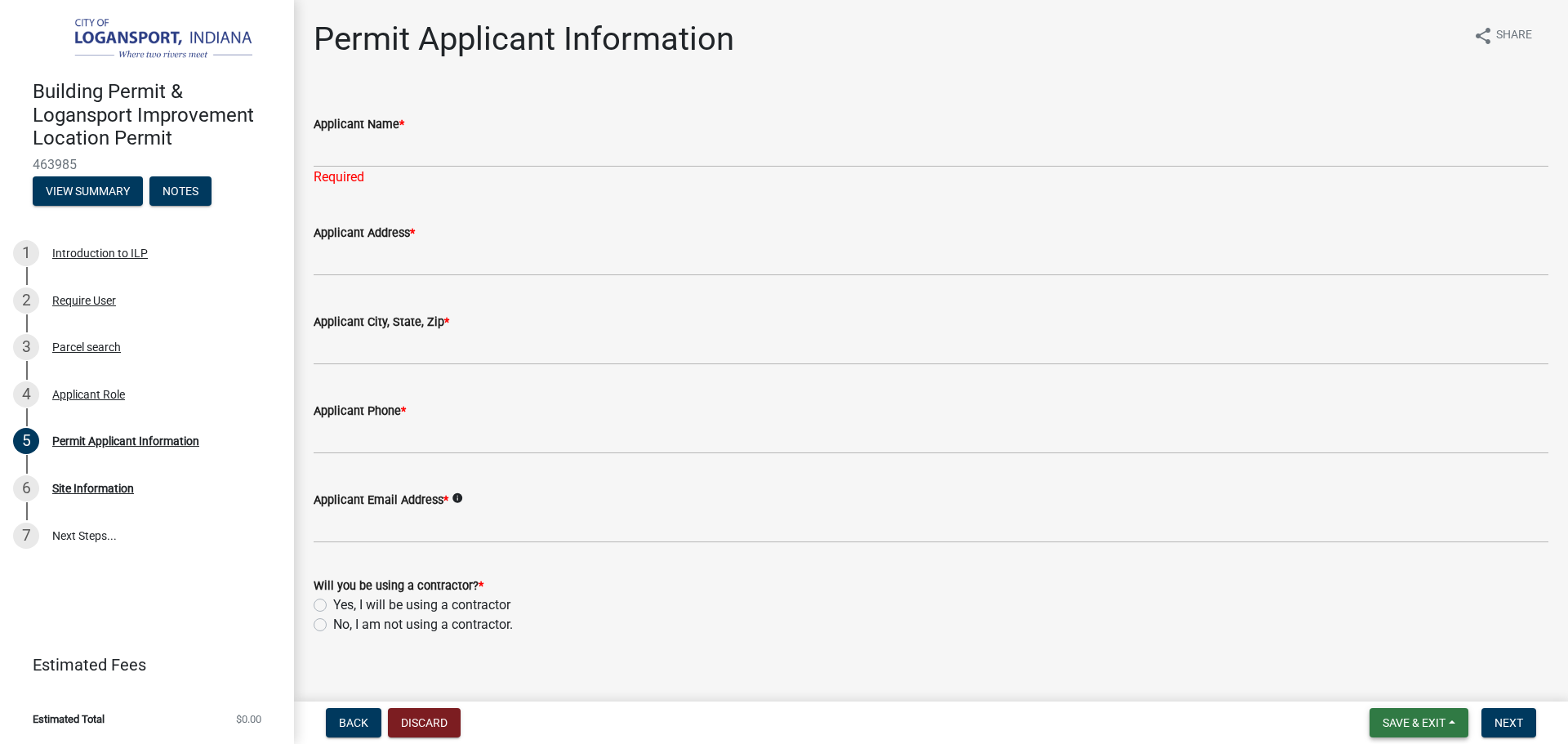
click at [1393, 729] on span "Save & Exit" at bounding box center [1414, 723] width 63 height 13
click at [1396, 680] on button "Save & Exit" at bounding box center [1402, 680] width 131 height 39
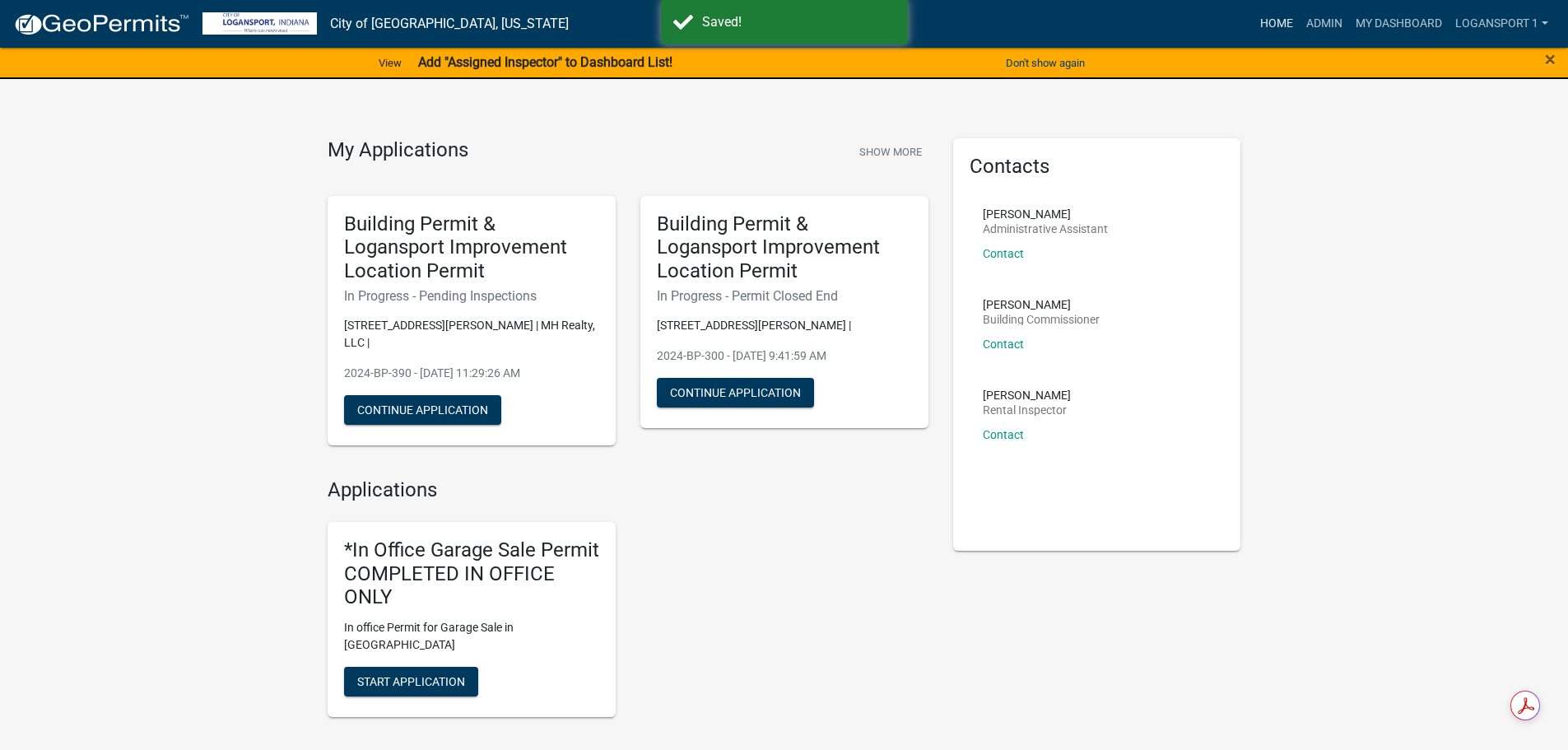
click at [1278, 30] on link "Home" at bounding box center [1276, 24] width 46 height 31
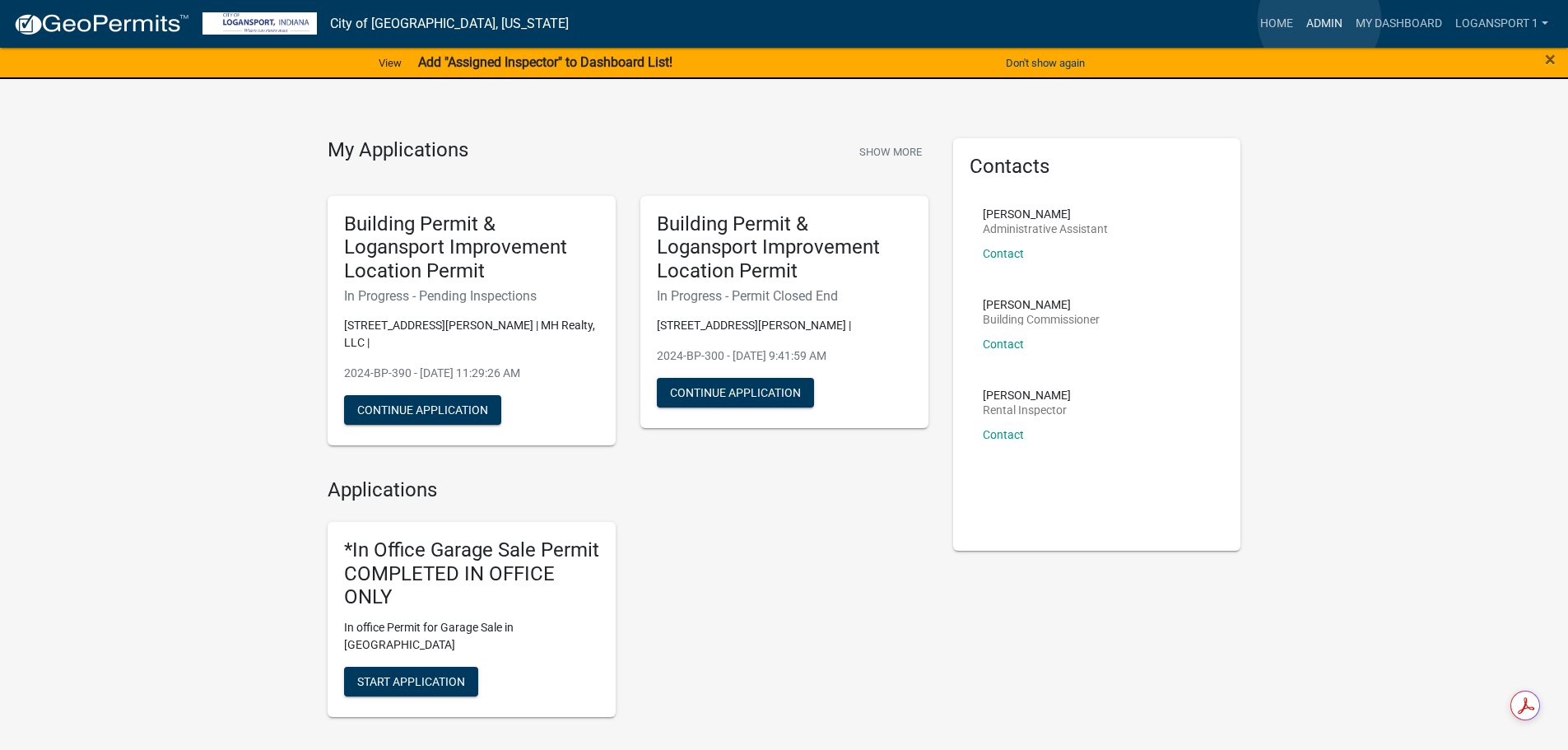
click at [1320, 20] on link "Admin" at bounding box center [1324, 24] width 50 height 31
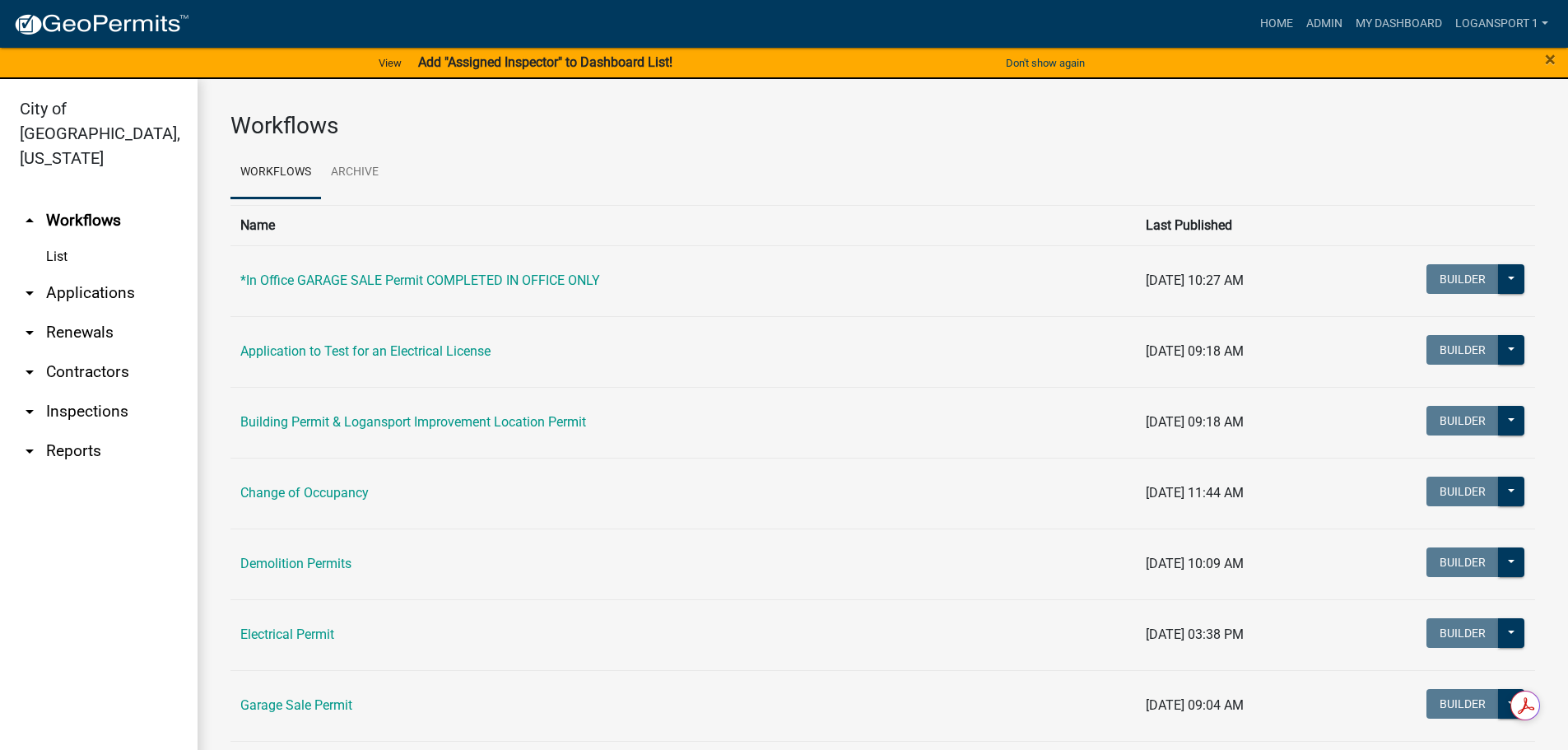
click at [116, 274] on link "arrow_drop_down Applications" at bounding box center [98, 293] width 197 height 39
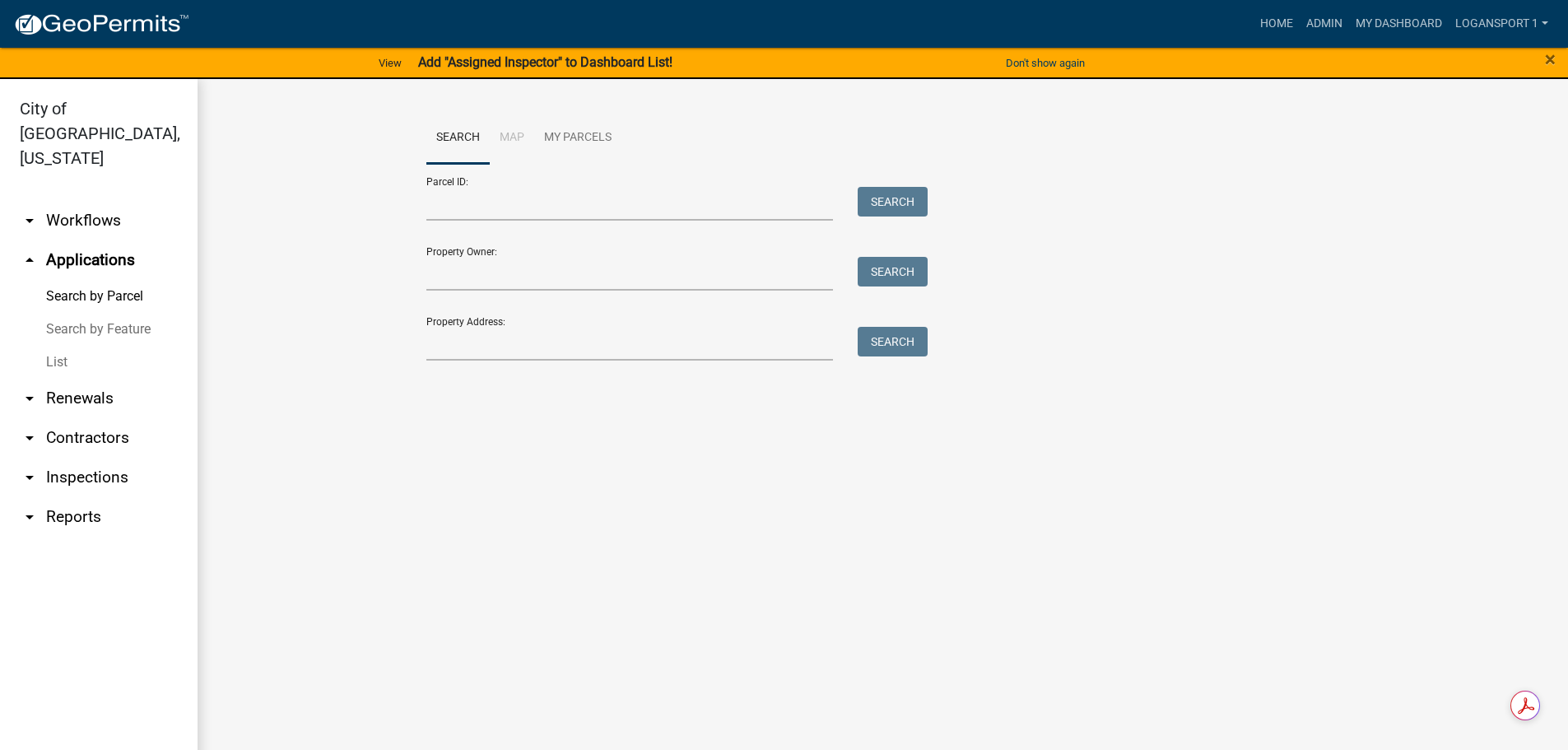
click at [62, 346] on link "List" at bounding box center [98, 362] width 197 height 33
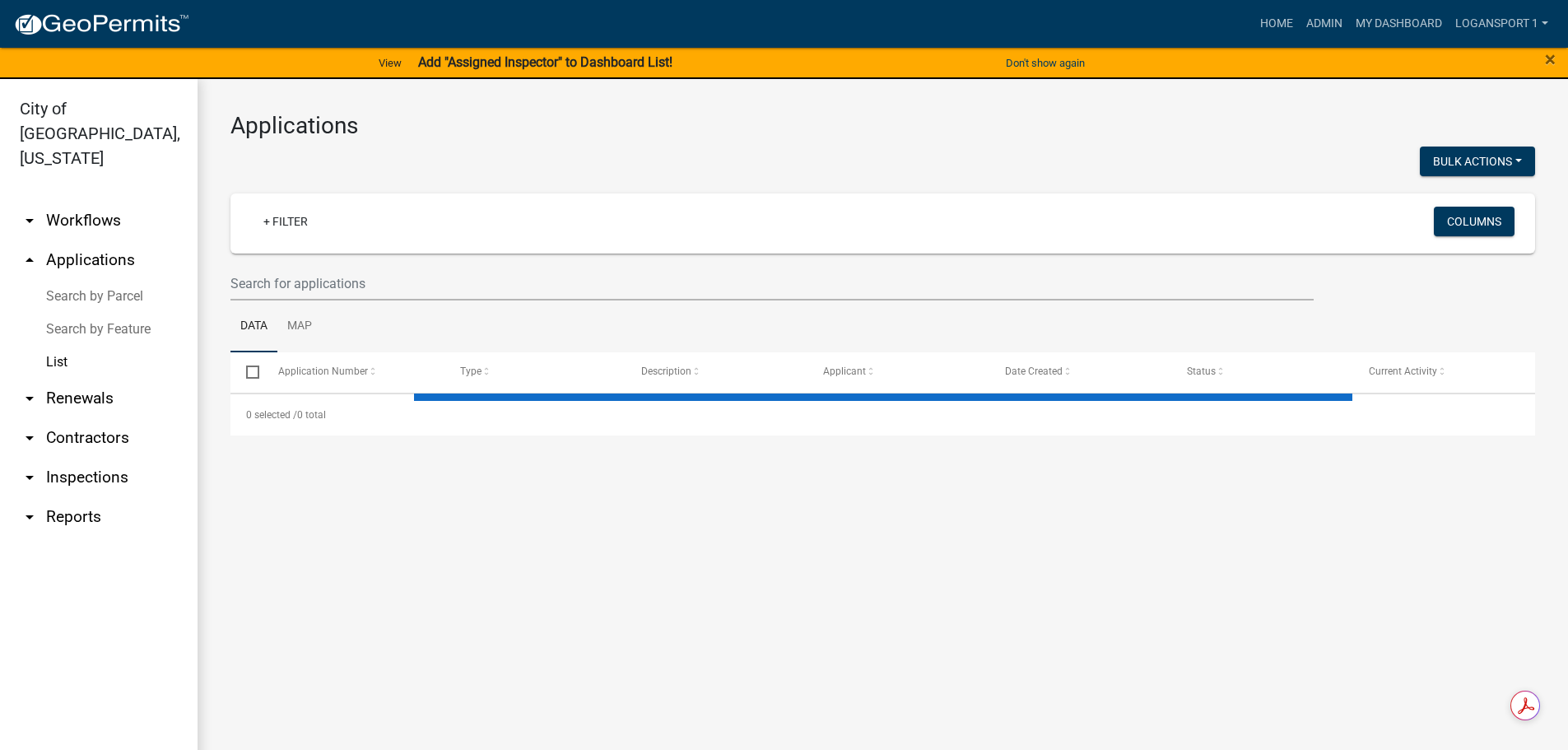
select select "2: 50"
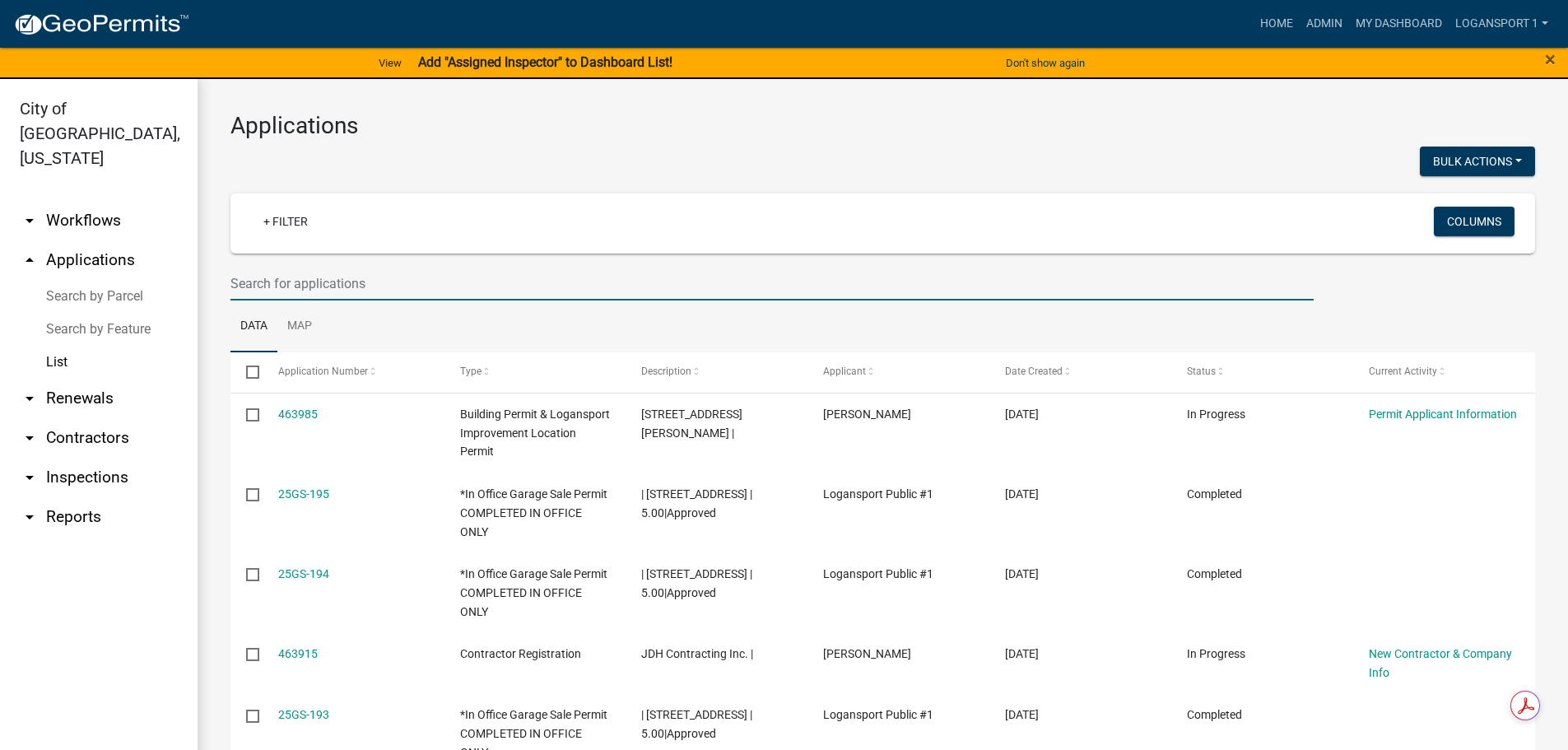
click at [437, 294] on input "text" at bounding box center [772, 284] width 1083 height 34
type input "occ"
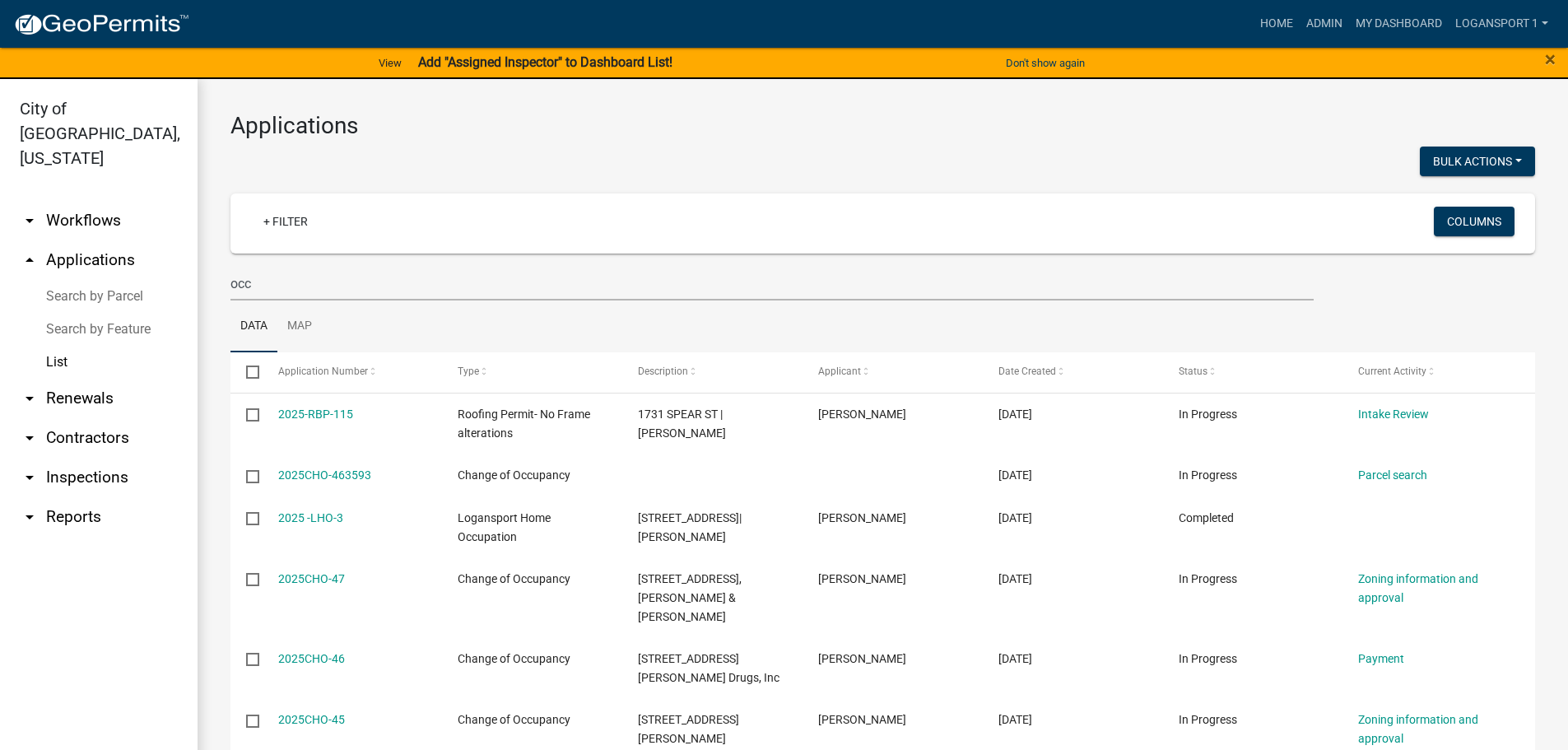
click at [692, 334] on ul "Data Map" at bounding box center [883, 327] width 1304 height 52
click at [464, 260] on wm-filter-builder "+ Filter Columns occ" at bounding box center [883, 246] width 1304 height 107
click at [461, 272] on input "occ" at bounding box center [772, 284] width 1083 height 34
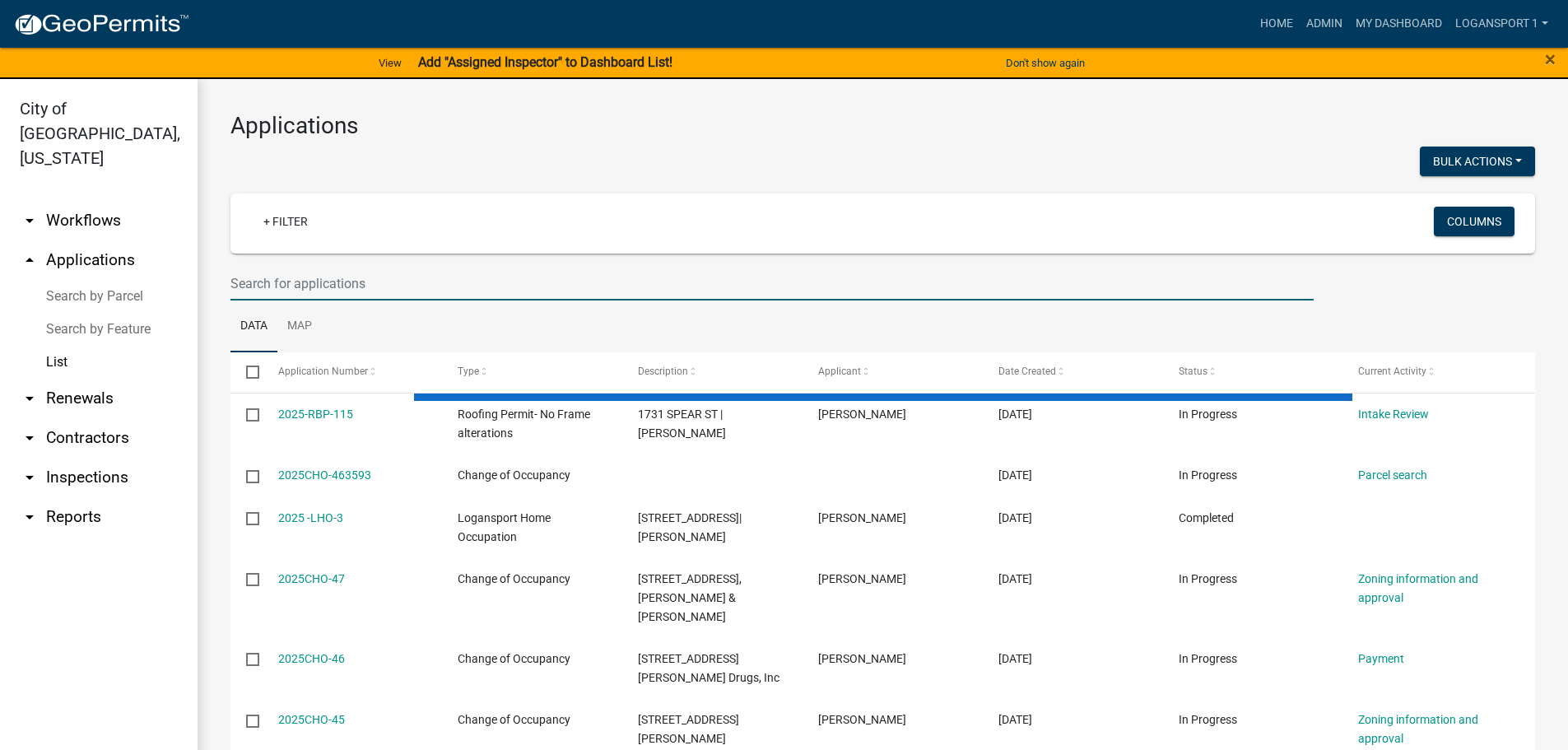
click at [480, 321] on ul "Data Map" at bounding box center [883, 327] width 1304 height 52
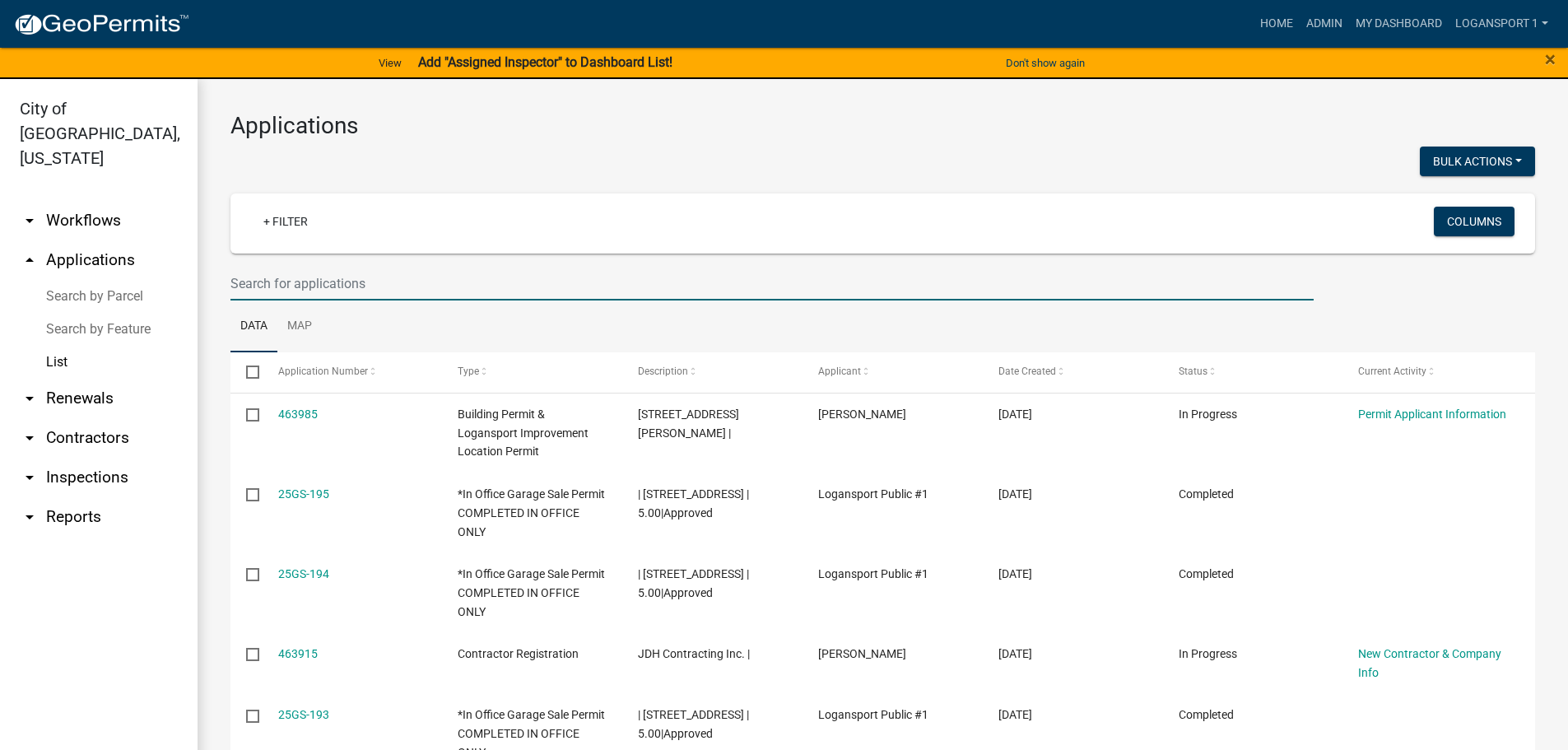
click at [383, 279] on input "text" at bounding box center [772, 284] width 1083 height 34
type input "occ"
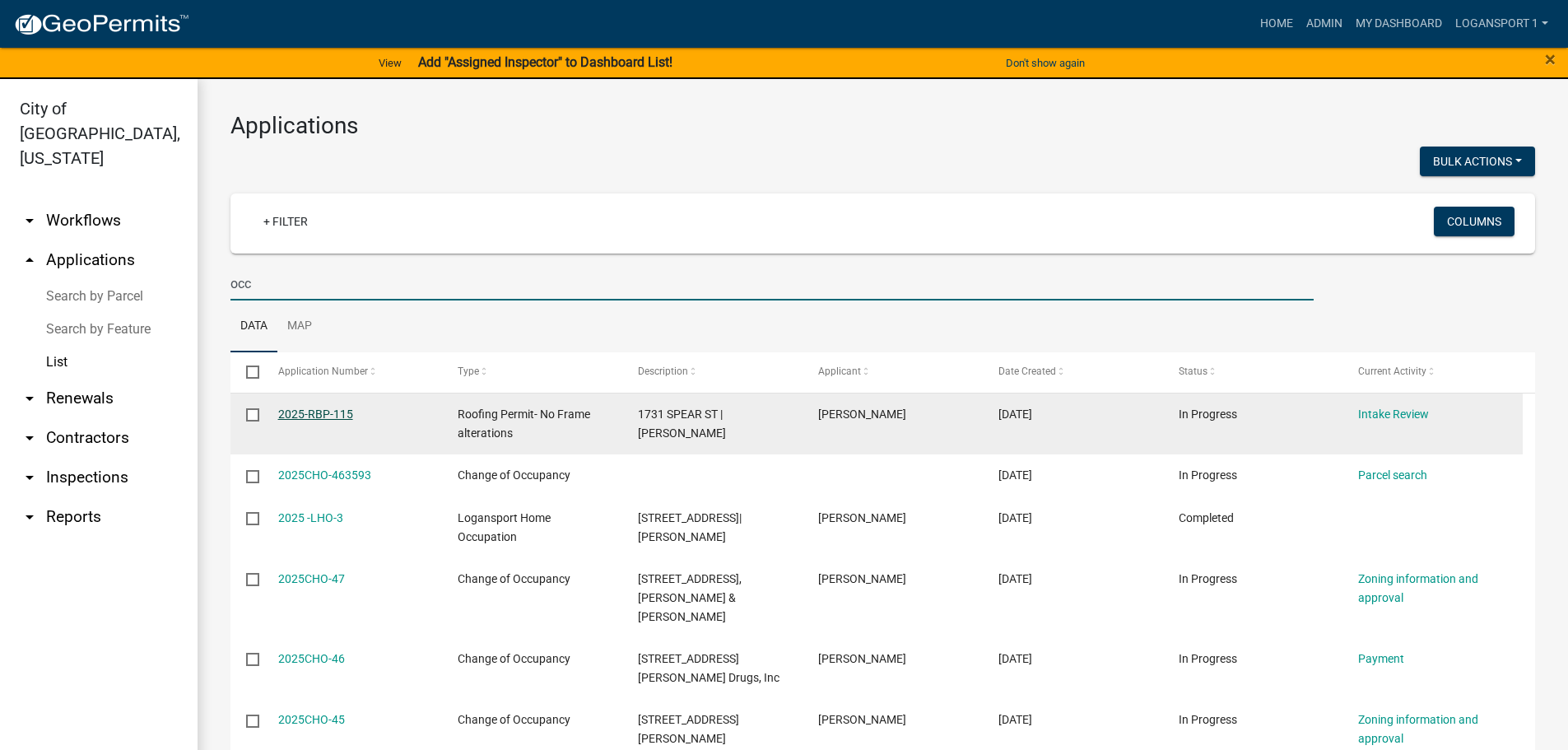
click at [333, 414] on link "2025-RBP-115" at bounding box center [315, 414] width 75 height 13
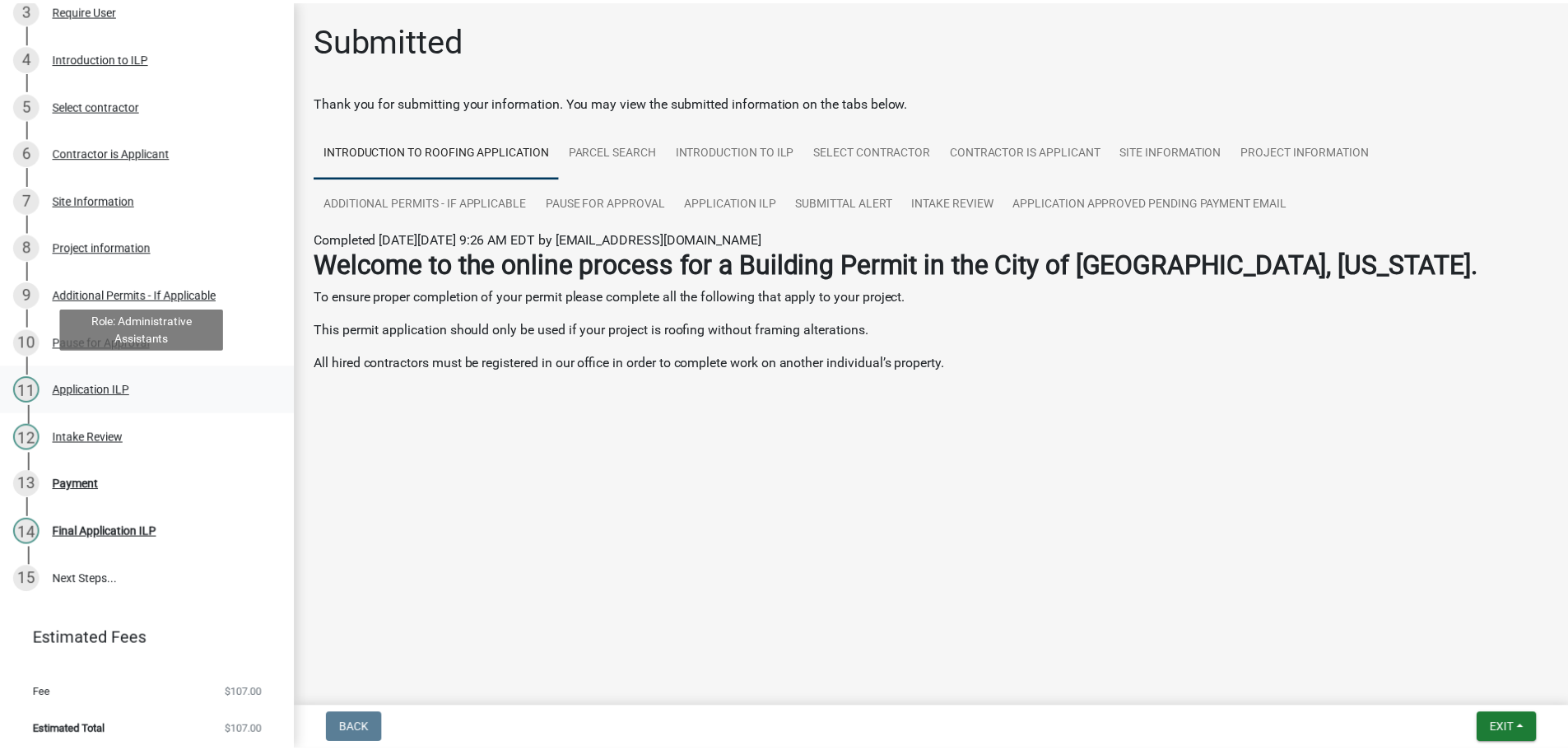
scroll to position [353, 0]
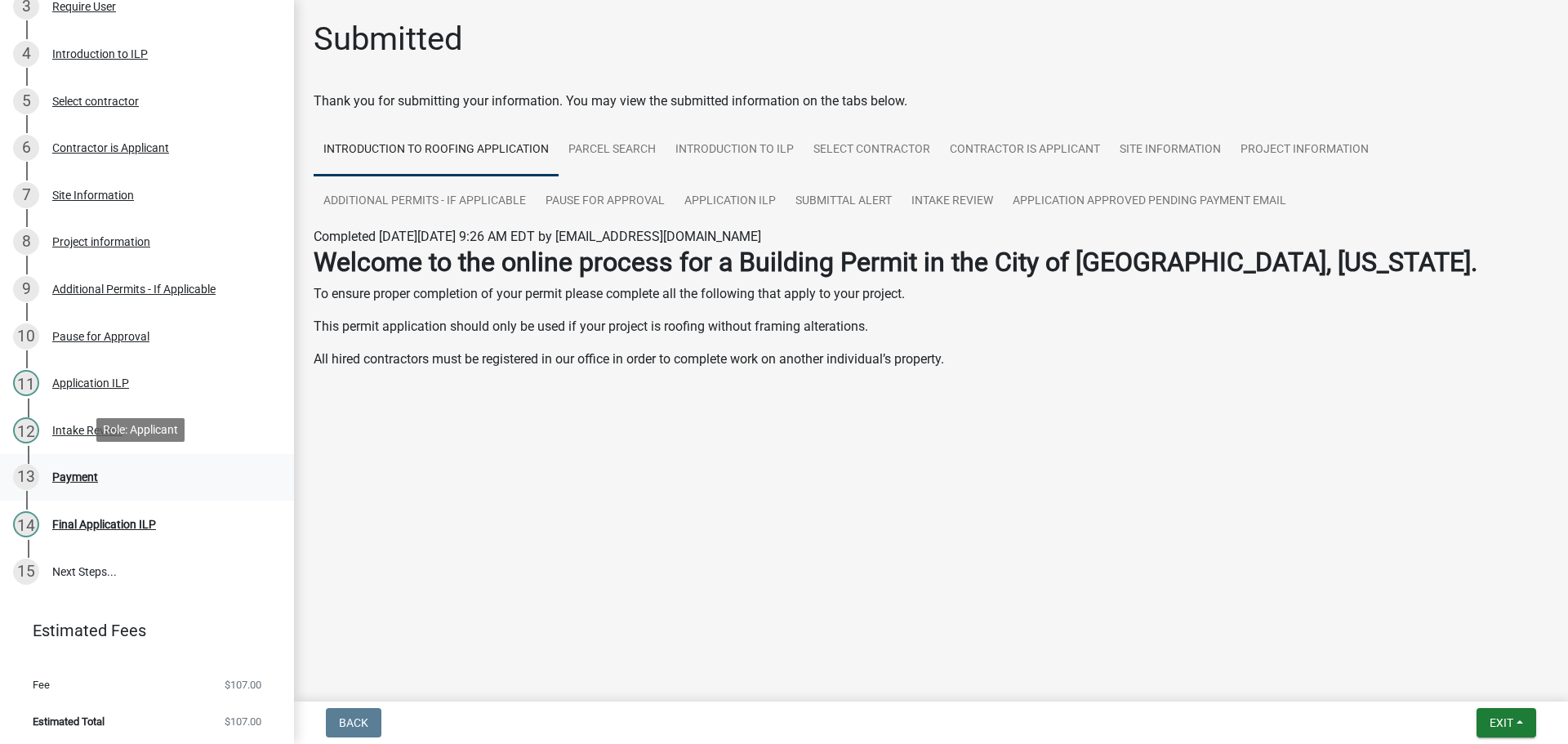
click at [82, 472] on div "Payment" at bounding box center [75, 477] width 46 height 12
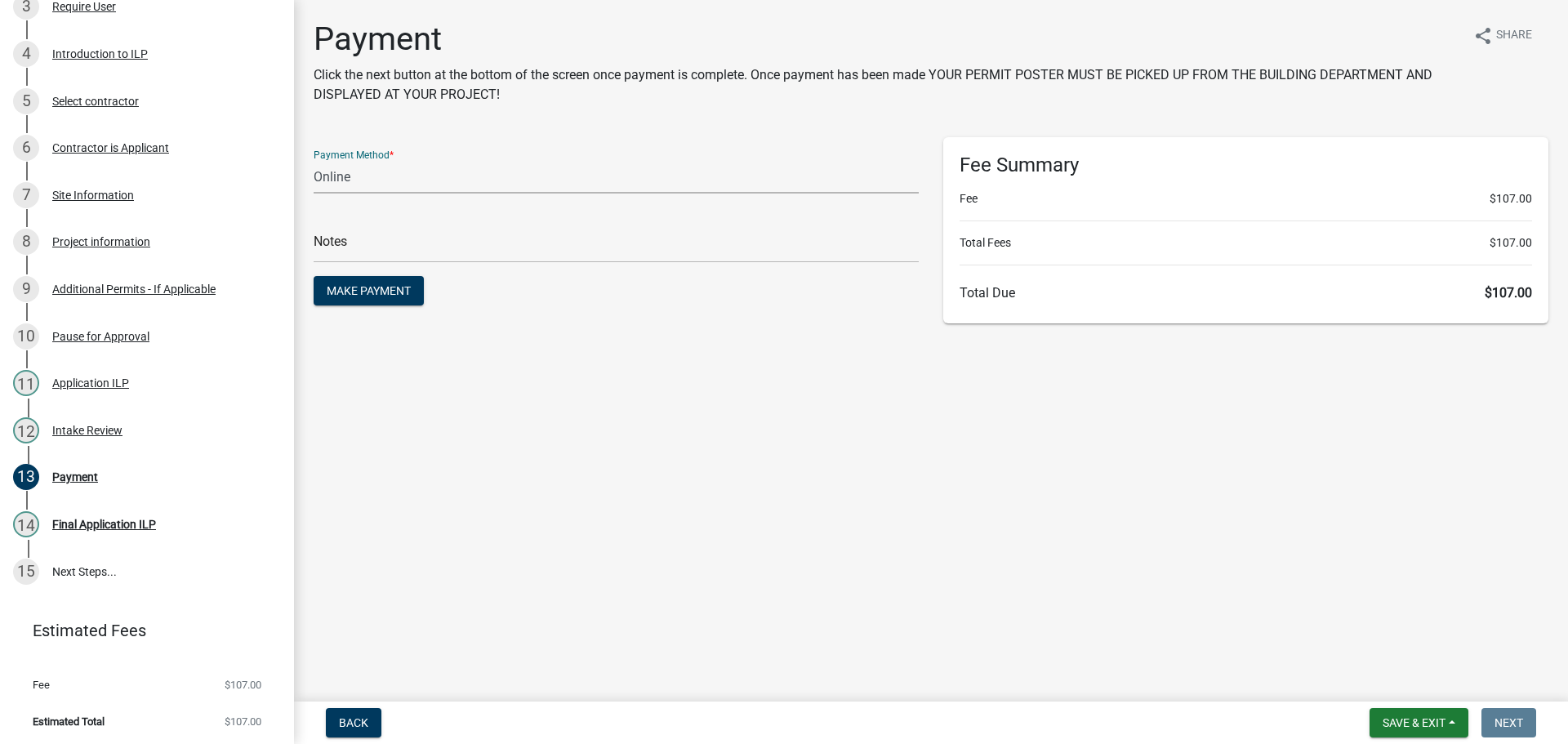
click at [388, 173] on select "Credit Card POS Check Cash Online" at bounding box center [616, 177] width 605 height 33
click at [586, 442] on main "Payment Click the next button at the bottom of the screen once payment is compl…" at bounding box center [931, 347] width 1274 height 695
click at [925, 462] on main "Payment Click the next button at the bottom of the screen once payment is compl…" at bounding box center [931, 347] width 1274 height 695
click at [393, 172] on select "Credit Card POS Check Cash Online" at bounding box center [616, 177] width 605 height 33
click at [536, 454] on main "Payment Click the next button at the bottom of the screen once payment is compl…" at bounding box center [931, 347] width 1274 height 695
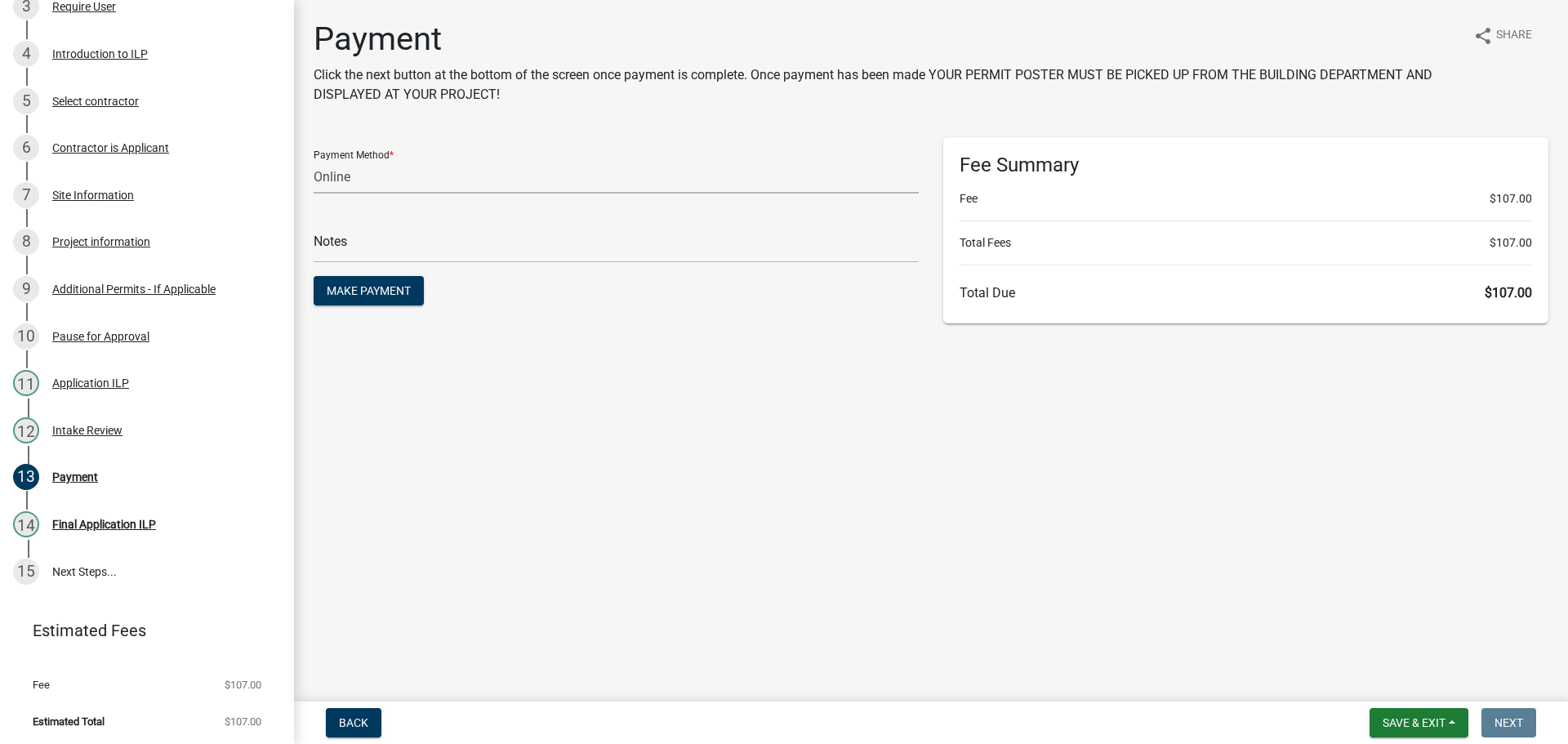
click at [401, 177] on select "Credit Card POS Check Cash Online" at bounding box center [616, 177] width 605 height 33
click at [314, 160] on select "Credit Card POS Check Cash Online" at bounding box center [616, 177] width 605 height 33
click at [353, 183] on select "Credit Card POS Check Cash Online" at bounding box center [616, 177] width 605 height 33
select select "2: 1"
click at [314, 160] on select "Credit Card POS Check Cash Online" at bounding box center [616, 177] width 605 height 33
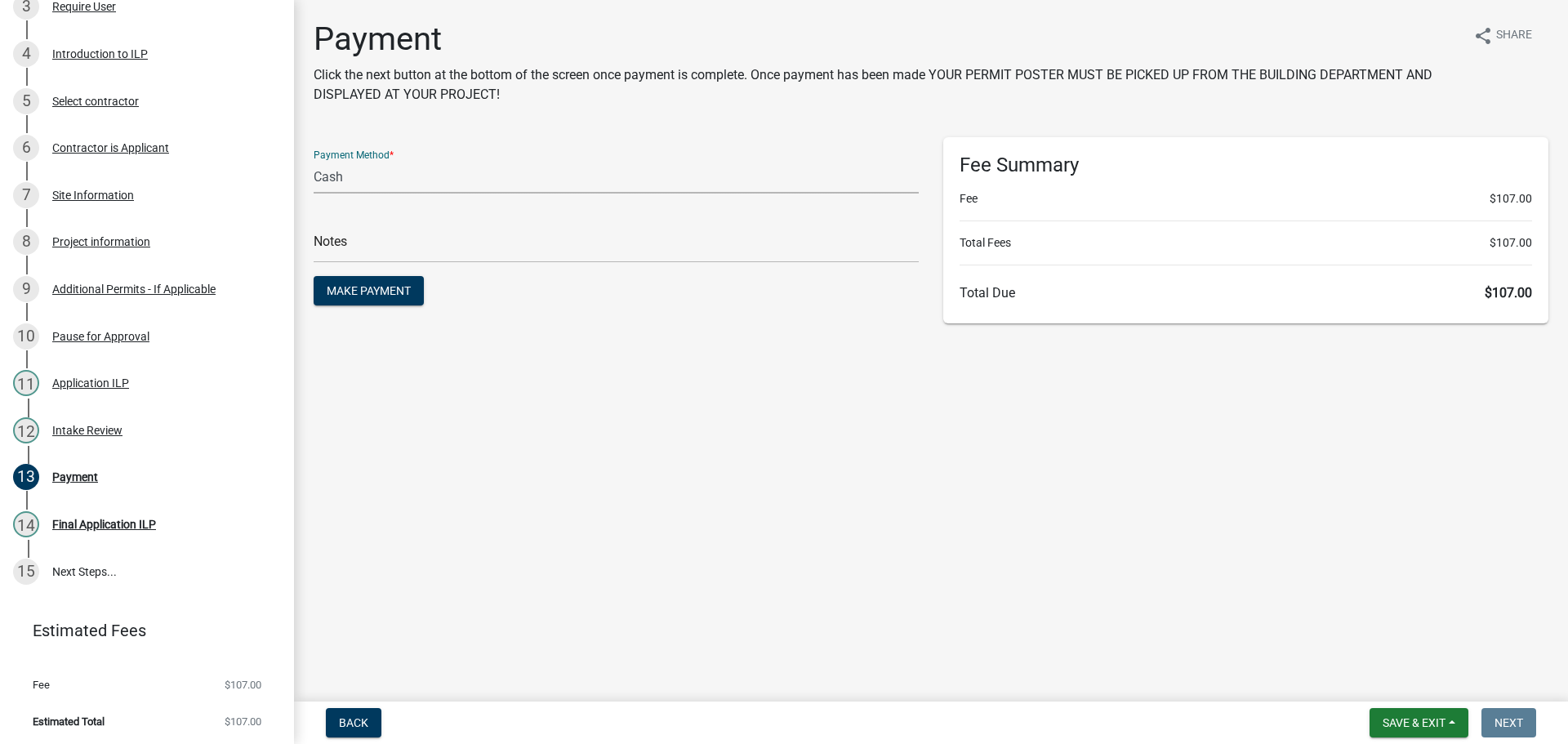
click at [708, 387] on main "Payment Click the next button at the bottom of the screen once payment is compl…" at bounding box center [931, 347] width 1274 height 695
click at [512, 241] on input "text" at bounding box center [616, 247] width 605 height 33
type input "117808"
click at [406, 293] on span "Make Payment" at bounding box center [368, 291] width 84 height 13
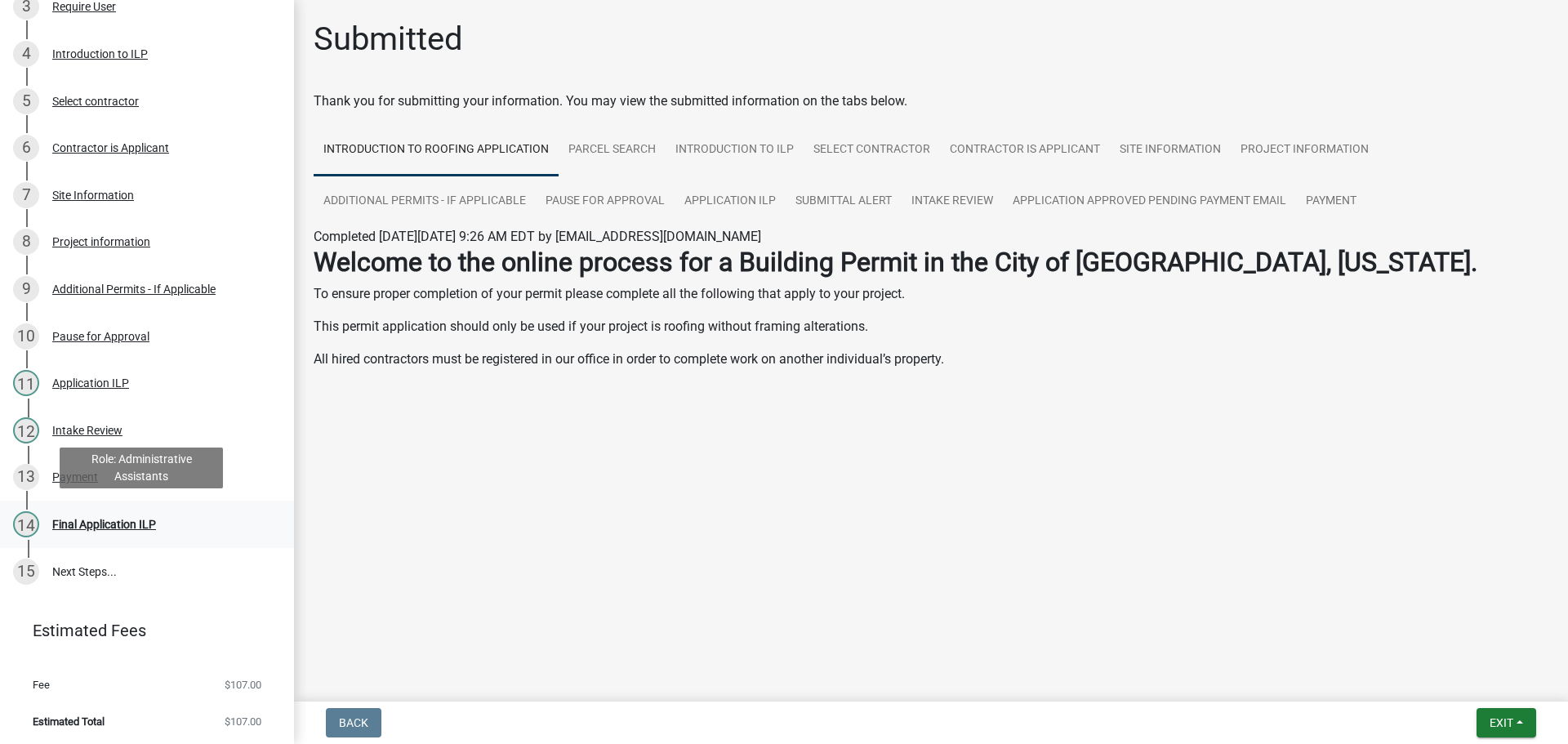
click at [160, 519] on div "14 Final Application ILP" at bounding box center [141, 524] width 255 height 26
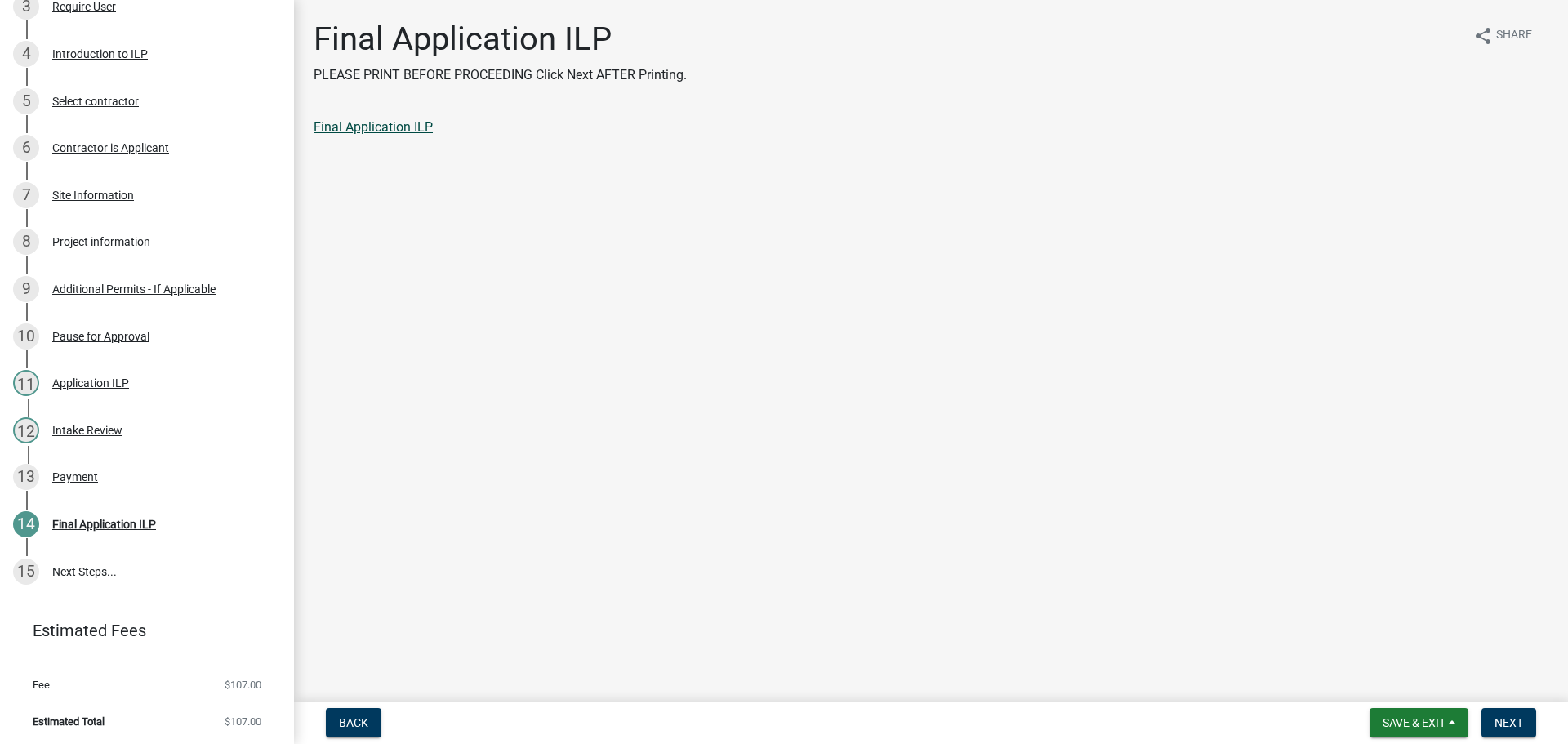
click at [401, 129] on link "Final Application ILP" at bounding box center [373, 127] width 119 height 16
click at [1522, 727] on span "Next" at bounding box center [1508, 723] width 28 height 13
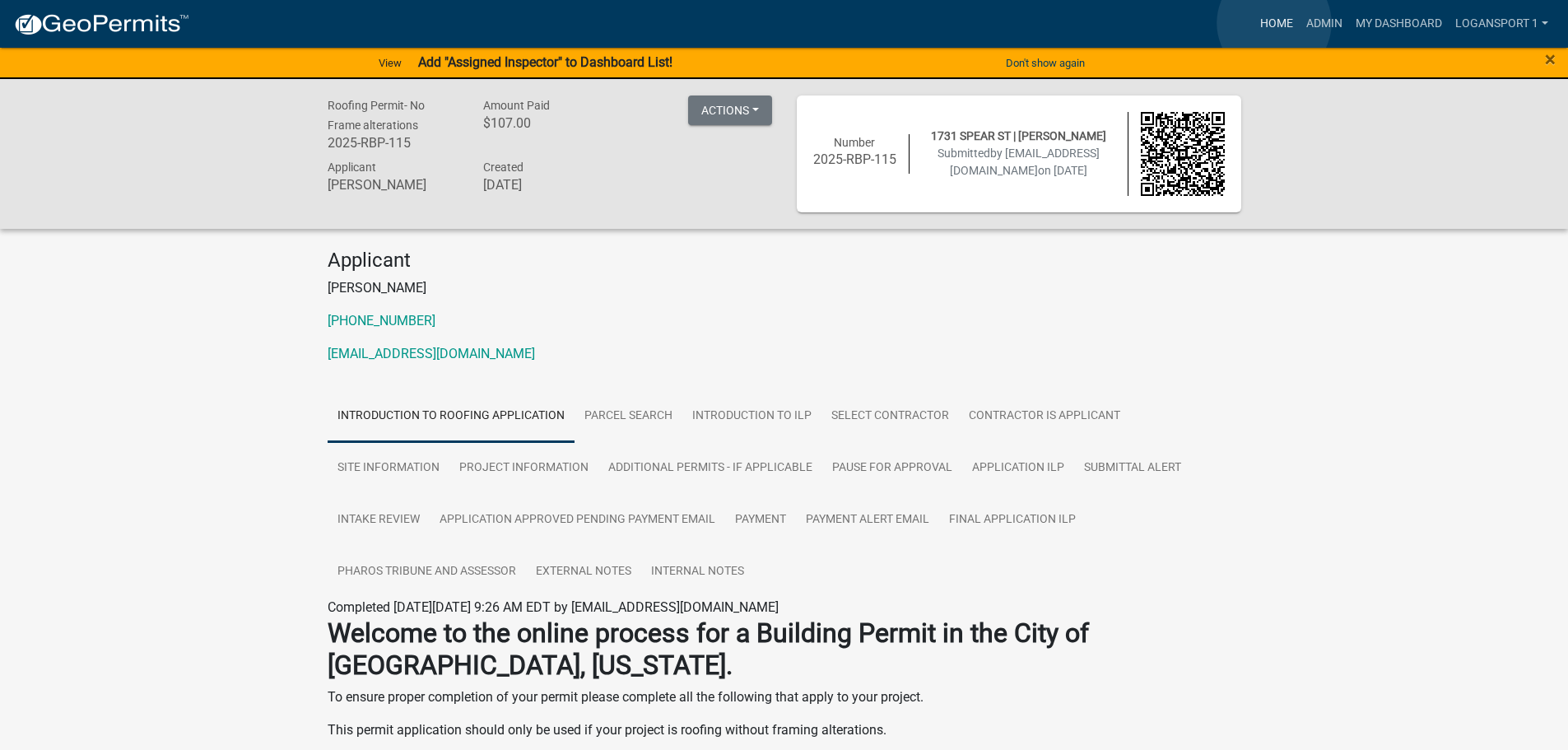
click at [1274, 23] on link "Home" at bounding box center [1276, 24] width 46 height 31
